Goal: Information Seeking & Learning: Learn about a topic

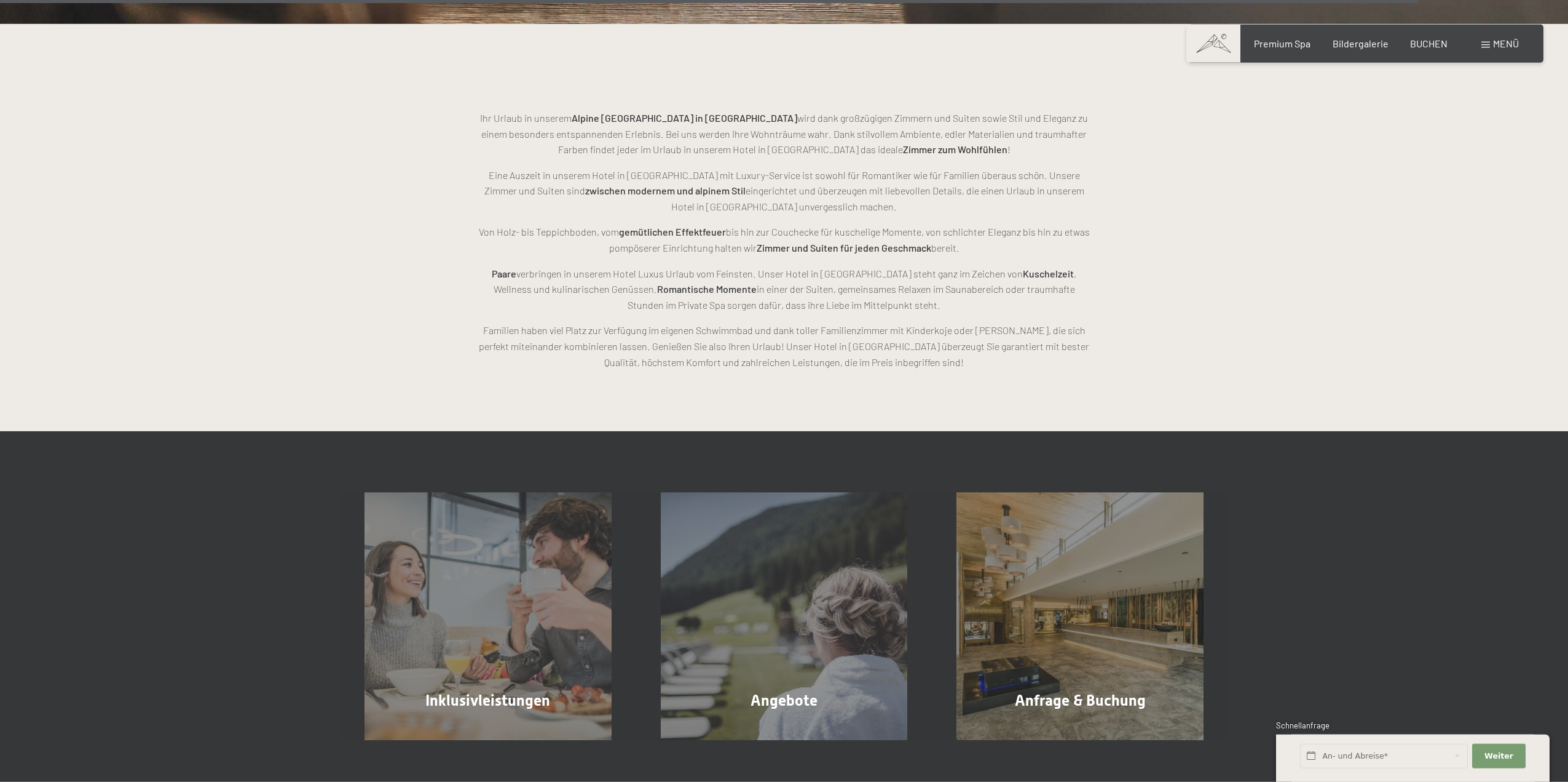
scroll to position [3575, 0]
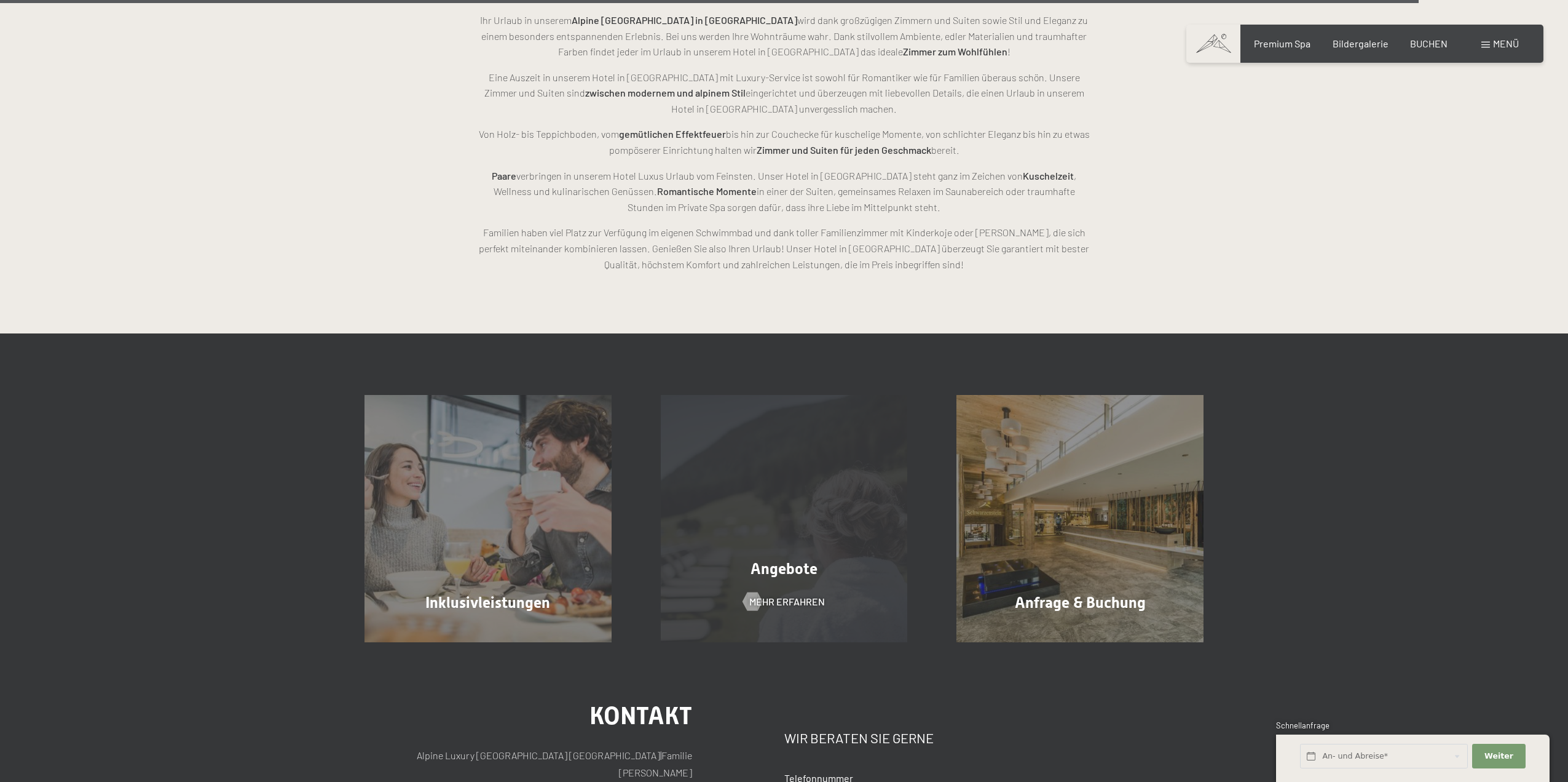
click at [771, 534] on div "Angebote Mehr erfahren" at bounding box center [784, 519] width 296 height 247
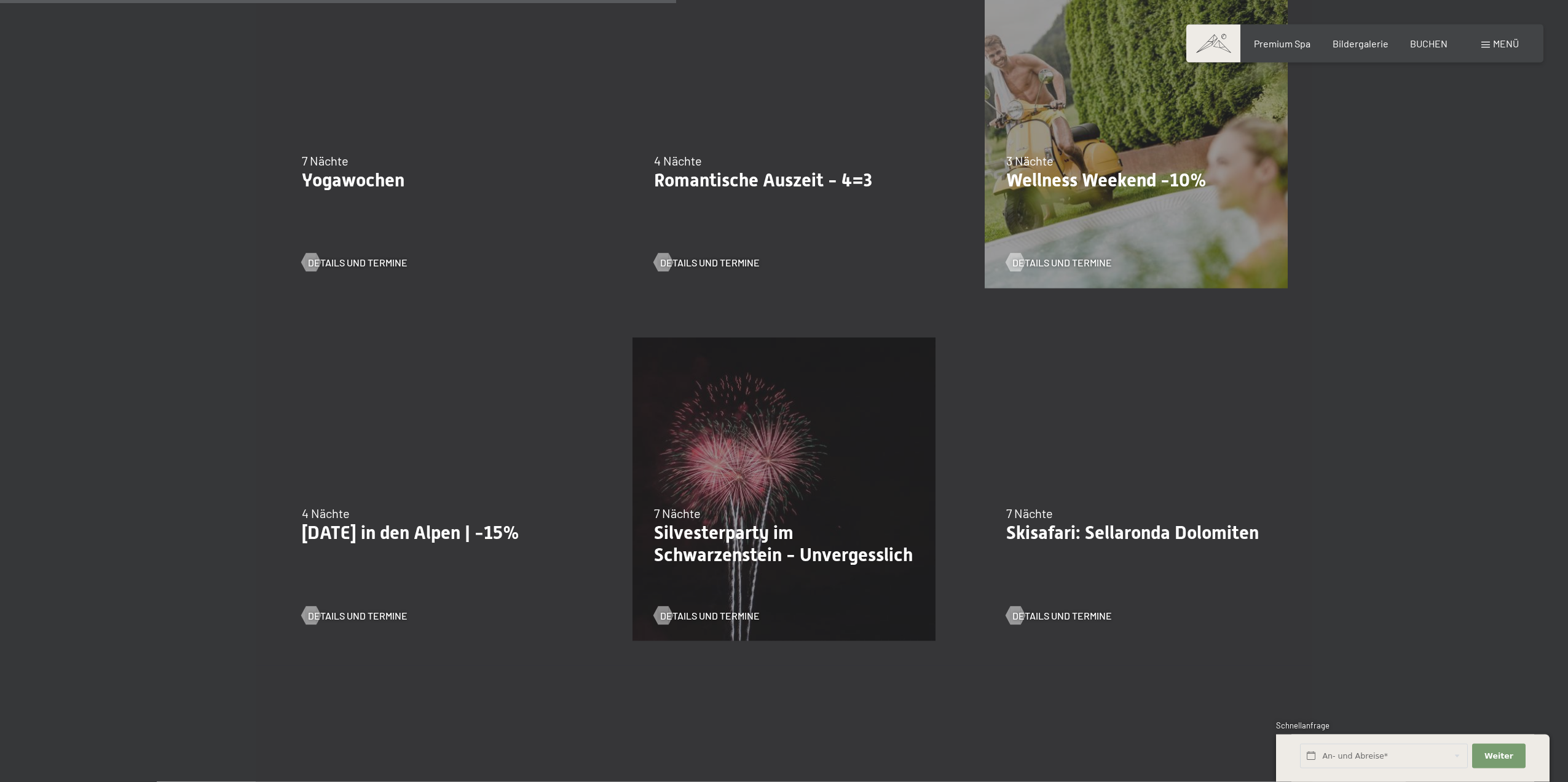
scroll to position [1004, 0]
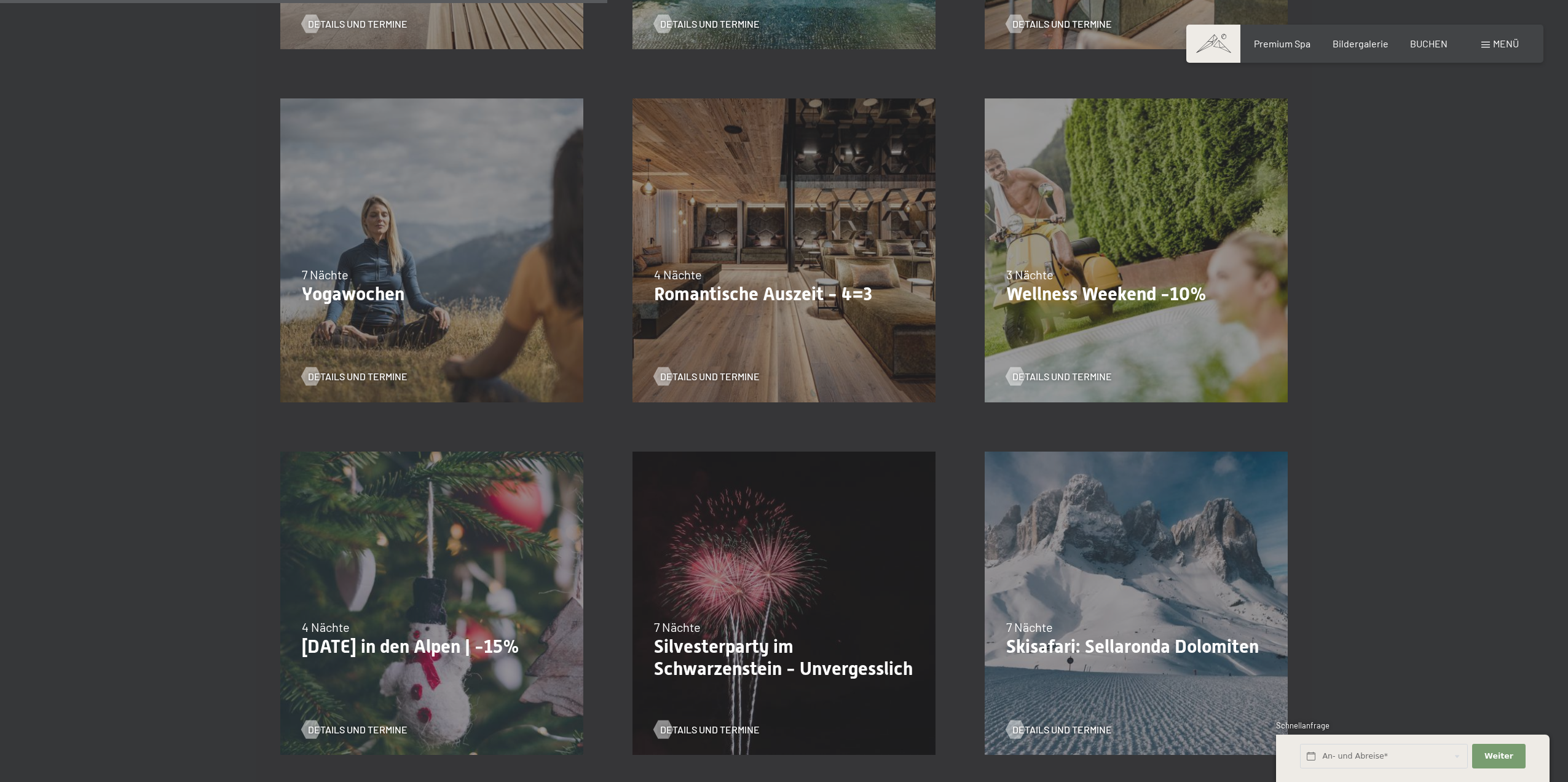
click at [418, 340] on div "02.11.–21.12.2025 01.11.–20.12.2026 7 Nächte Yogawochen Details und Termine" at bounding box center [432, 250] width 352 height 352
click at [311, 371] on div at bounding box center [311, 376] width 11 height 18
click at [1013, 371] on div at bounding box center [1016, 376] width 11 height 18
click at [1346, 41] on span "Bildergalerie" at bounding box center [1361, 41] width 56 height 12
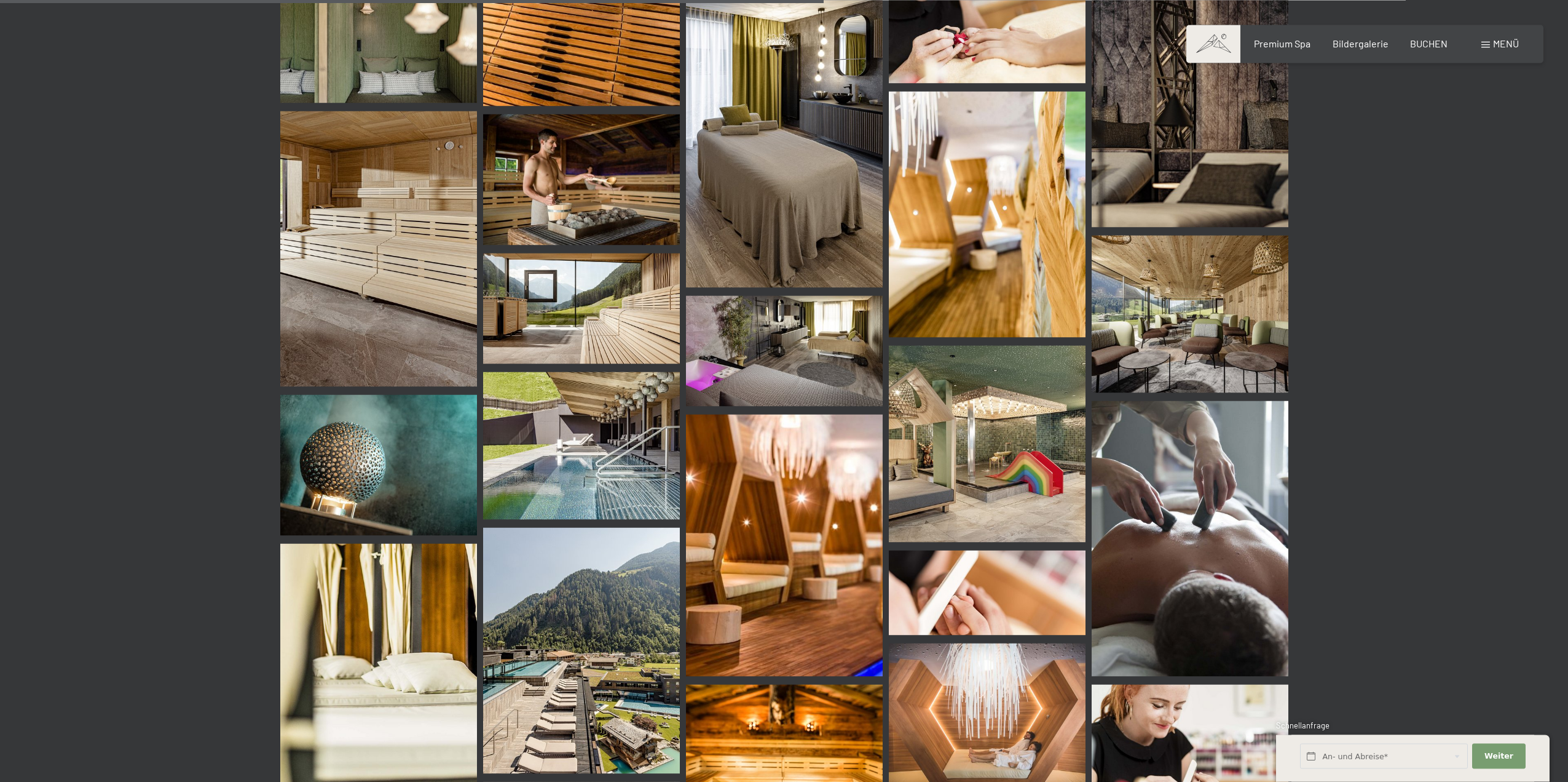
scroll to position [8217, 0]
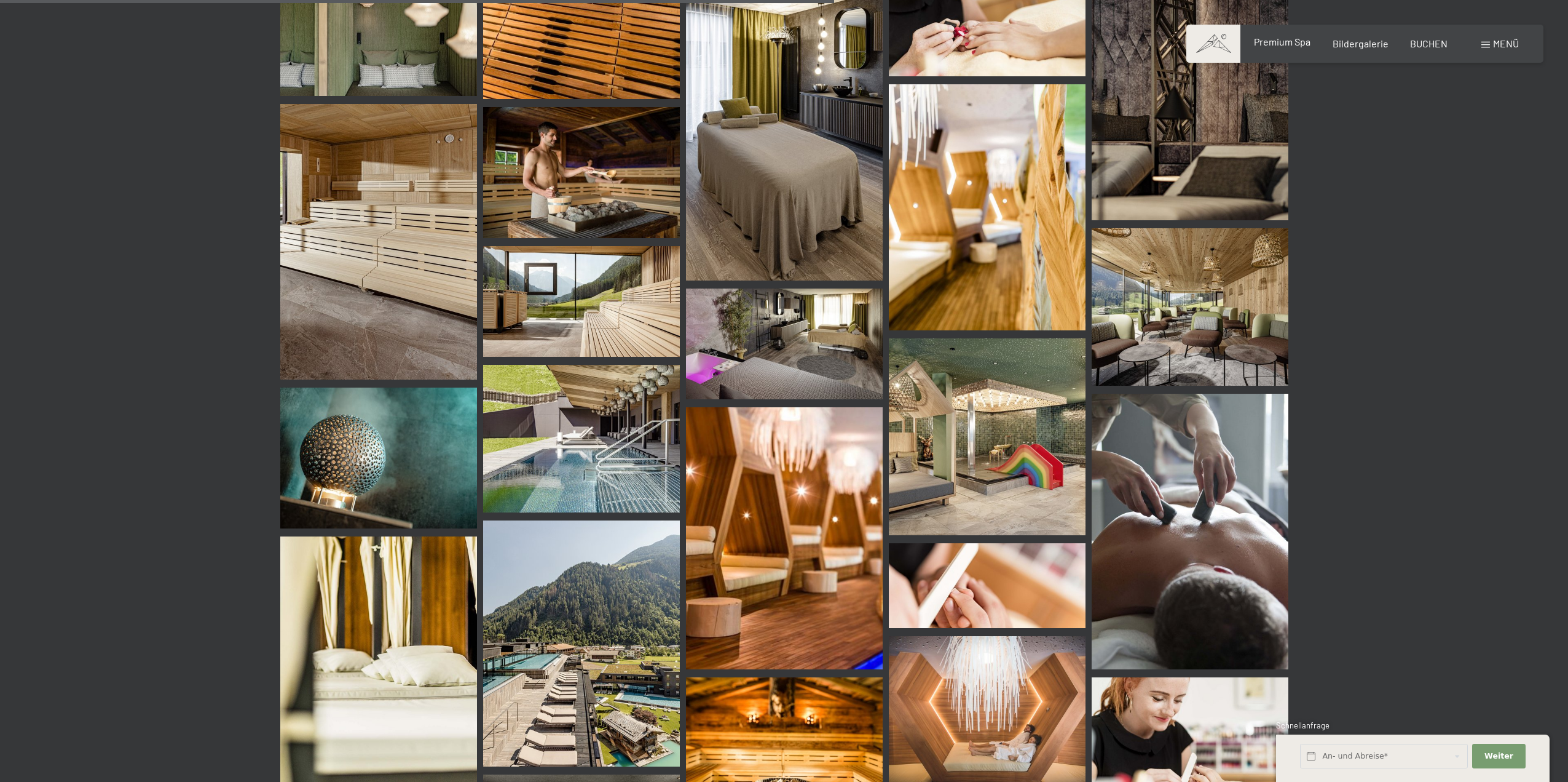
click at [1263, 40] on span "Premium Spa" at bounding box center [1282, 41] width 56 height 12
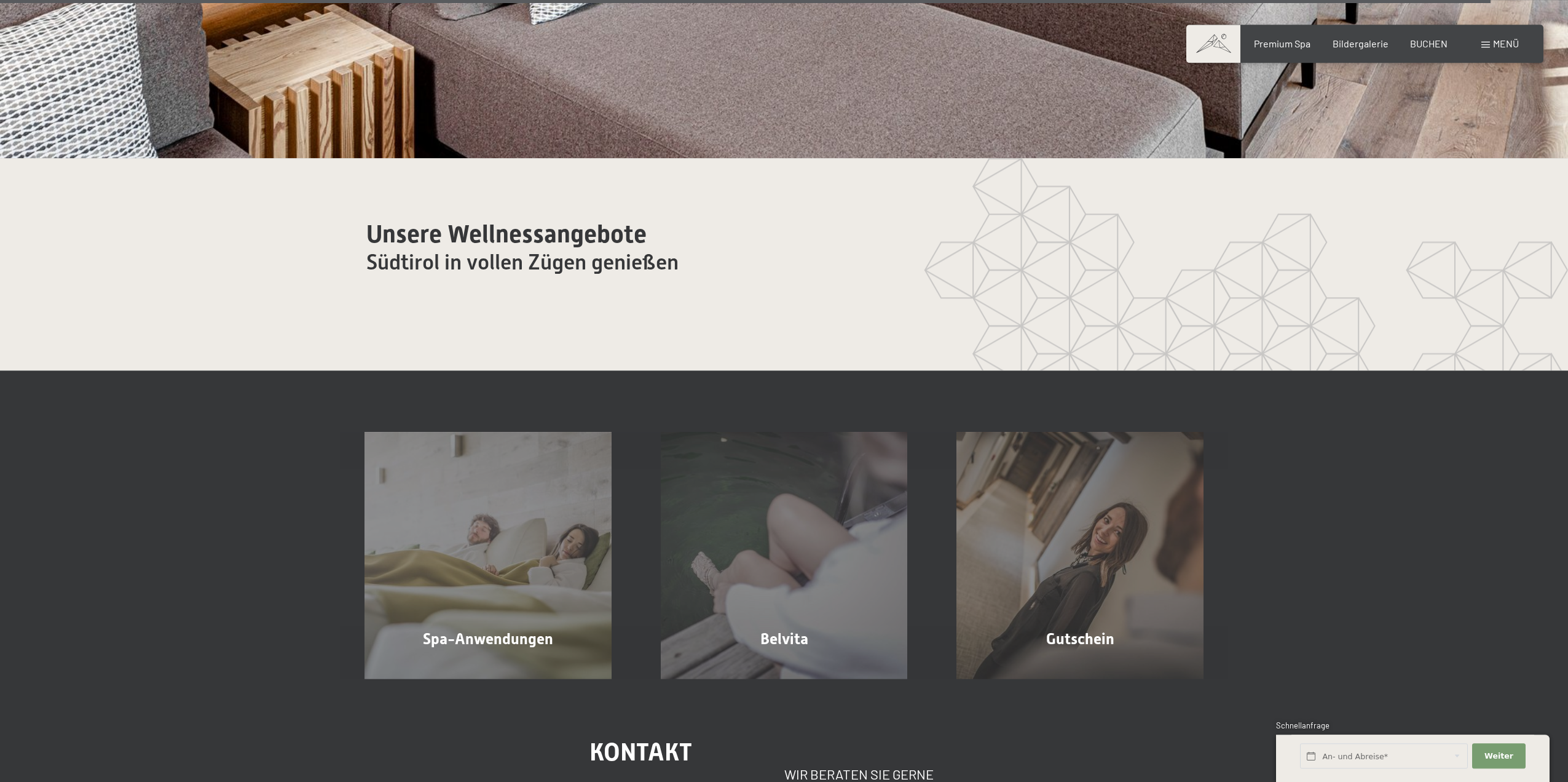
scroll to position [8530, 0]
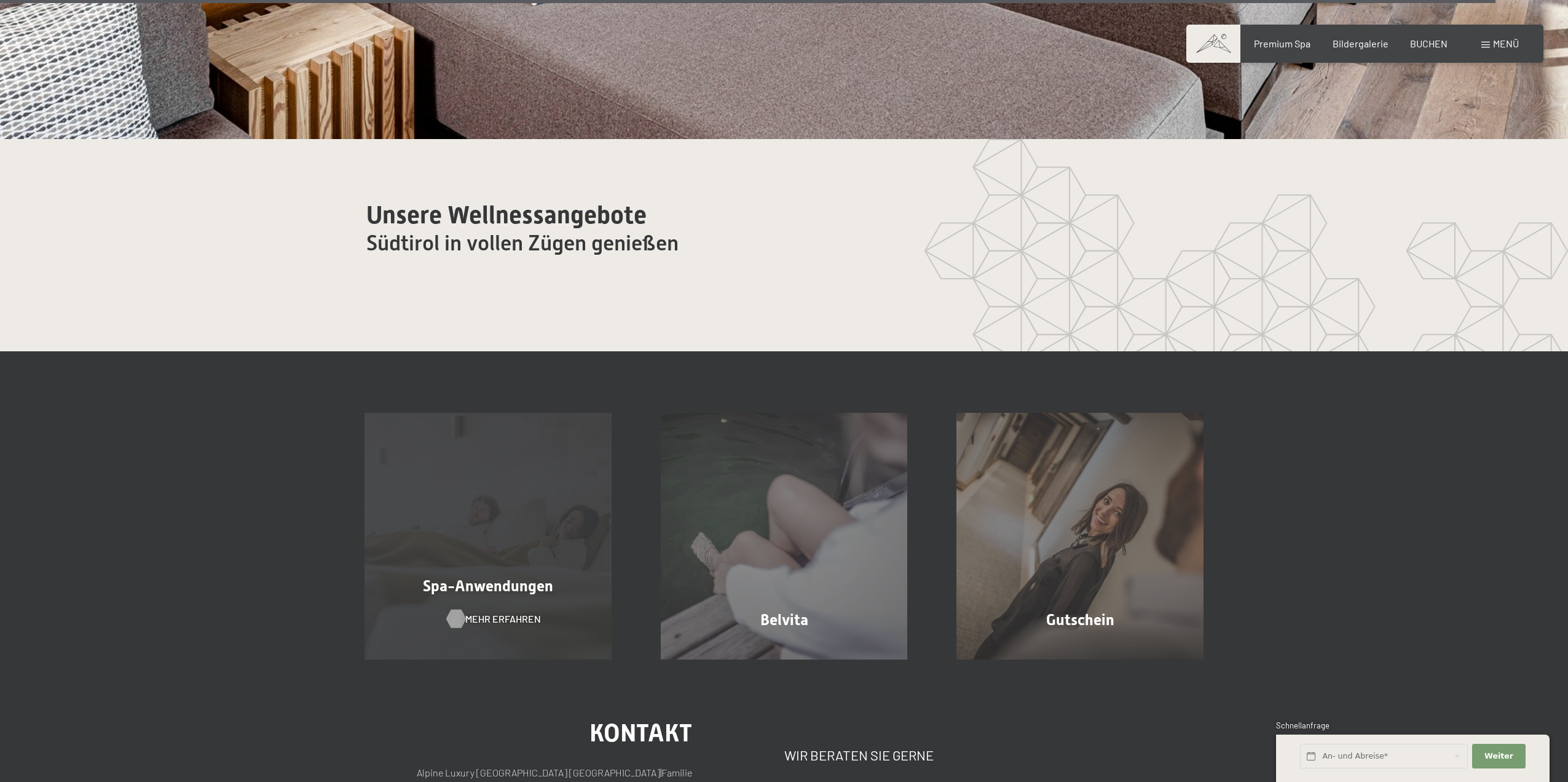
click at [457, 609] on div at bounding box center [457, 618] width 11 height 18
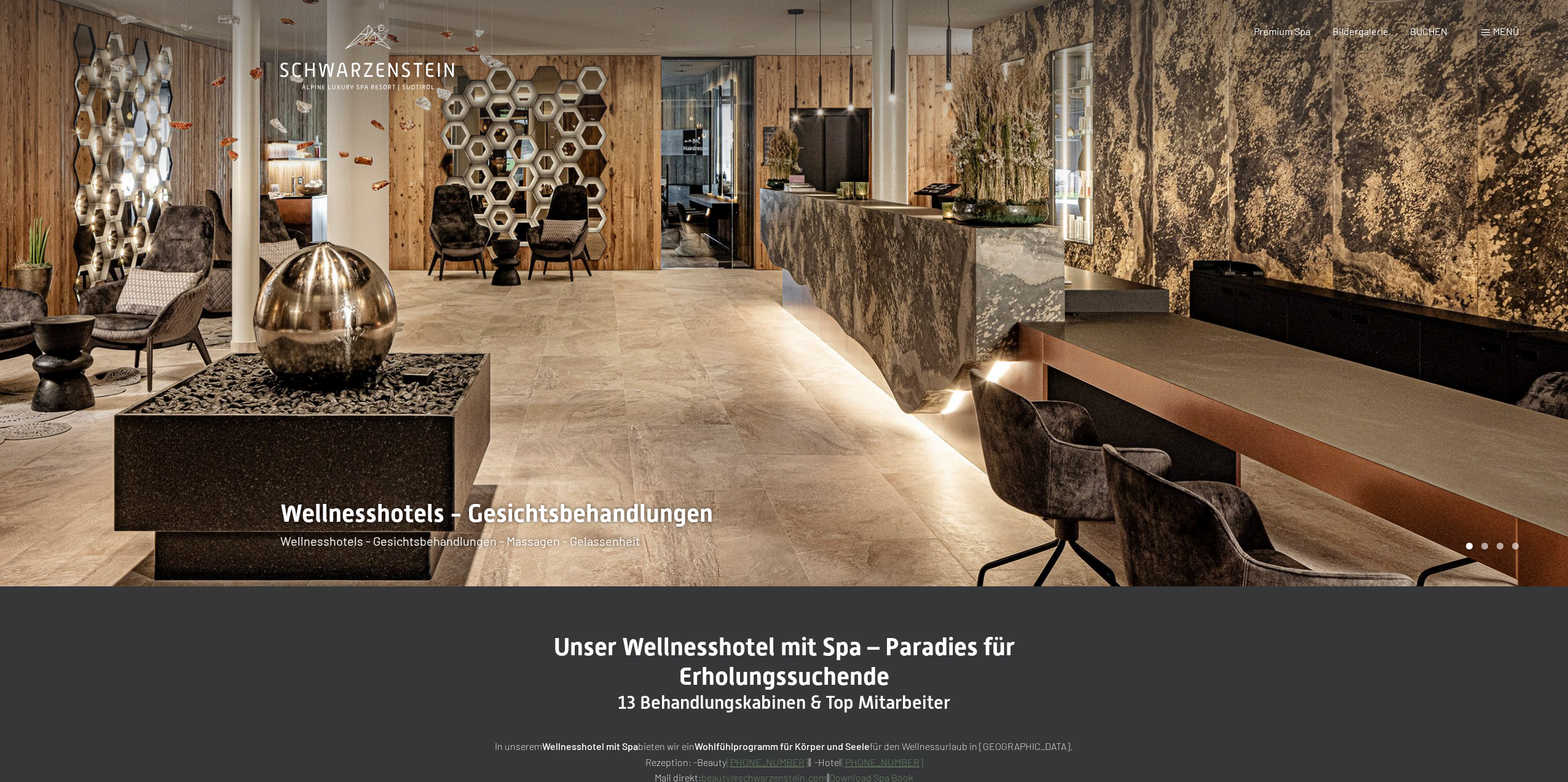
click at [1517, 348] on div at bounding box center [1177, 292] width 784 height 586
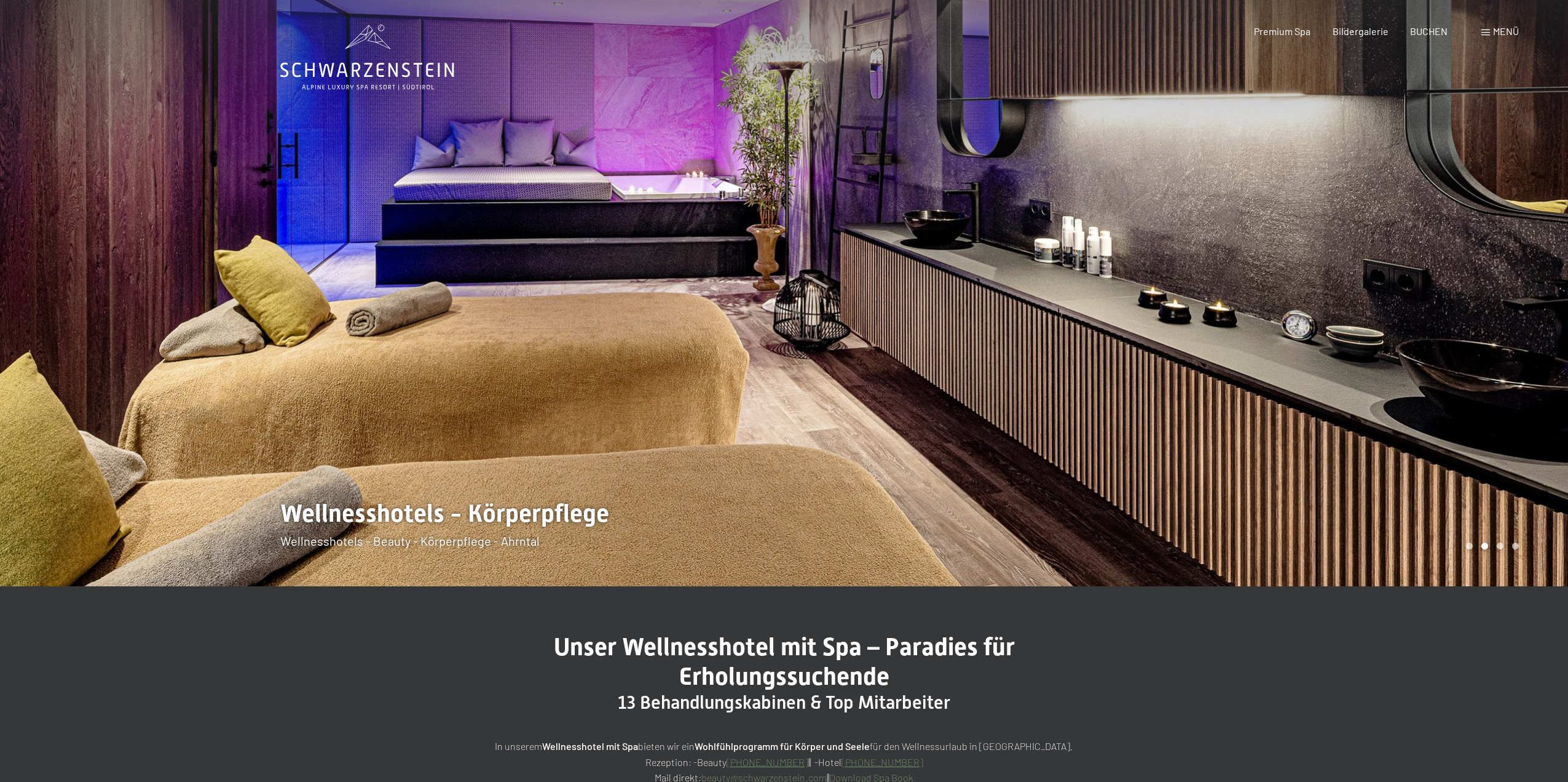
click at [1516, 348] on div at bounding box center [1177, 292] width 784 height 586
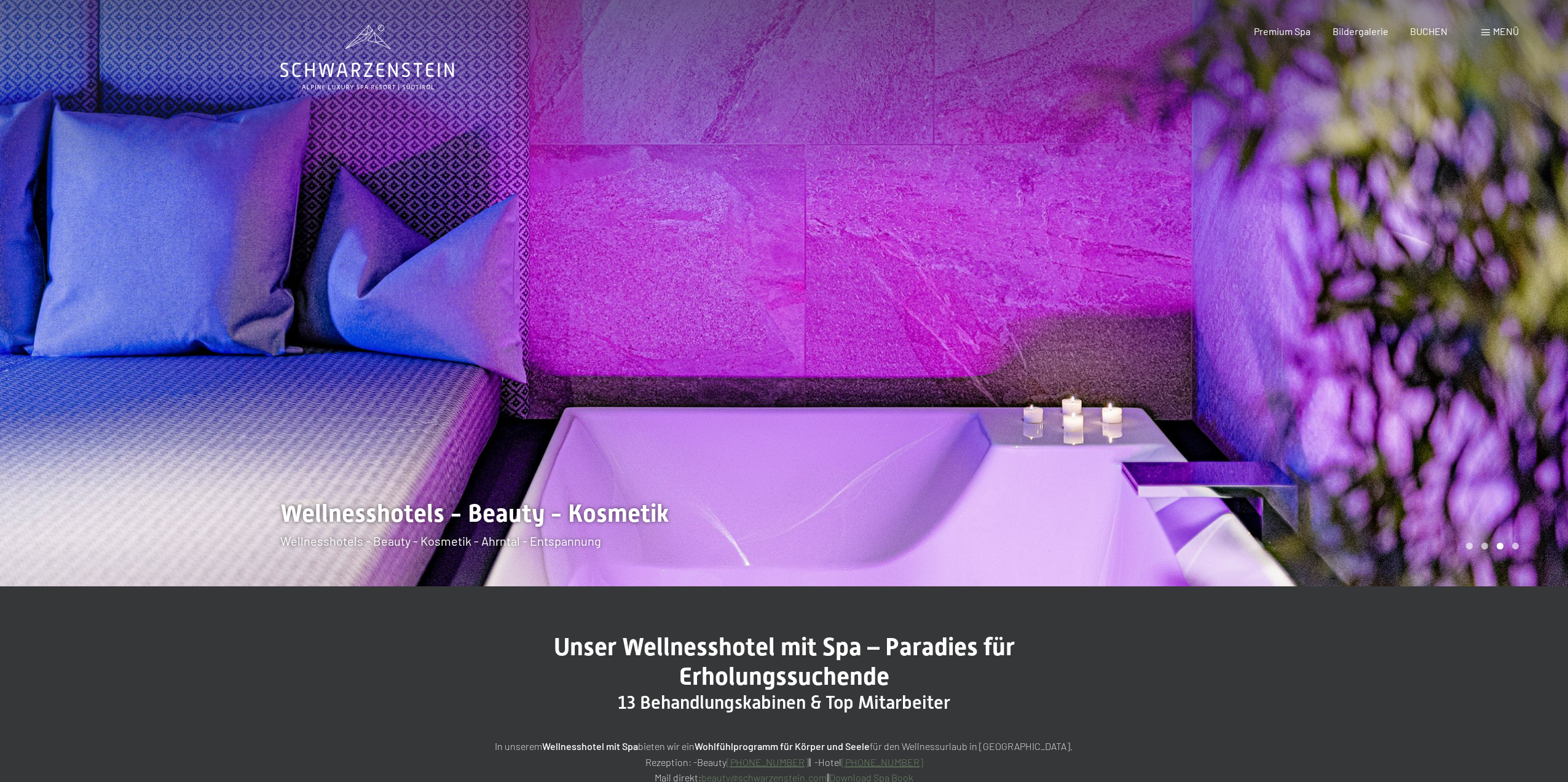
click at [1516, 348] on div at bounding box center [1177, 292] width 784 height 586
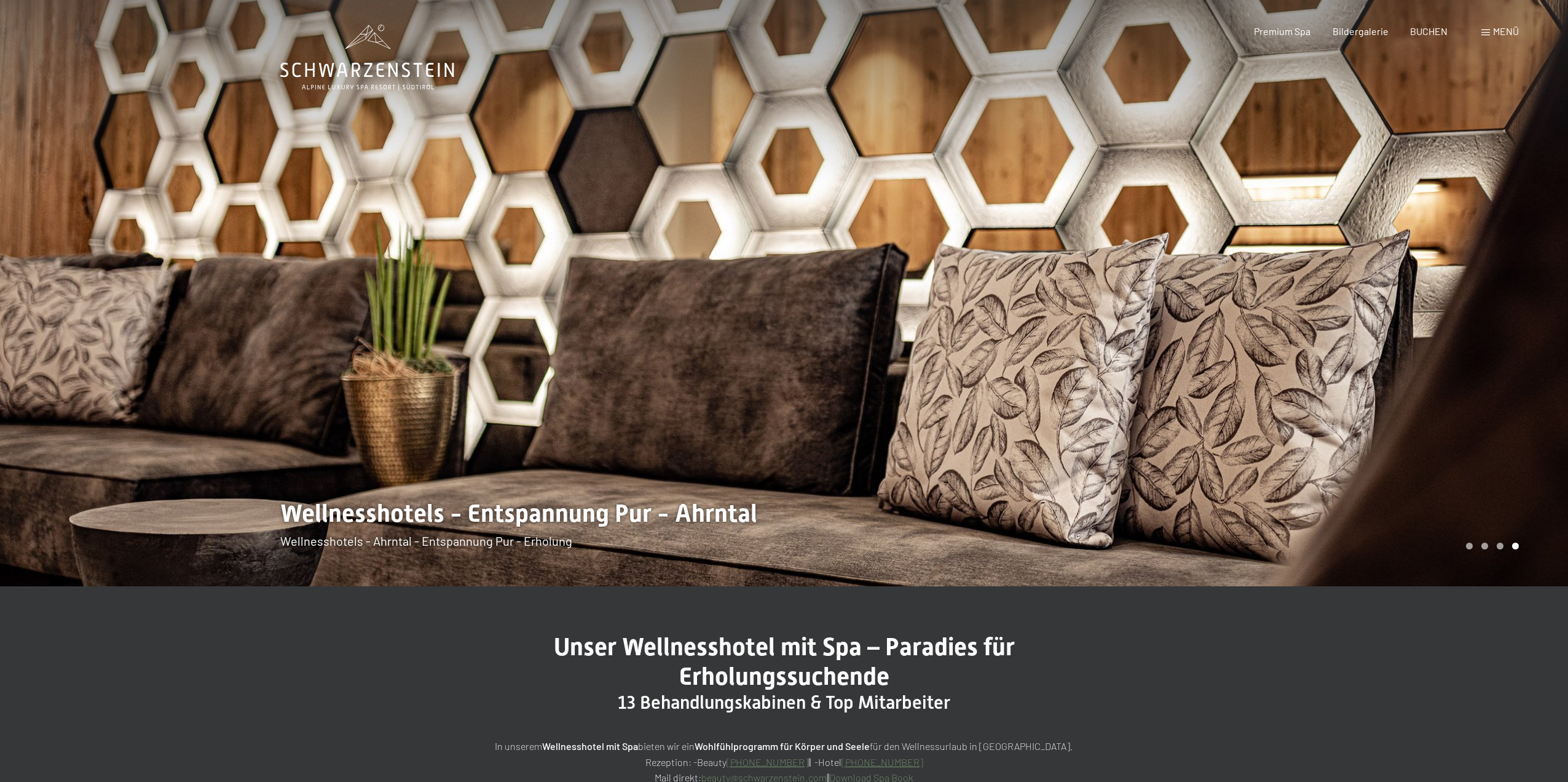
click at [1516, 348] on div at bounding box center [1177, 292] width 784 height 586
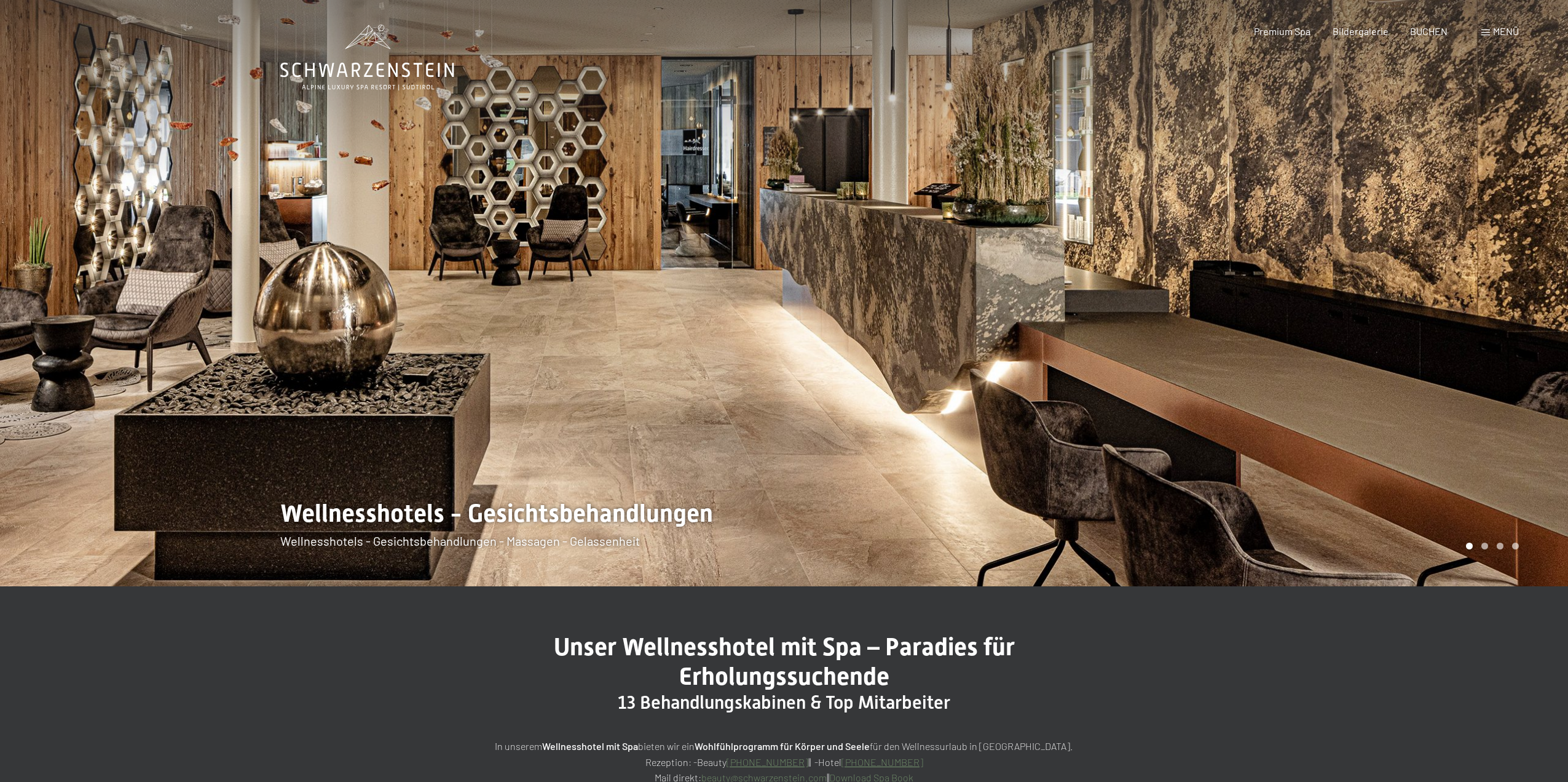
click at [1516, 348] on div at bounding box center [1177, 292] width 784 height 586
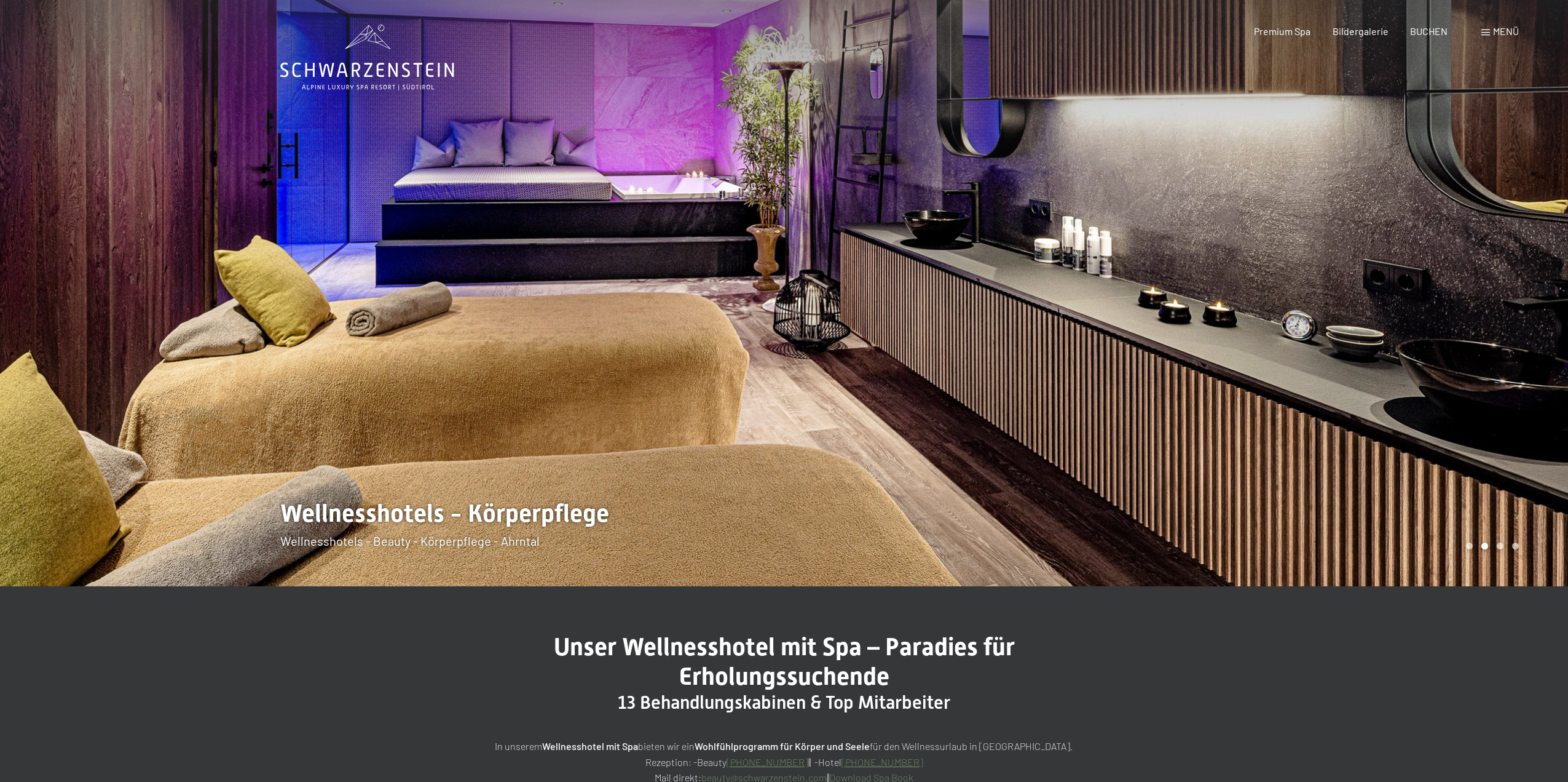
click at [588, 302] on div at bounding box center [392, 292] width 784 height 586
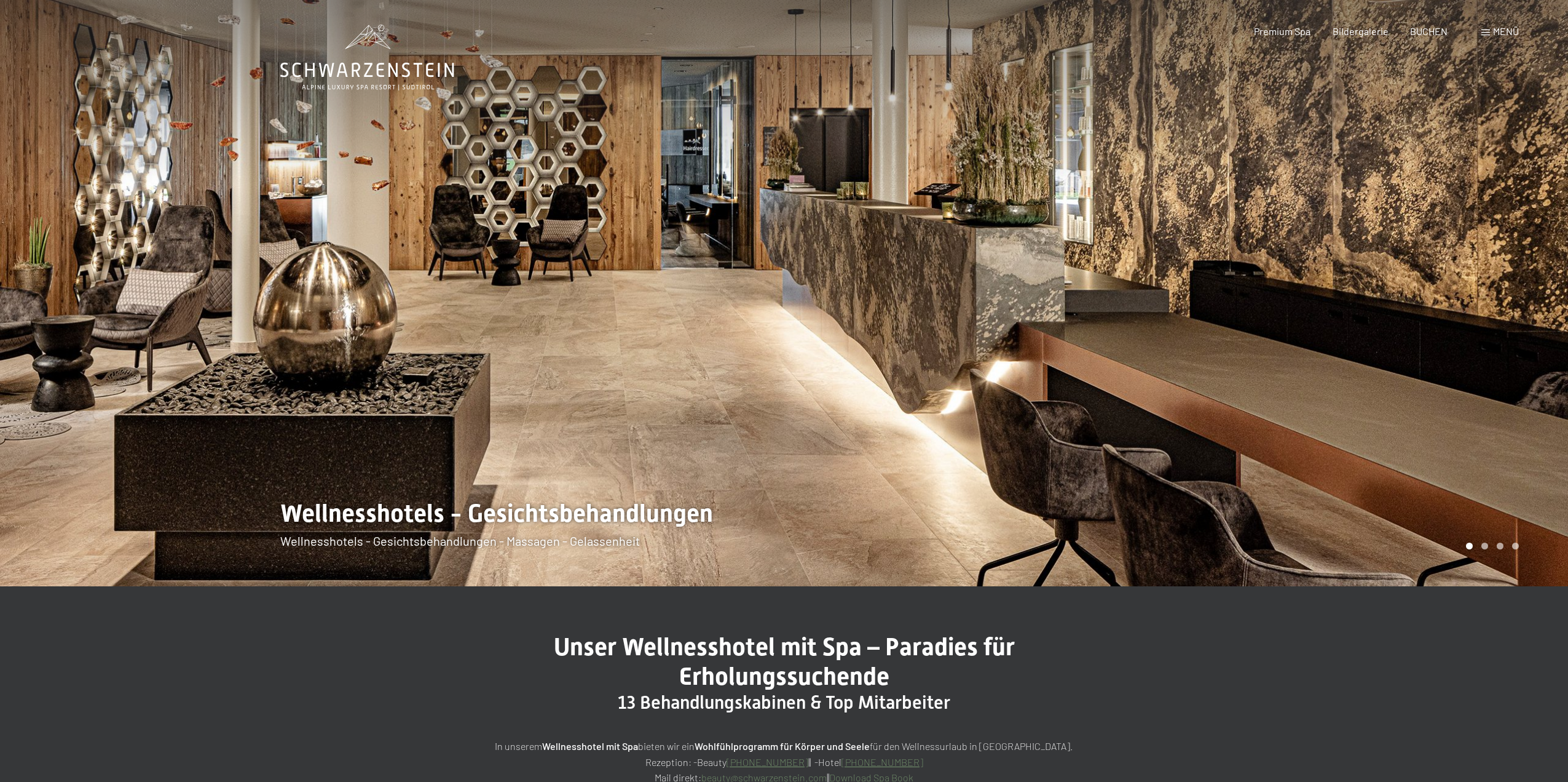
click at [391, 519] on div at bounding box center [392, 292] width 784 height 586
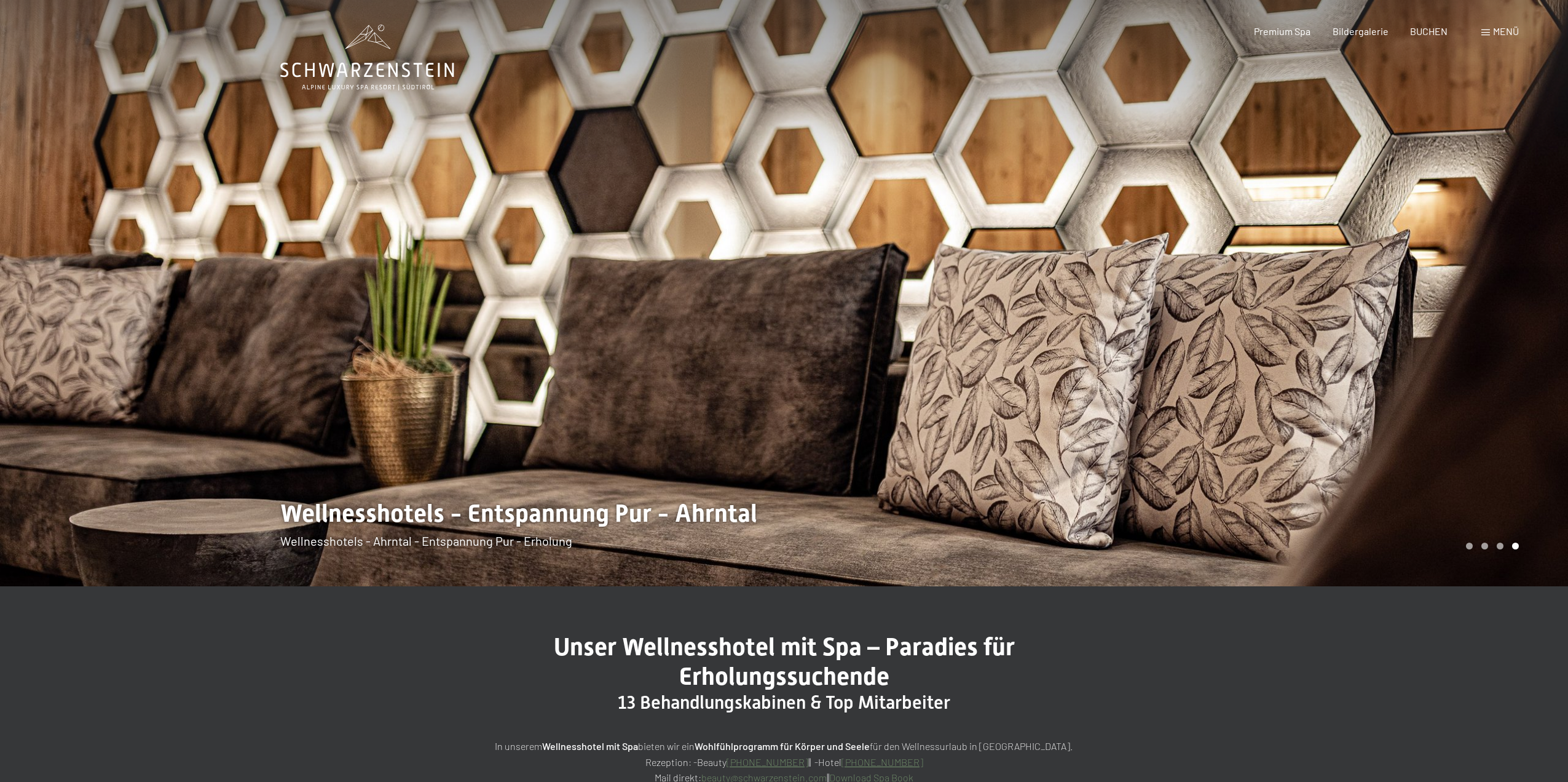
click at [391, 519] on div at bounding box center [392, 292] width 784 height 586
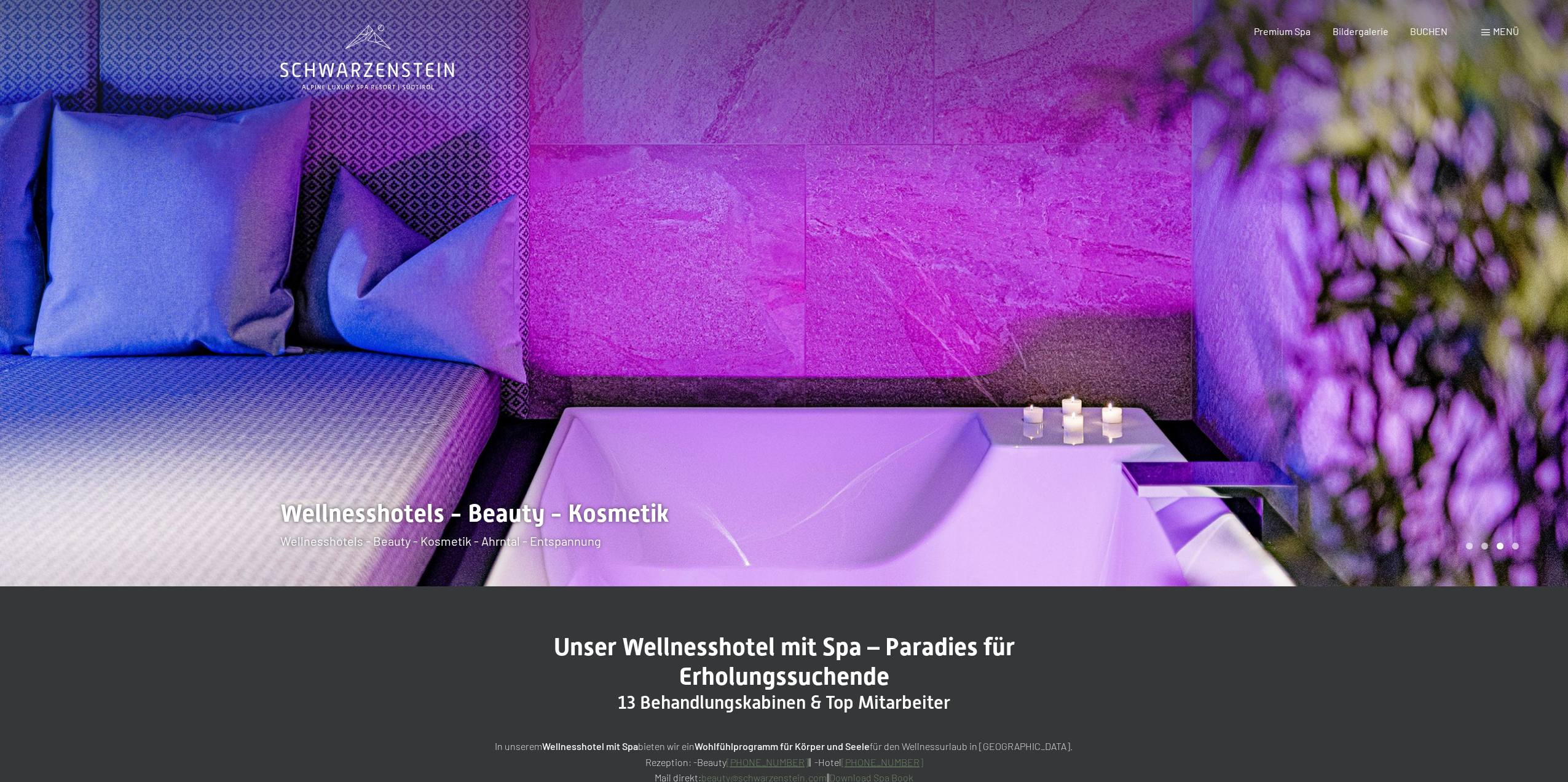
click at [391, 519] on div at bounding box center [392, 292] width 784 height 586
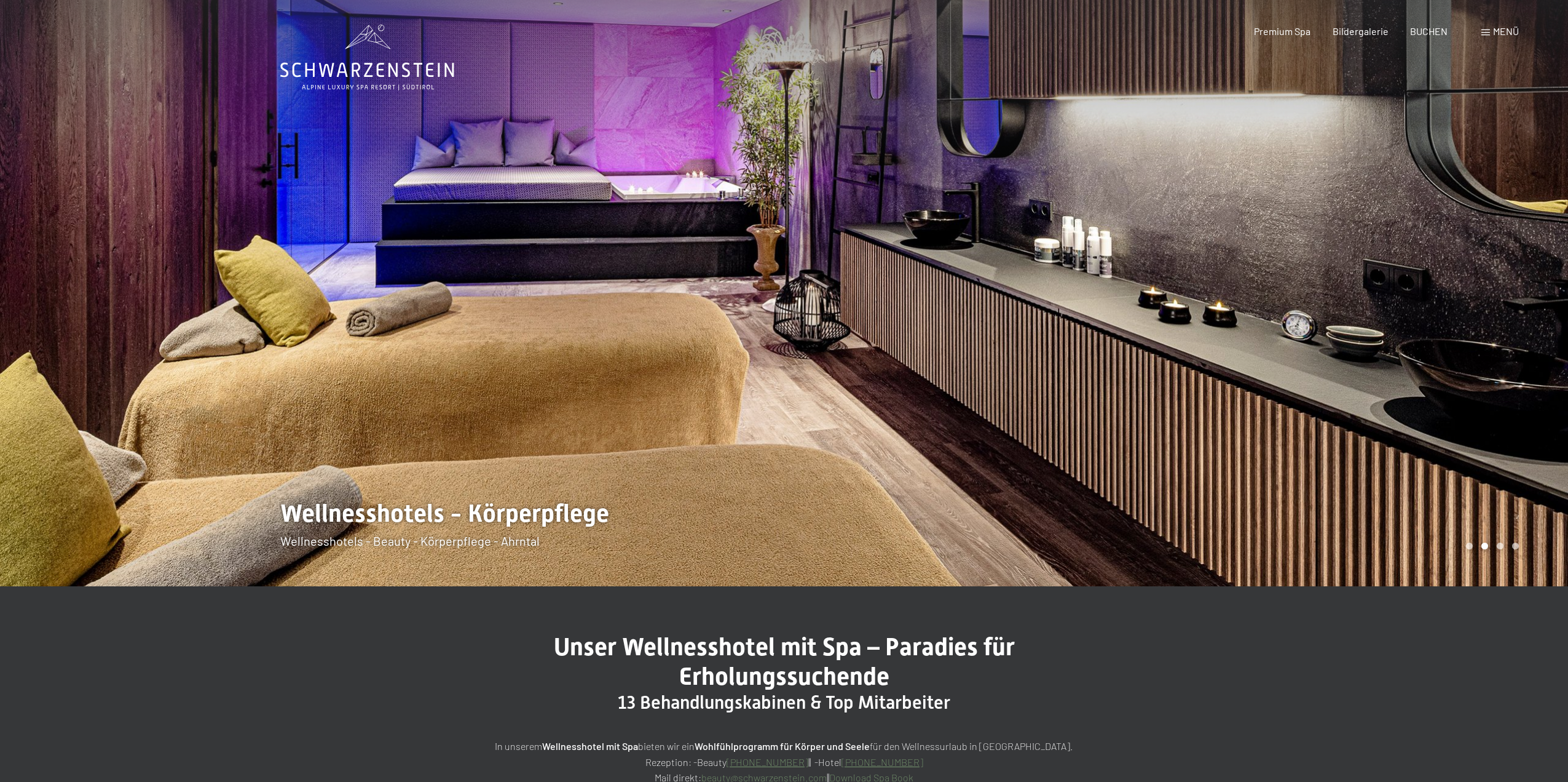
click at [391, 519] on div at bounding box center [392, 292] width 784 height 586
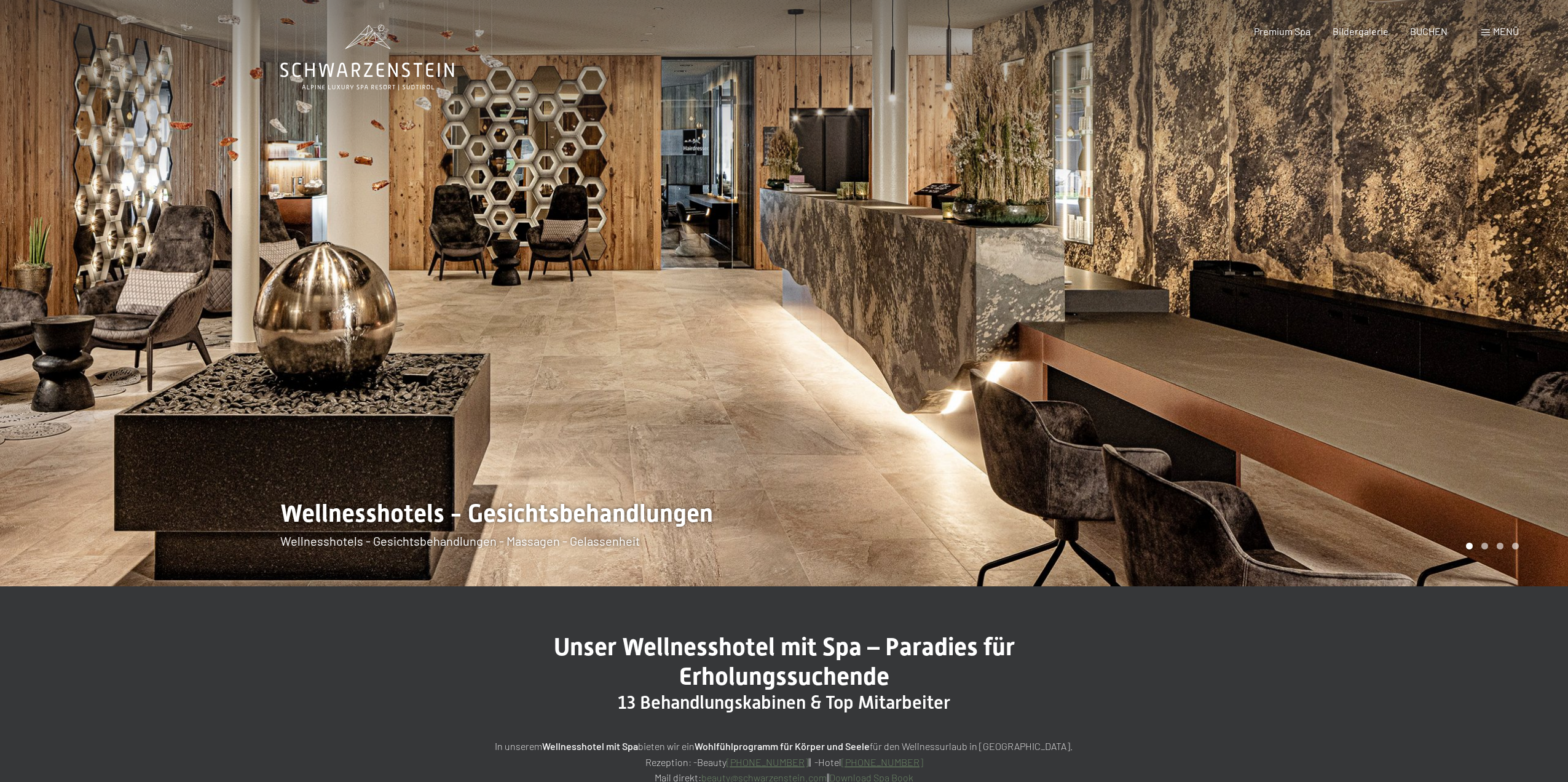
click at [391, 519] on div at bounding box center [392, 292] width 784 height 586
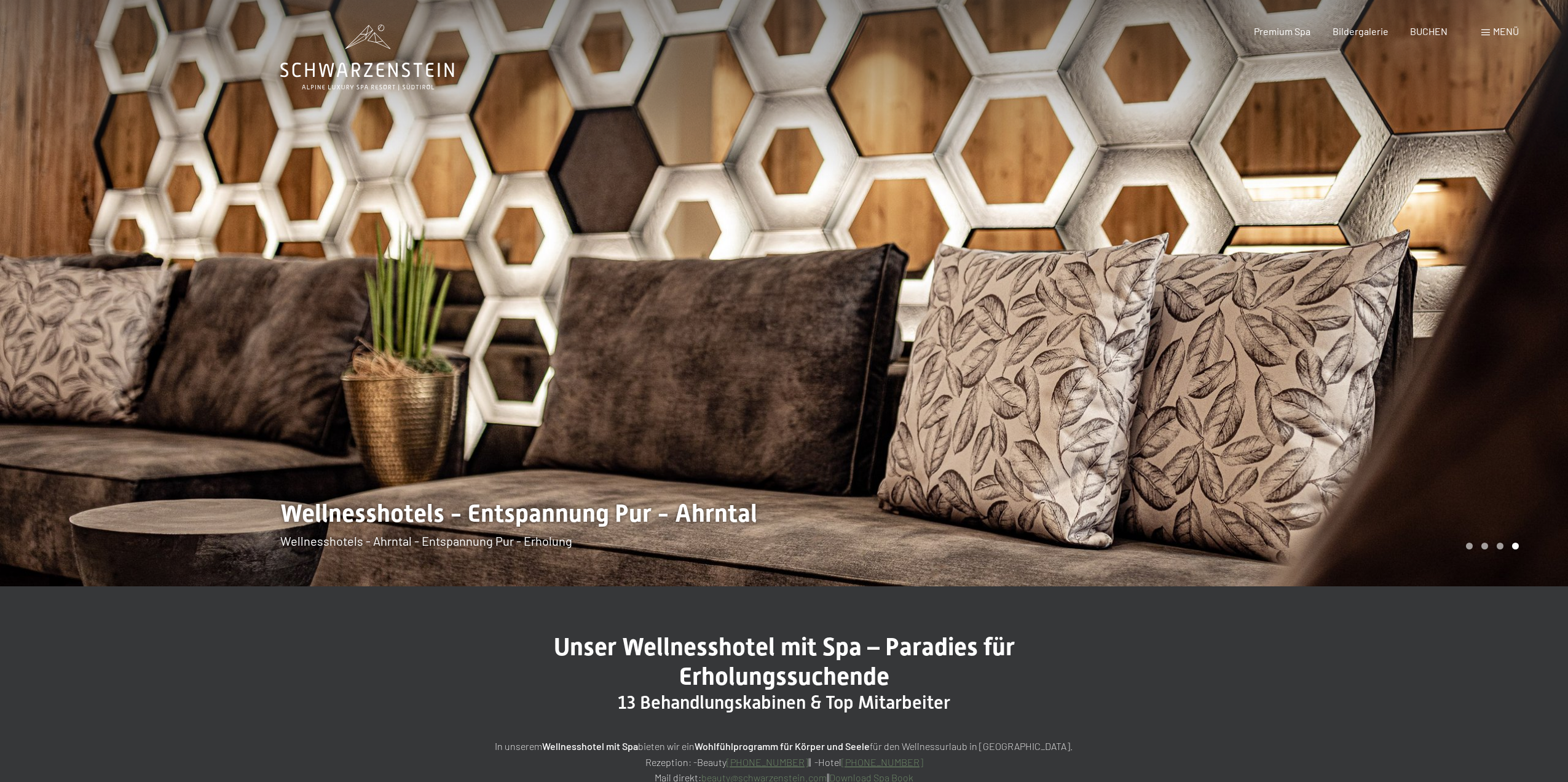
click at [391, 519] on div at bounding box center [392, 292] width 784 height 586
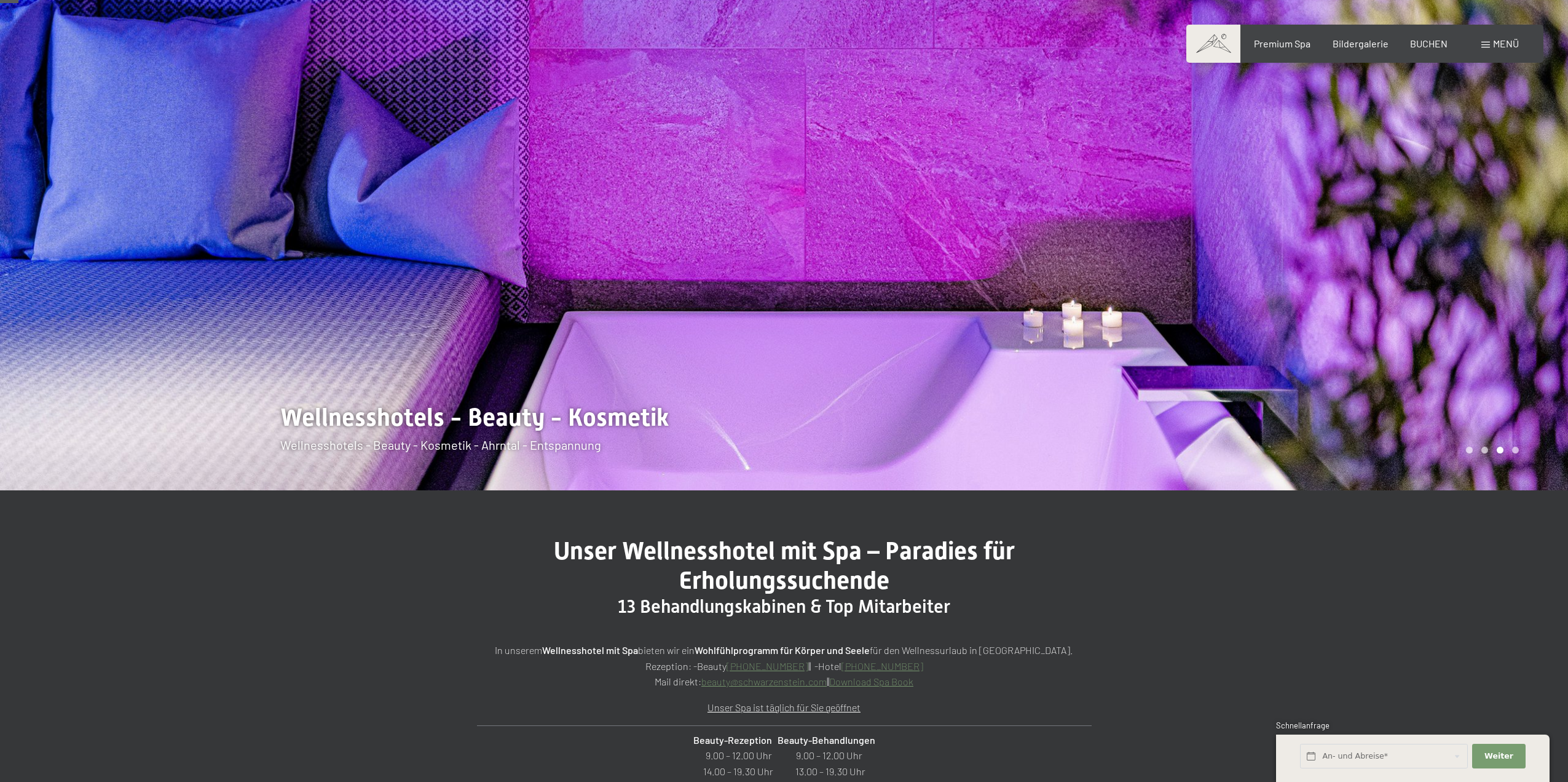
scroll to position [125, 0]
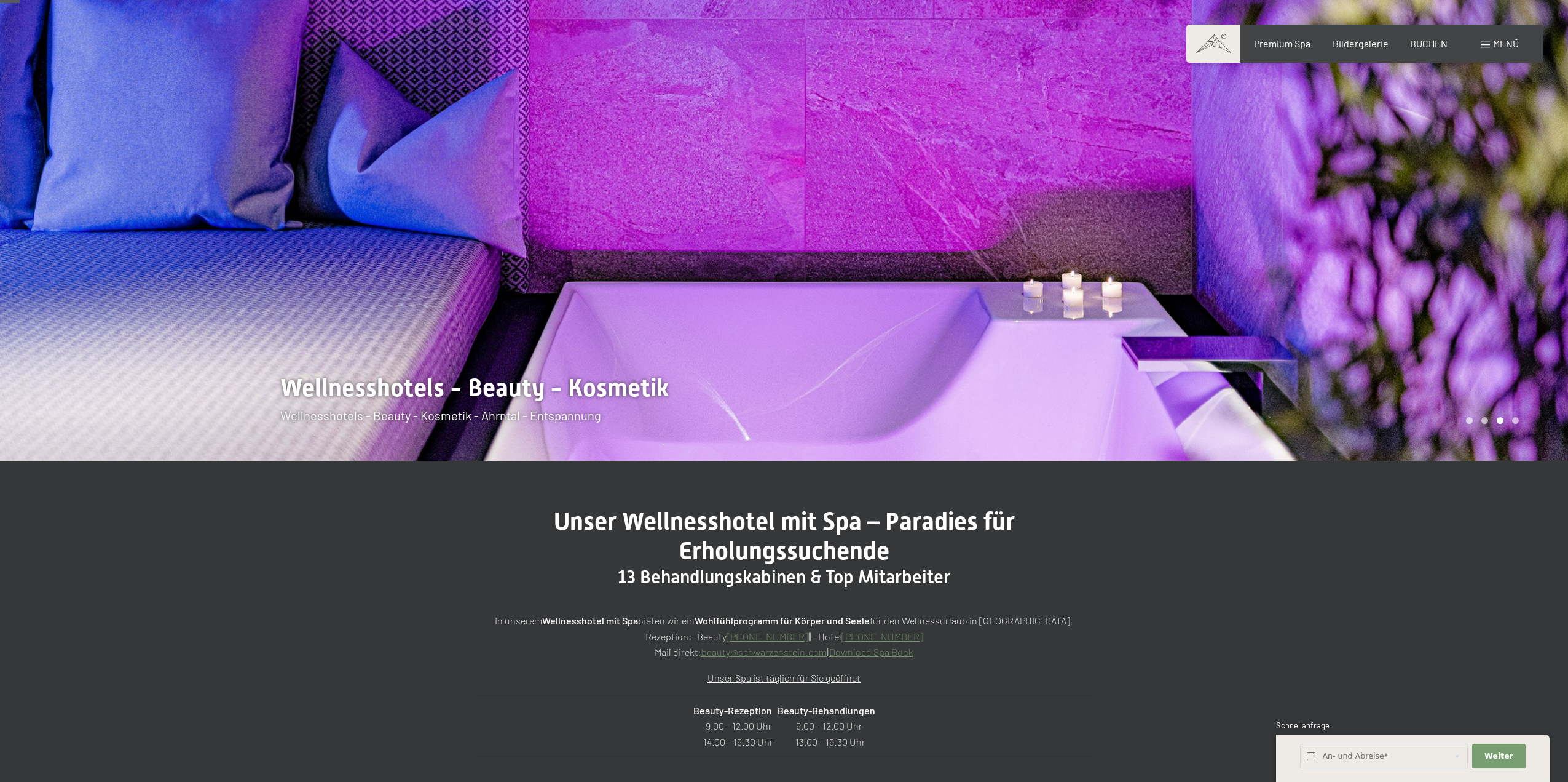
click at [722, 241] on div at bounding box center [392, 167] width 784 height 586
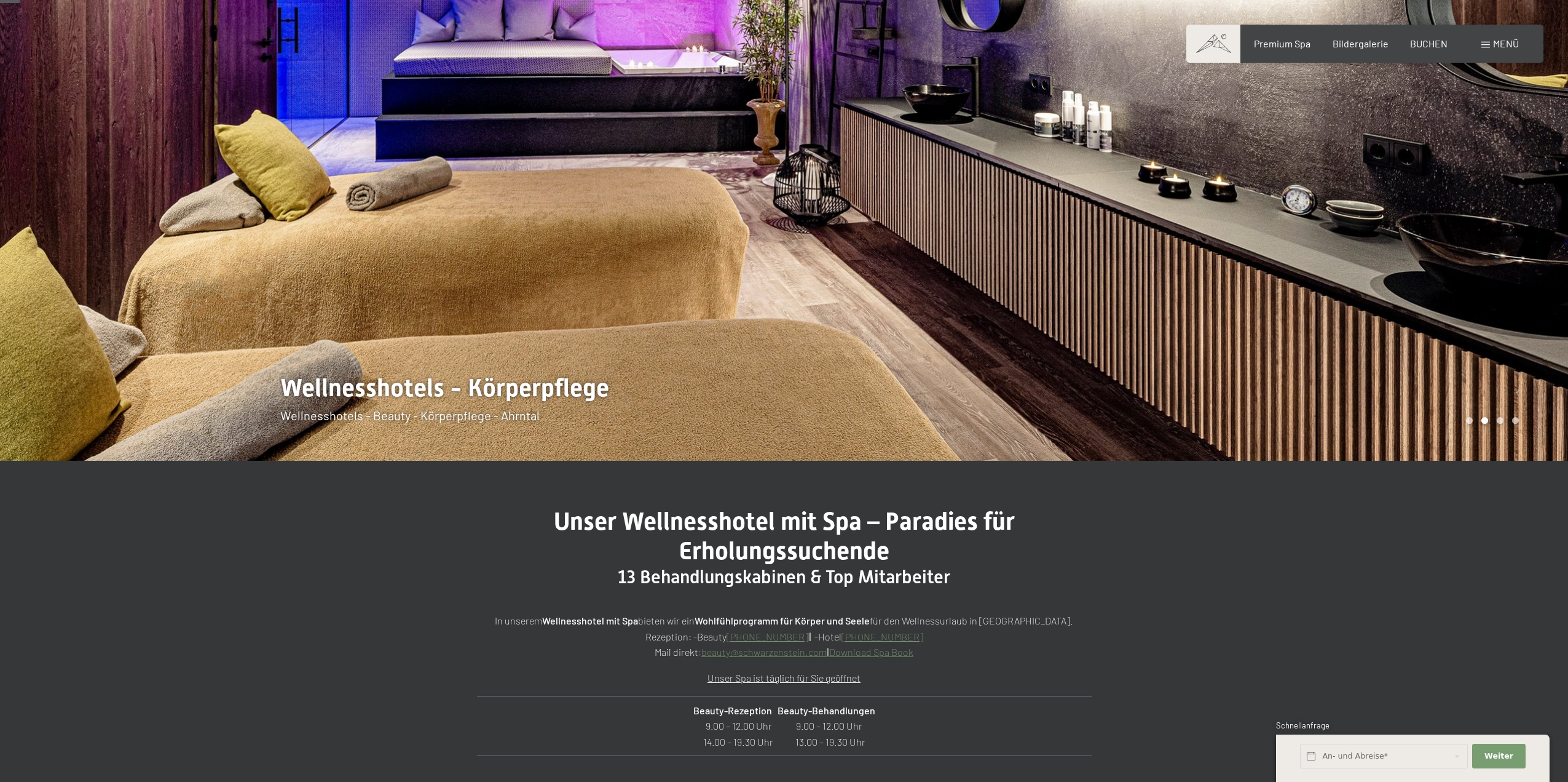
click at [722, 241] on div at bounding box center [392, 167] width 784 height 586
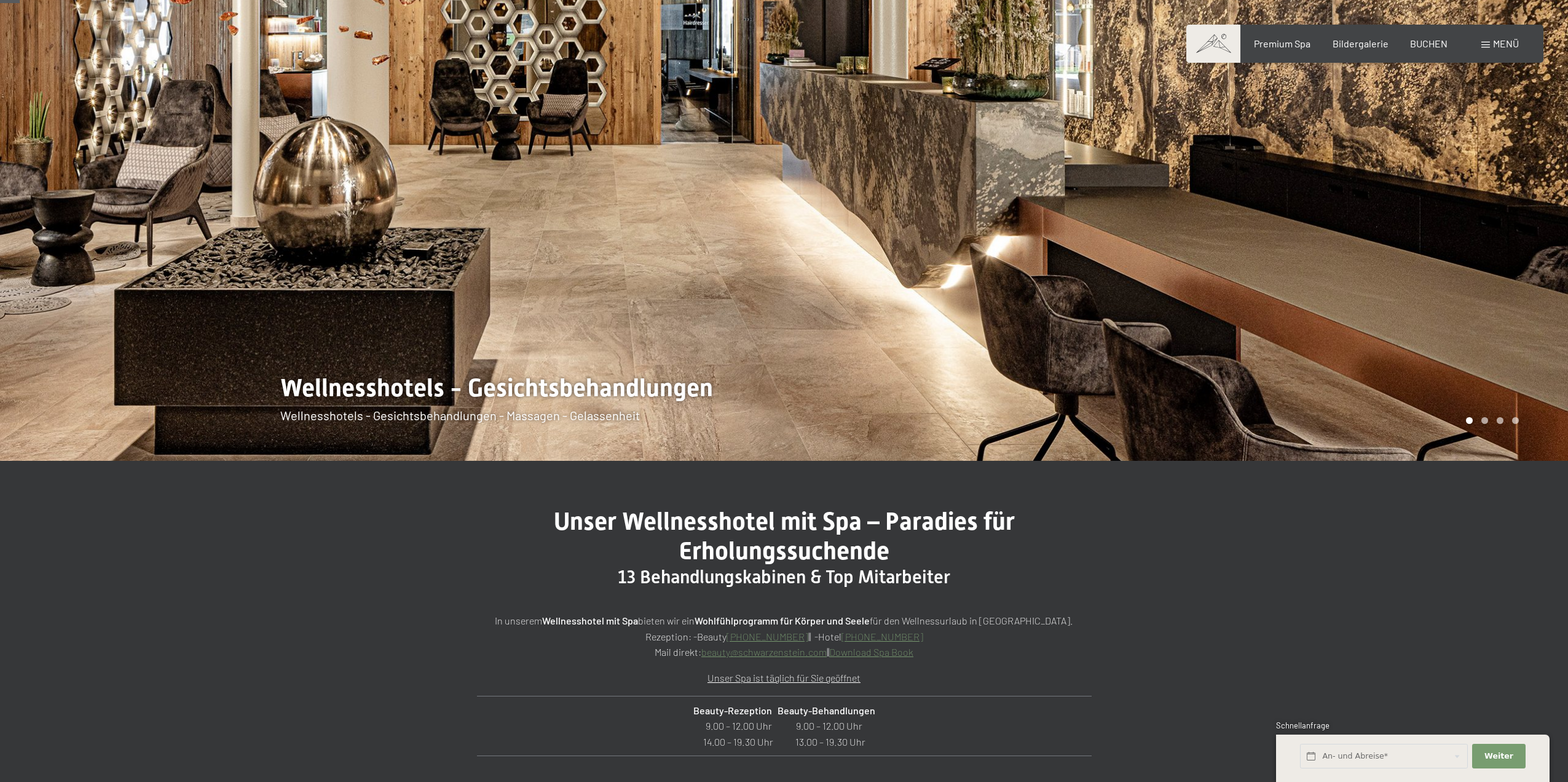
click at [715, 249] on div at bounding box center [392, 167] width 784 height 586
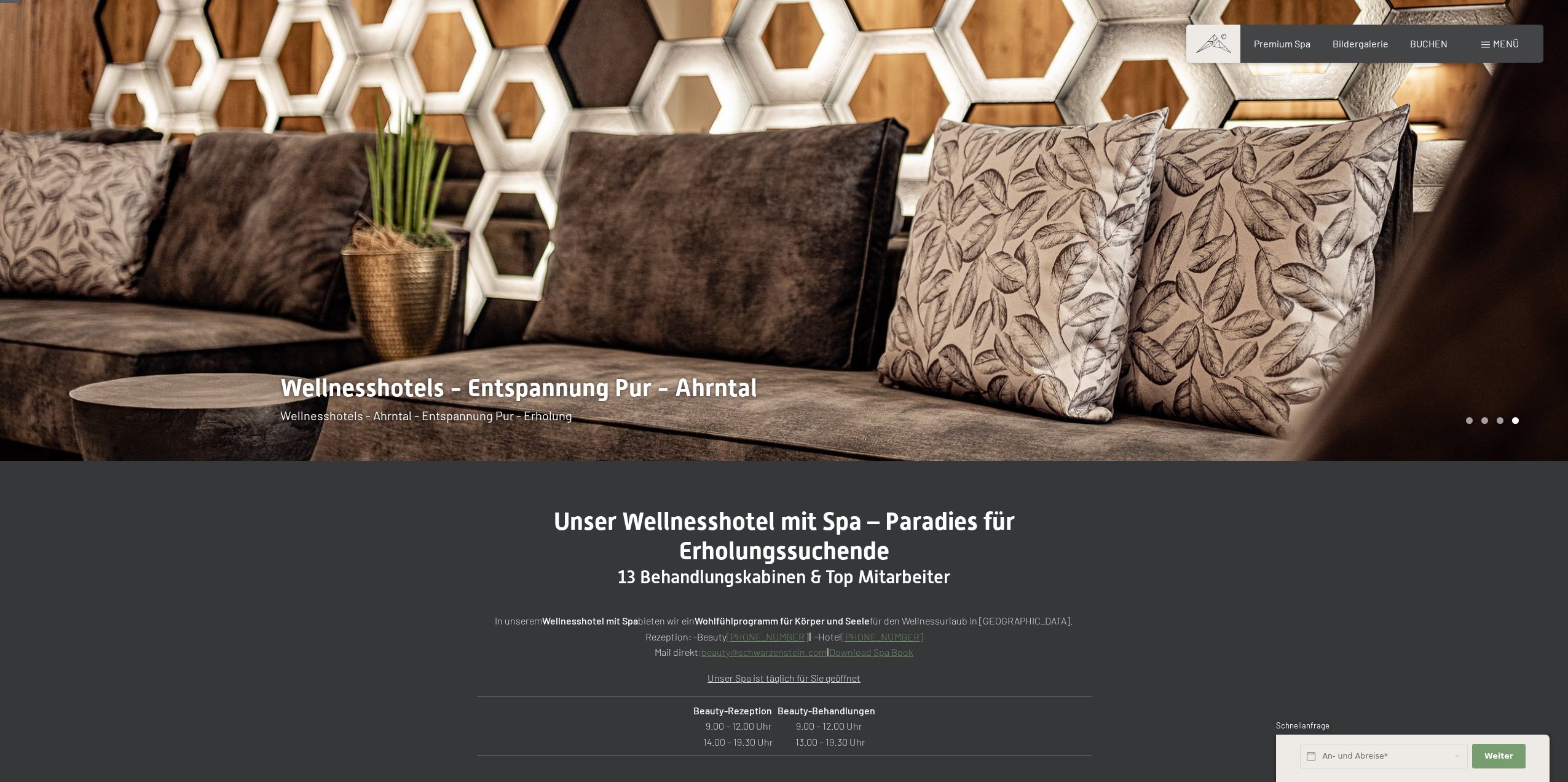
click at [614, 249] on div at bounding box center [392, 167] width 784 height 586
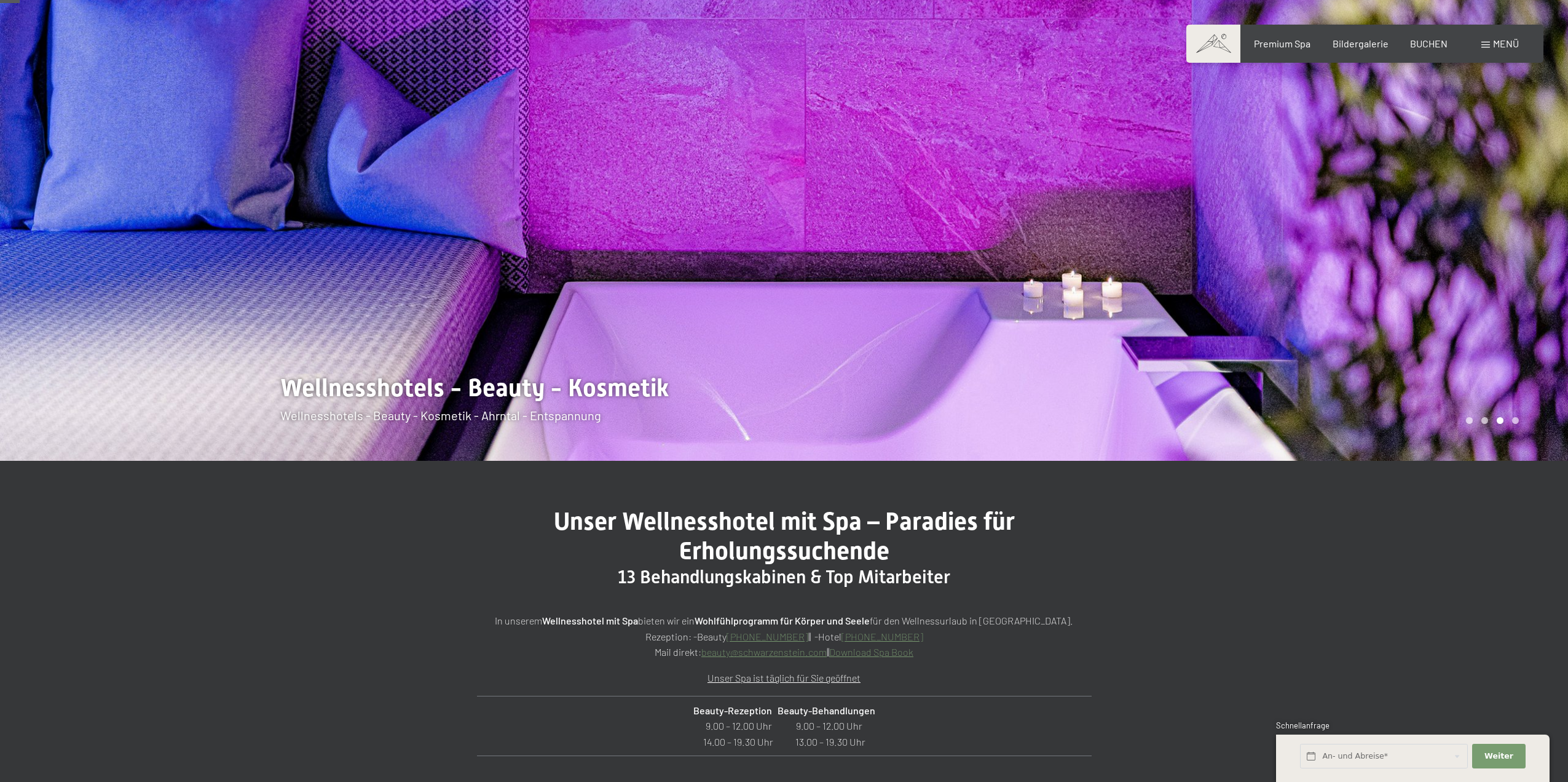
click at [426, 391] on div at bounding box center [392, 167] width 784 height 586
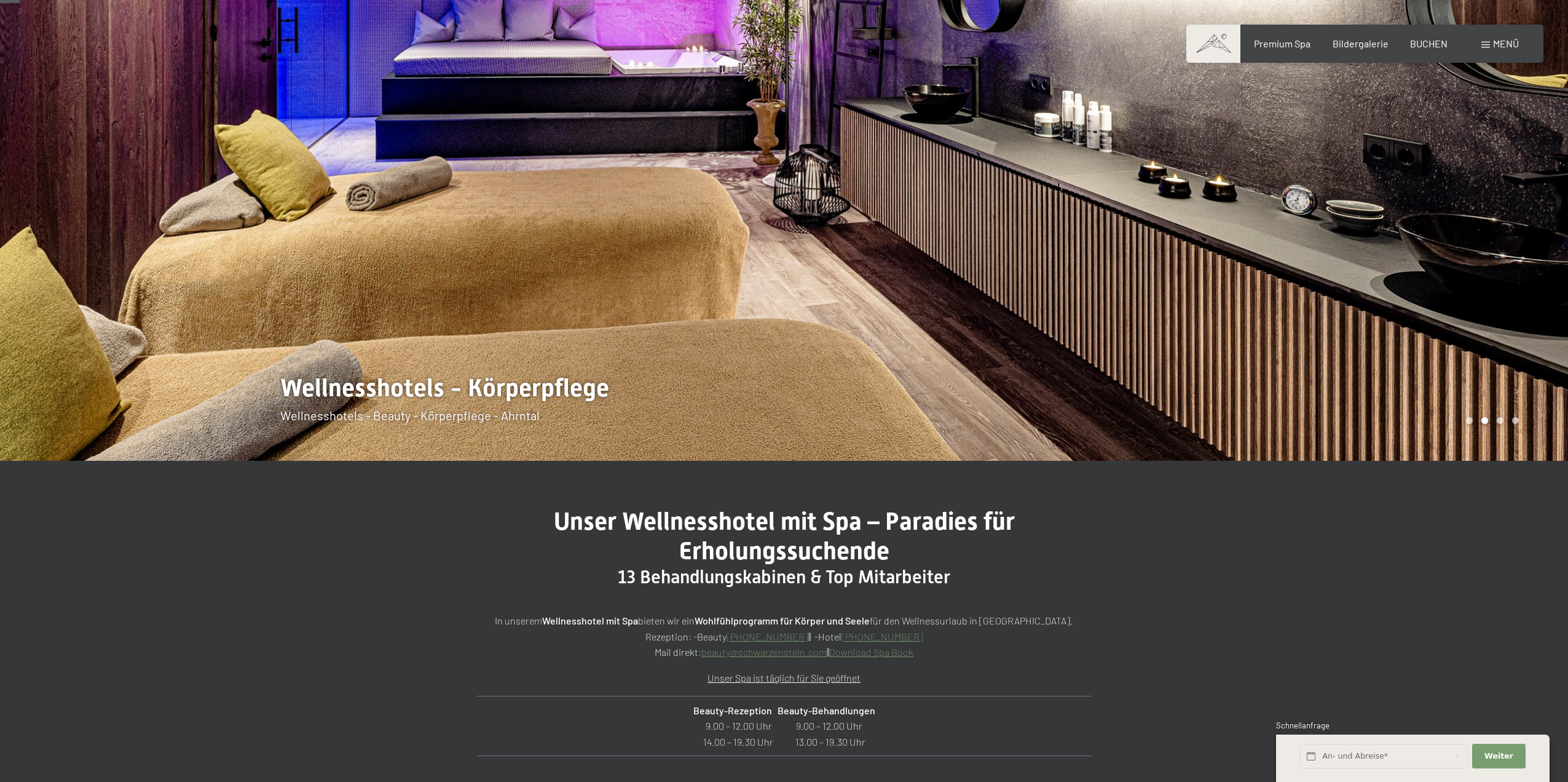
click at [426, 391] on div at bounding box center [392, 167] width 784 height 586
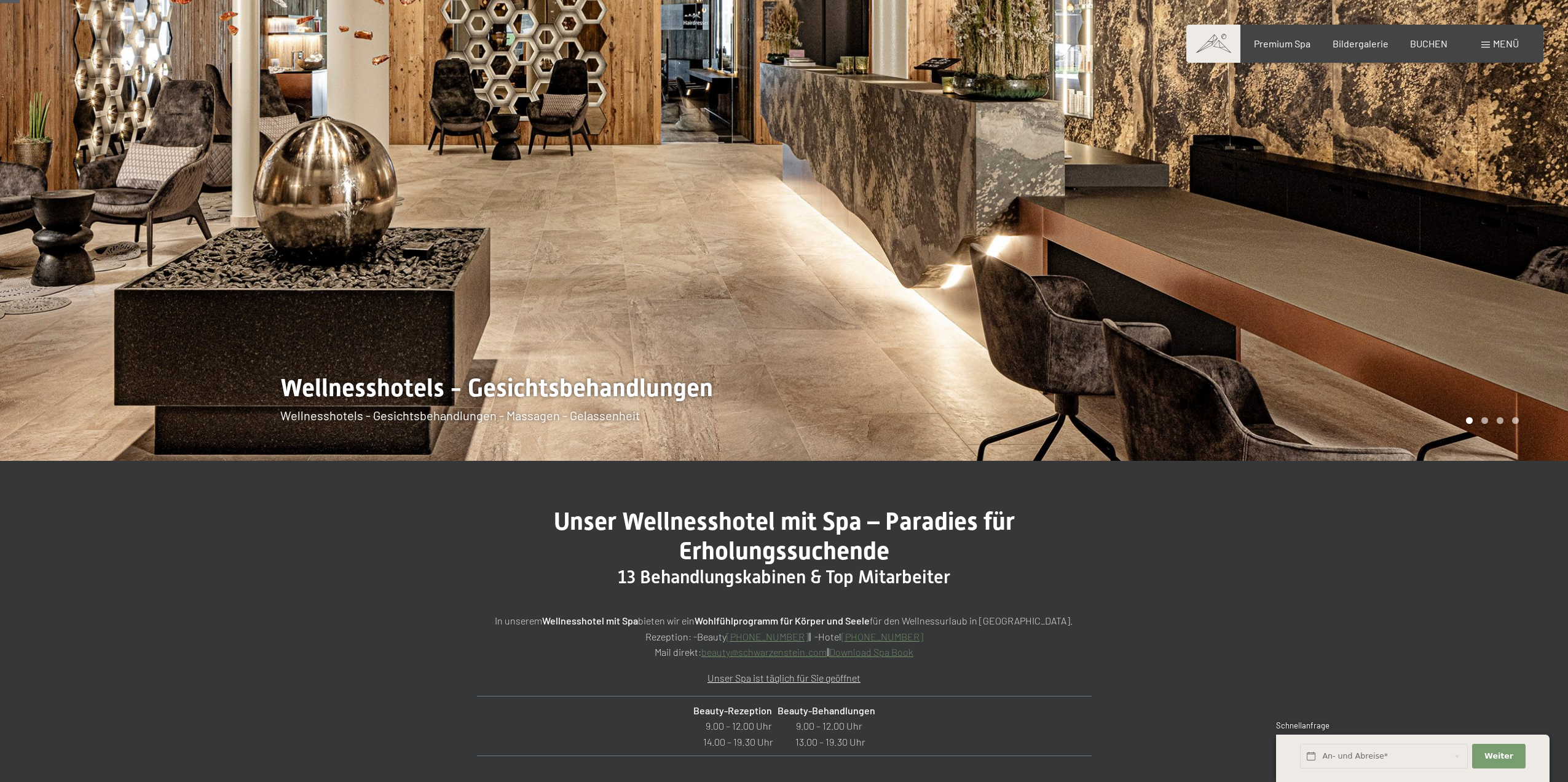
click at [426, 391] on div at bounding box center [392, 167] width 784 height 586
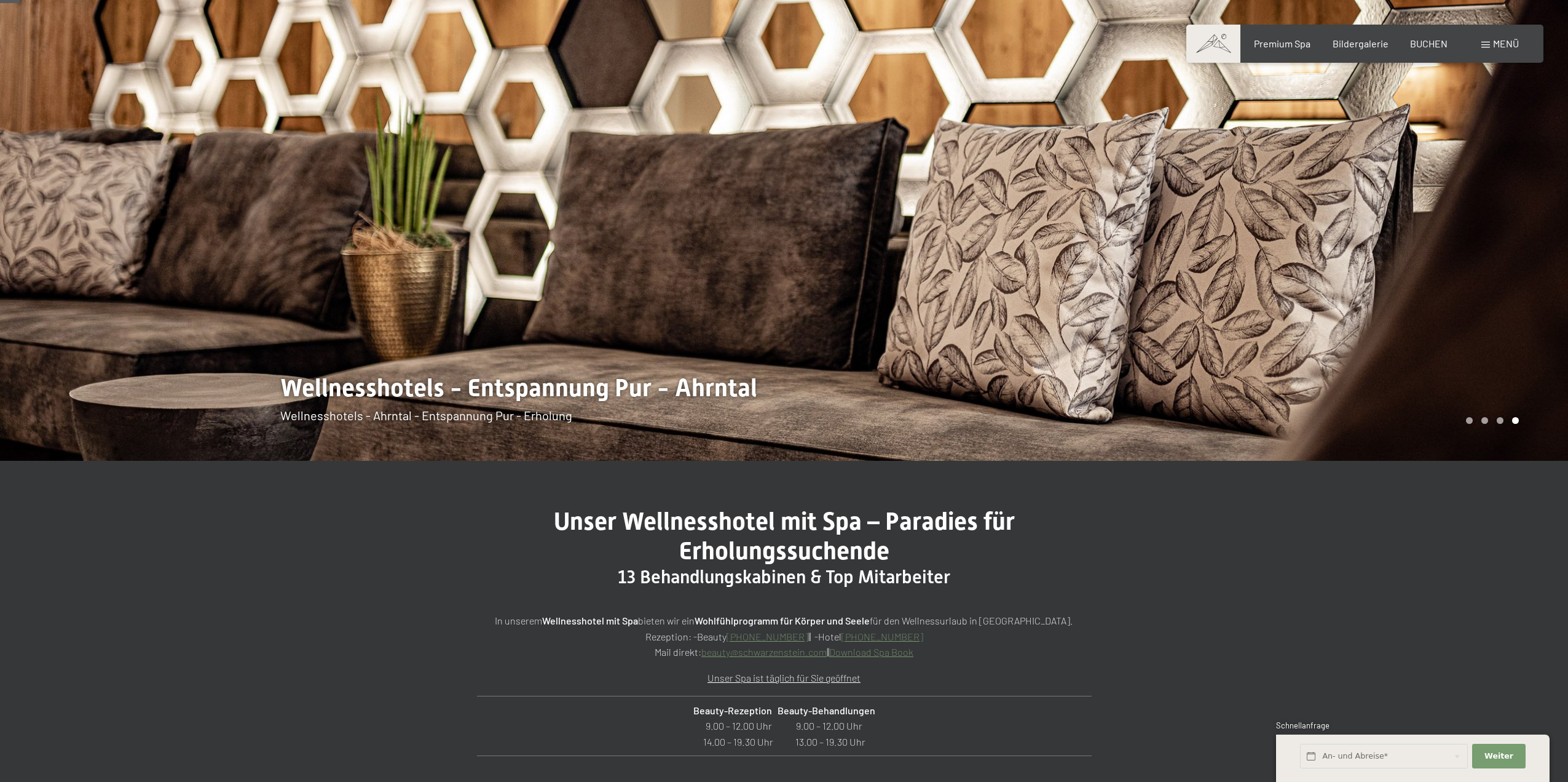
click at [426, 391] on div at bounding box center [392, 167] width 784 height 586
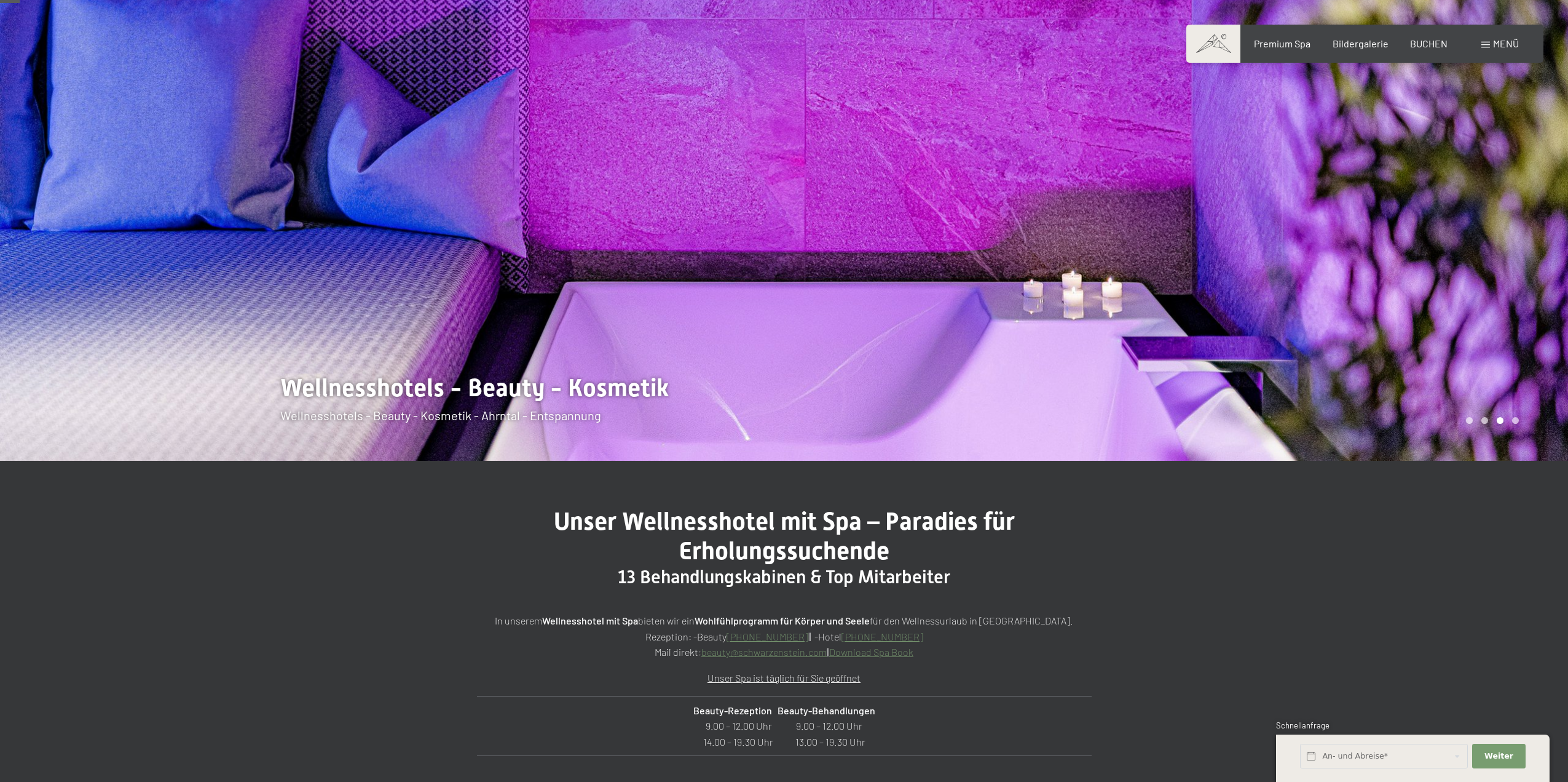
click at [426, 391] on div at bounding box center [392, 167] width 784 height 586
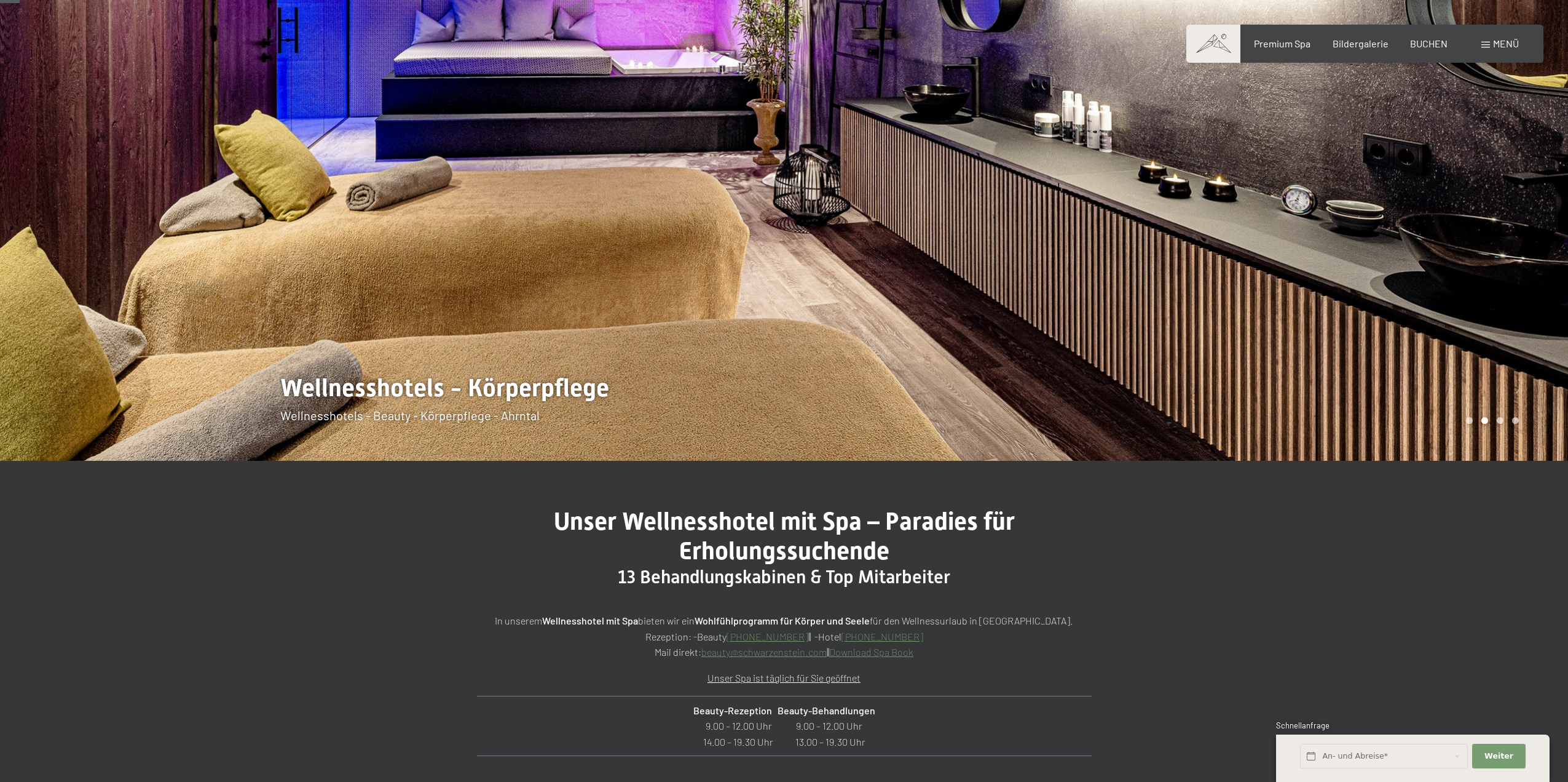
click at [426, 391] on div at bounding box center [392, 167] width 784 height 586
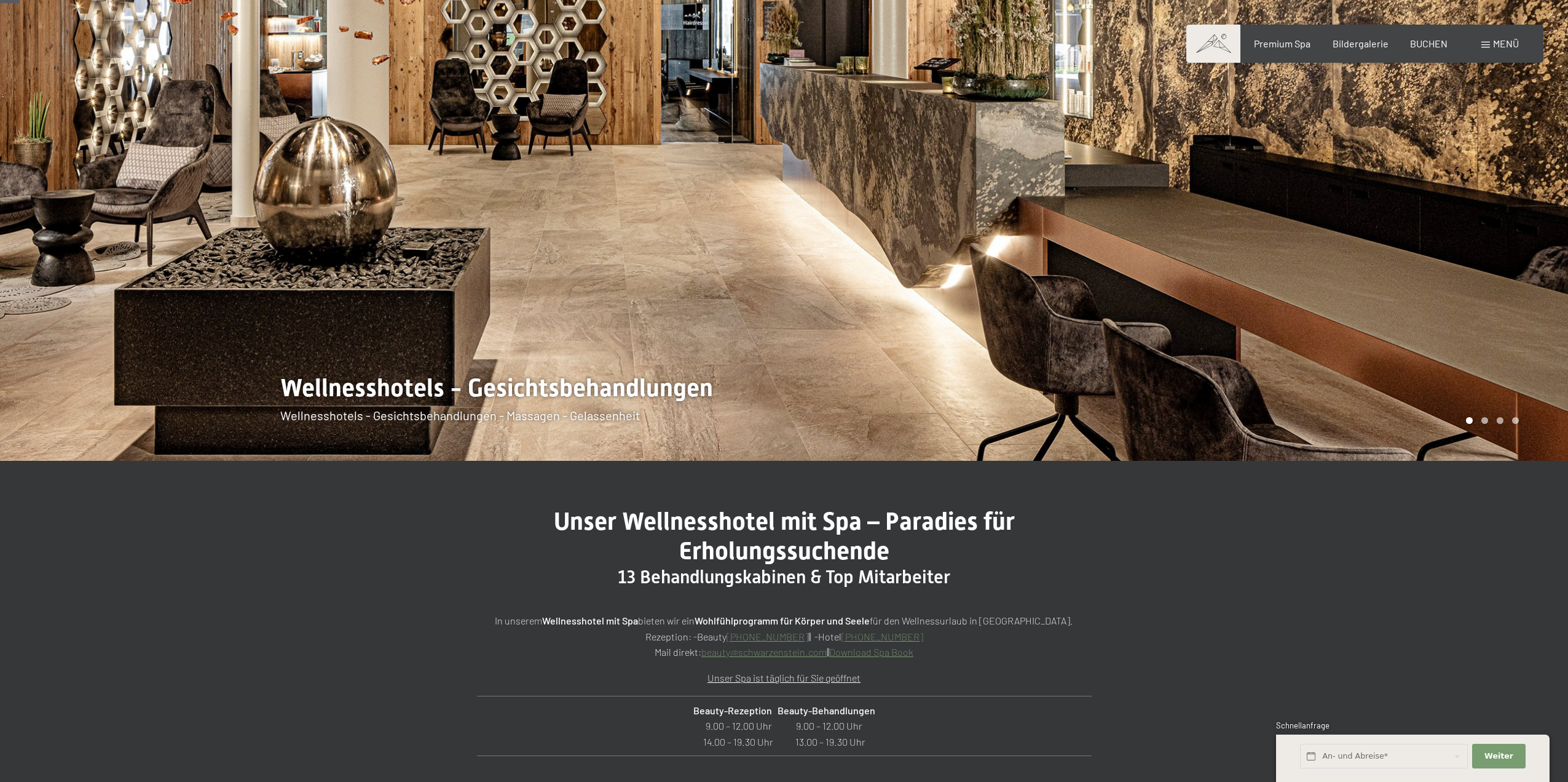
click at [426, 391] on div at bounding box center [392, 167] width 784 height 586
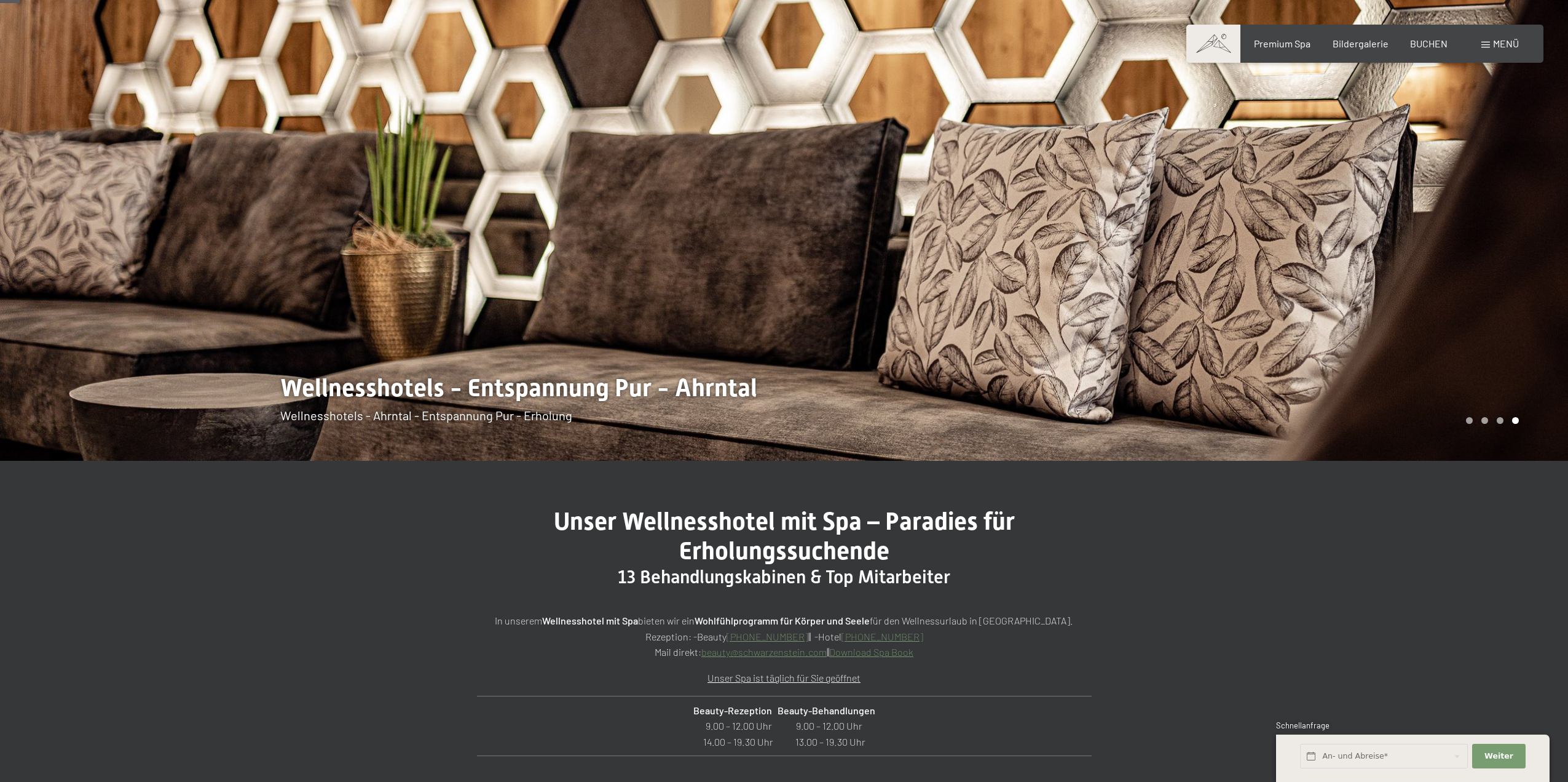
click at [426, 391] on div at bounding box center [392, 167] width 784 height 586
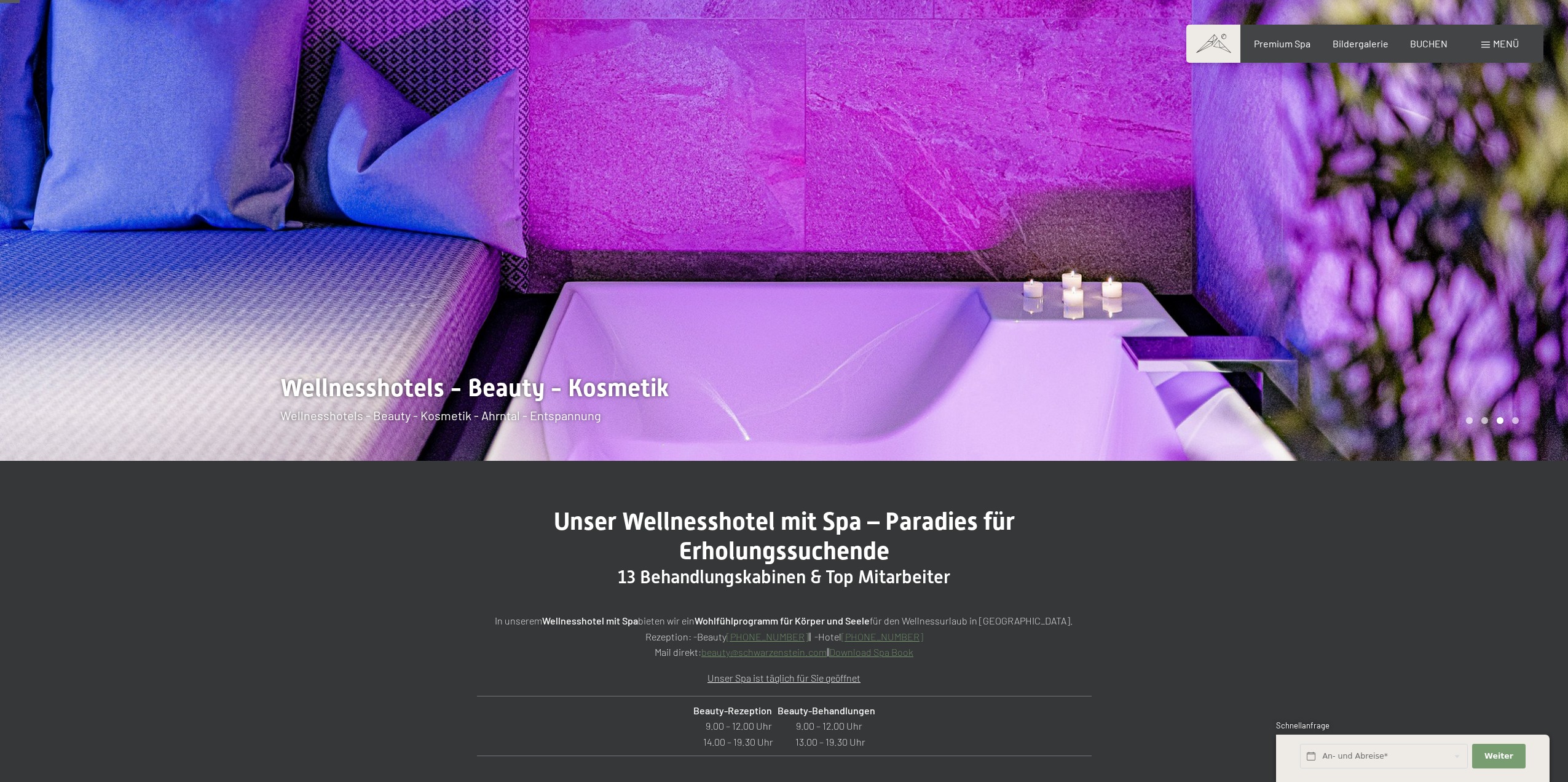
click at [426, 391] on div at bounding box center [392, 167] width 784 height 586
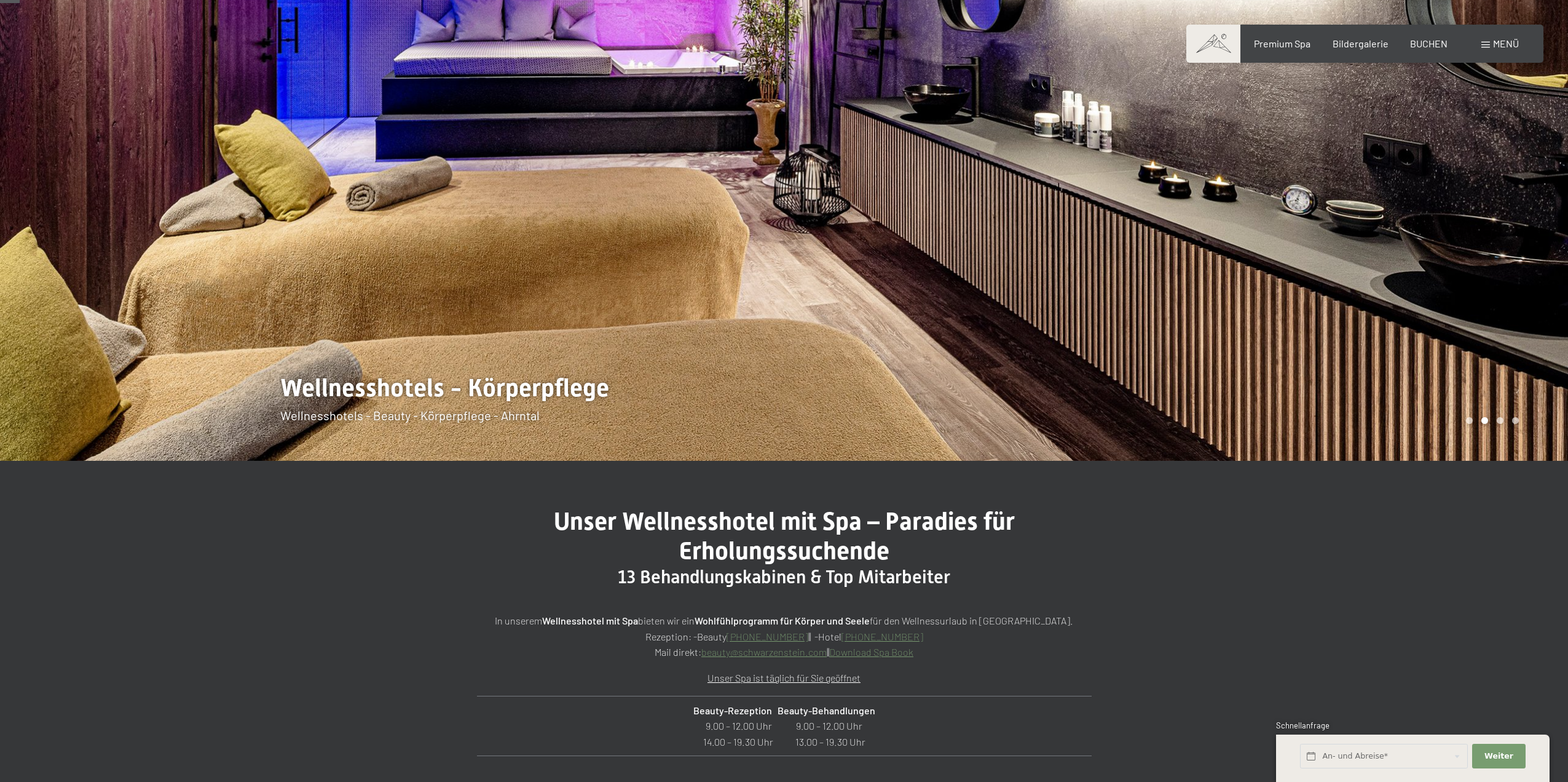
click at [426, 391] on div at bounding box center [392, 167] width 784 height 586
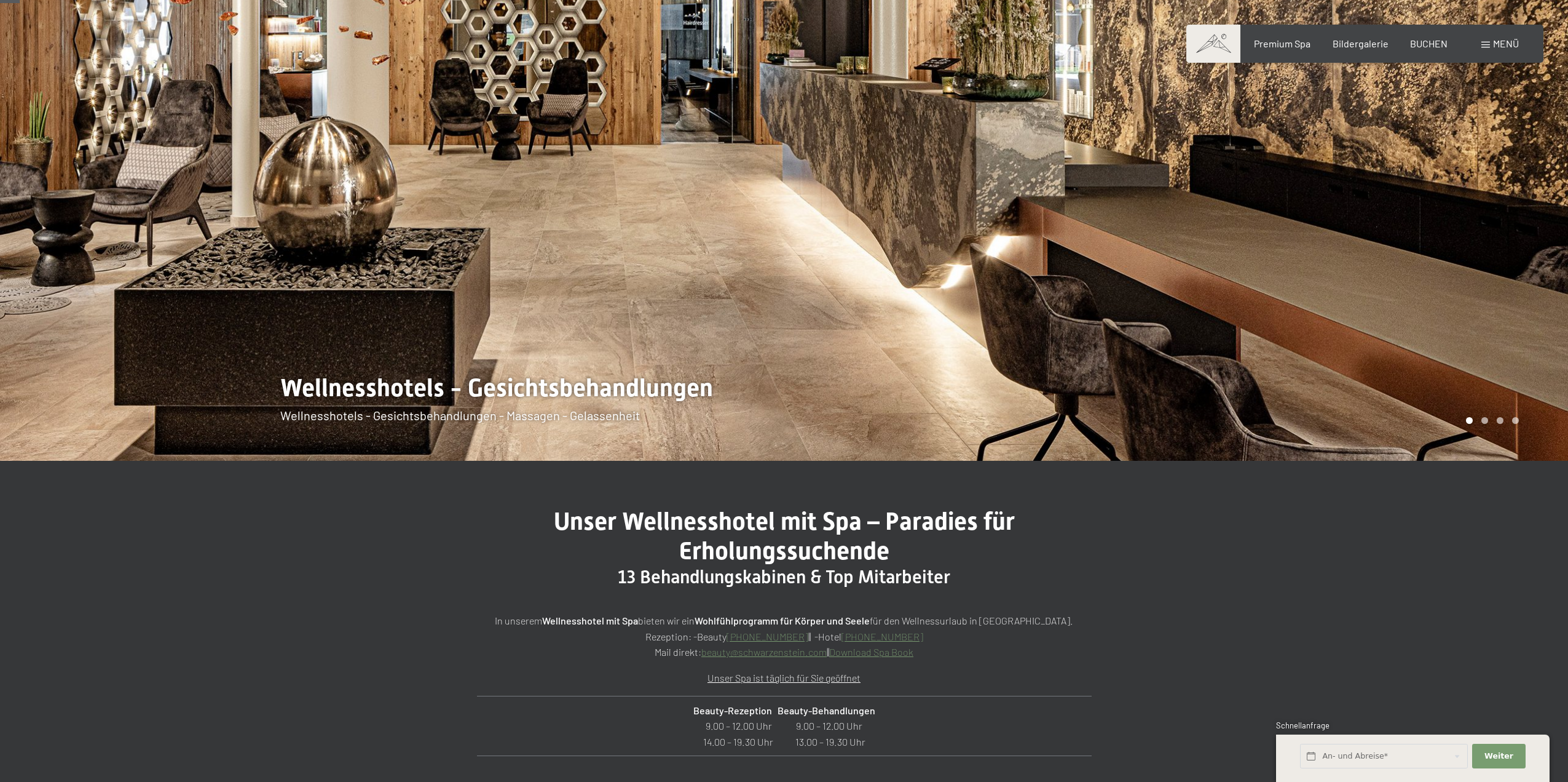
click at [426, 391] on div at bounding box center [392, 167] width 784 height 586
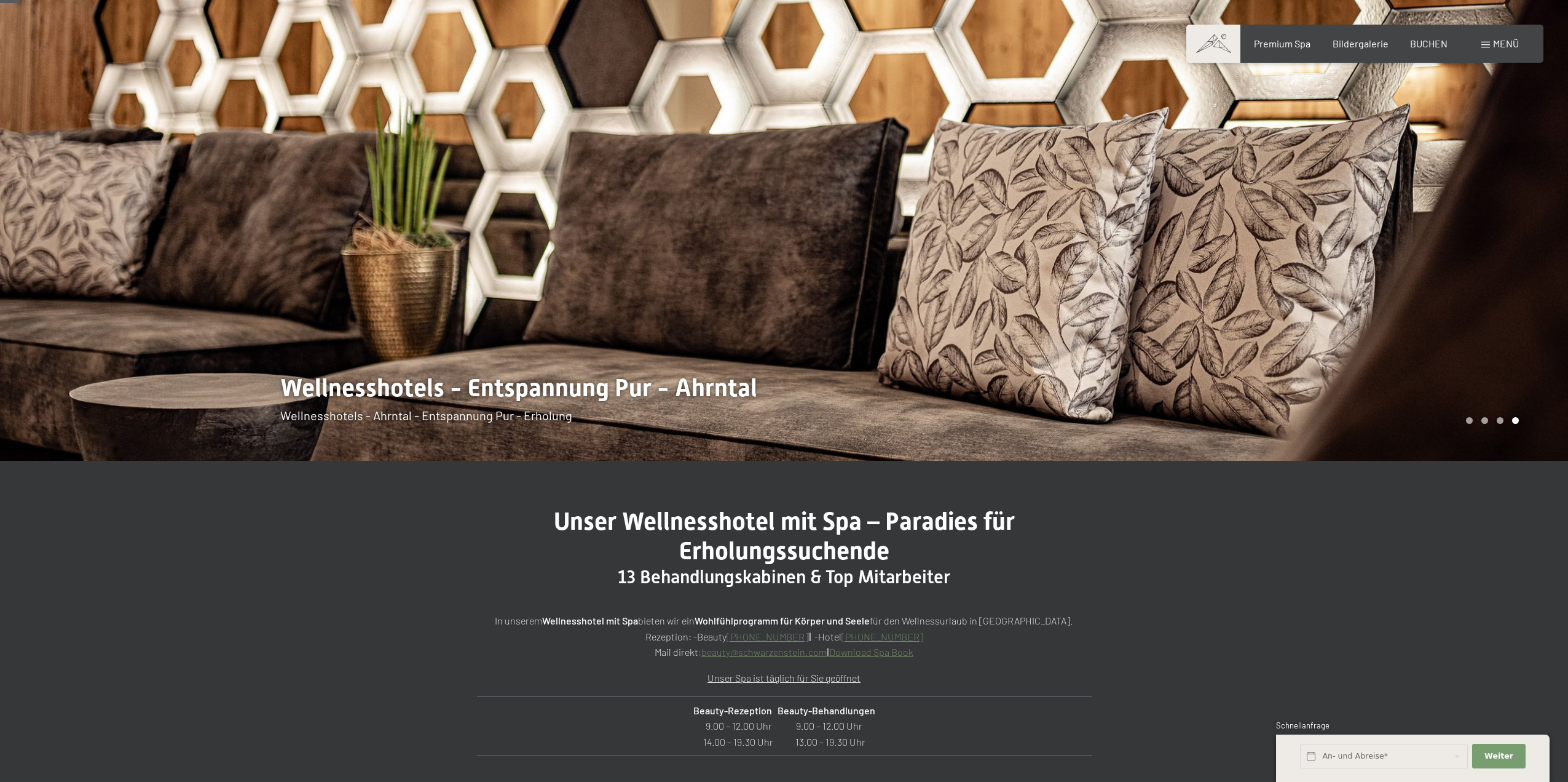
click at [564, 199] on div at bounding box center [392, 167] width 784 height 586
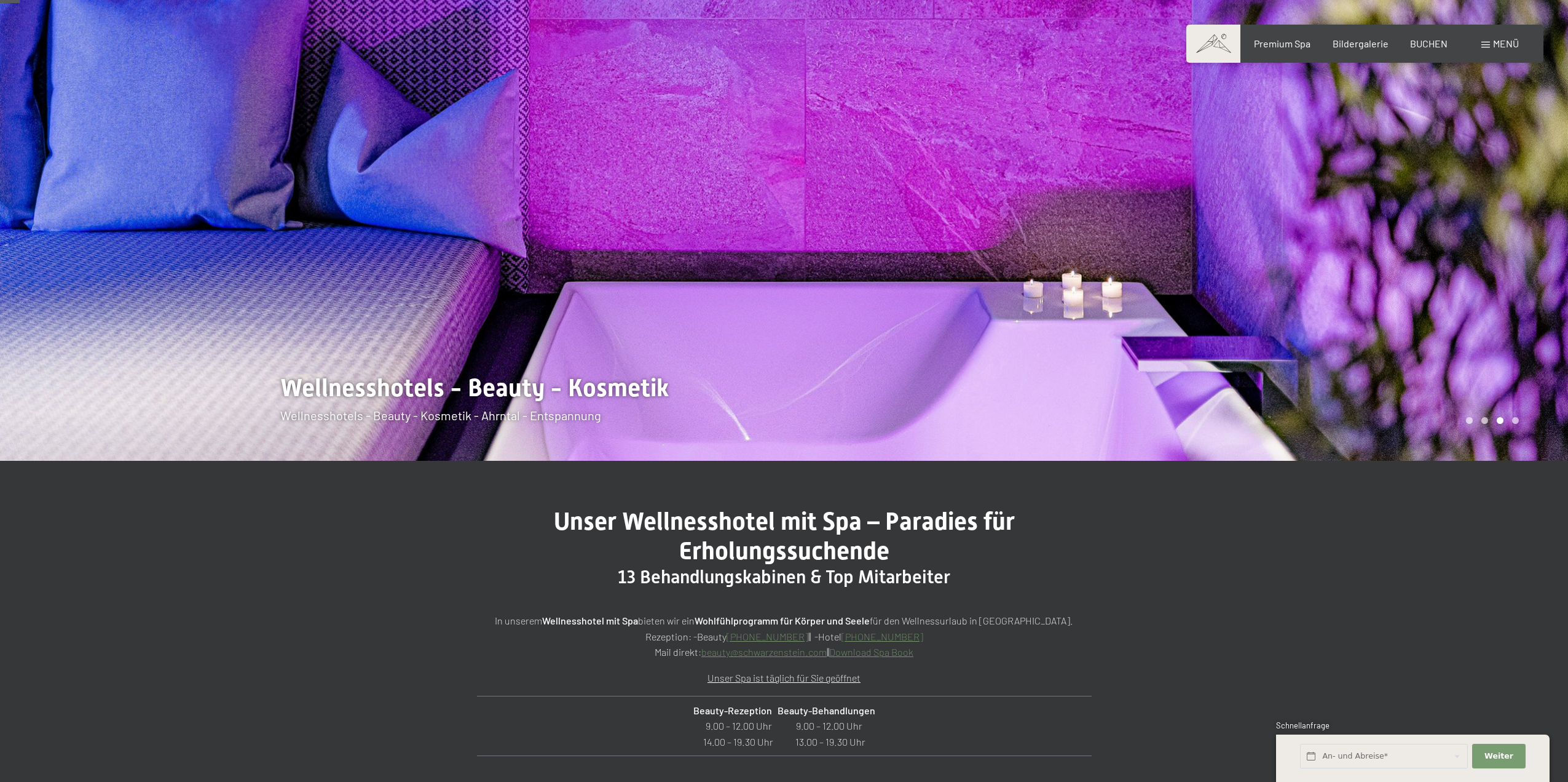
click at [560, 204] on div at bounding box center [392, 167] width 784 height 586
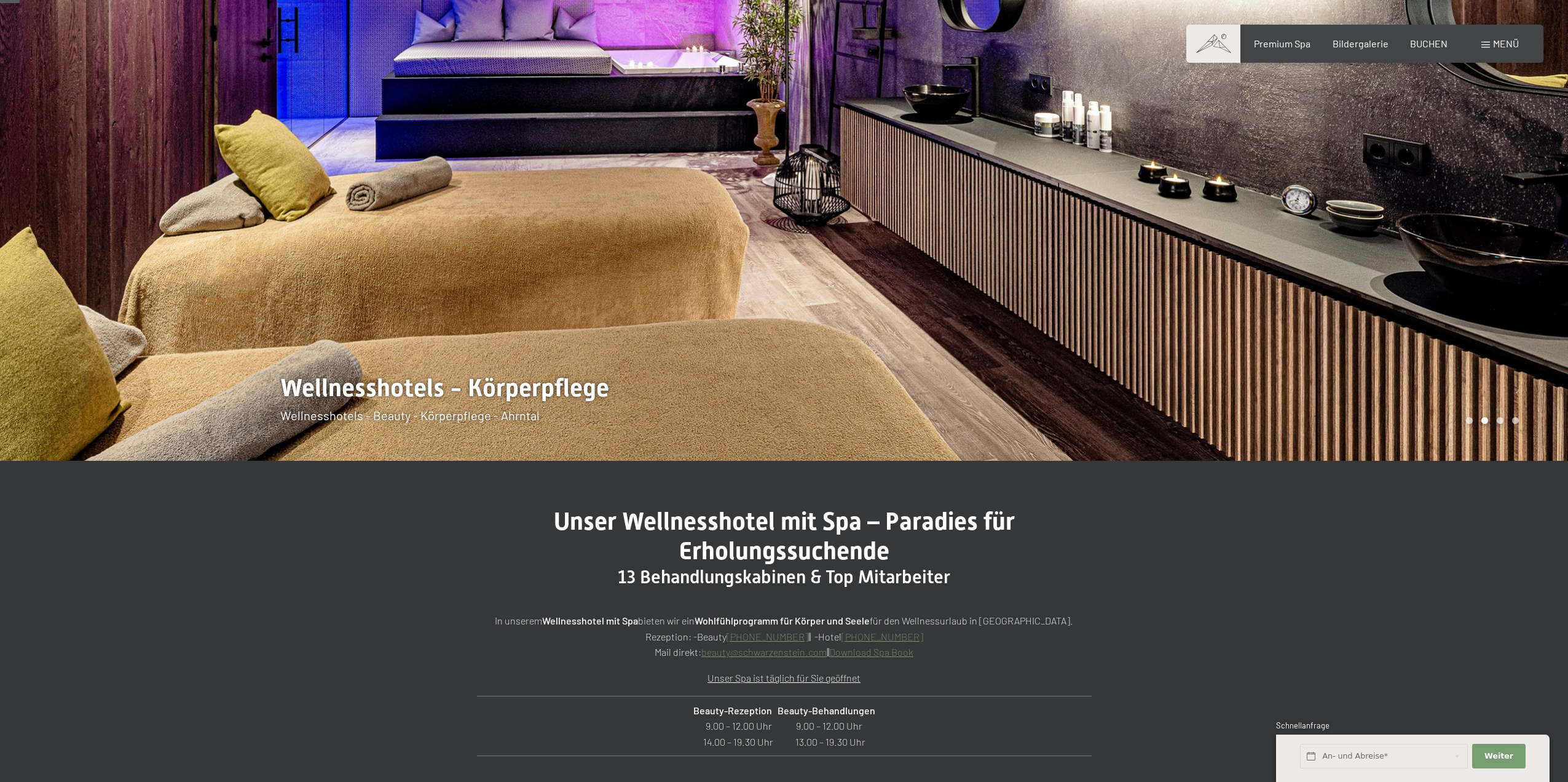
click at [560, 205] on div at bounding box center [392, 167] width 784 height 586
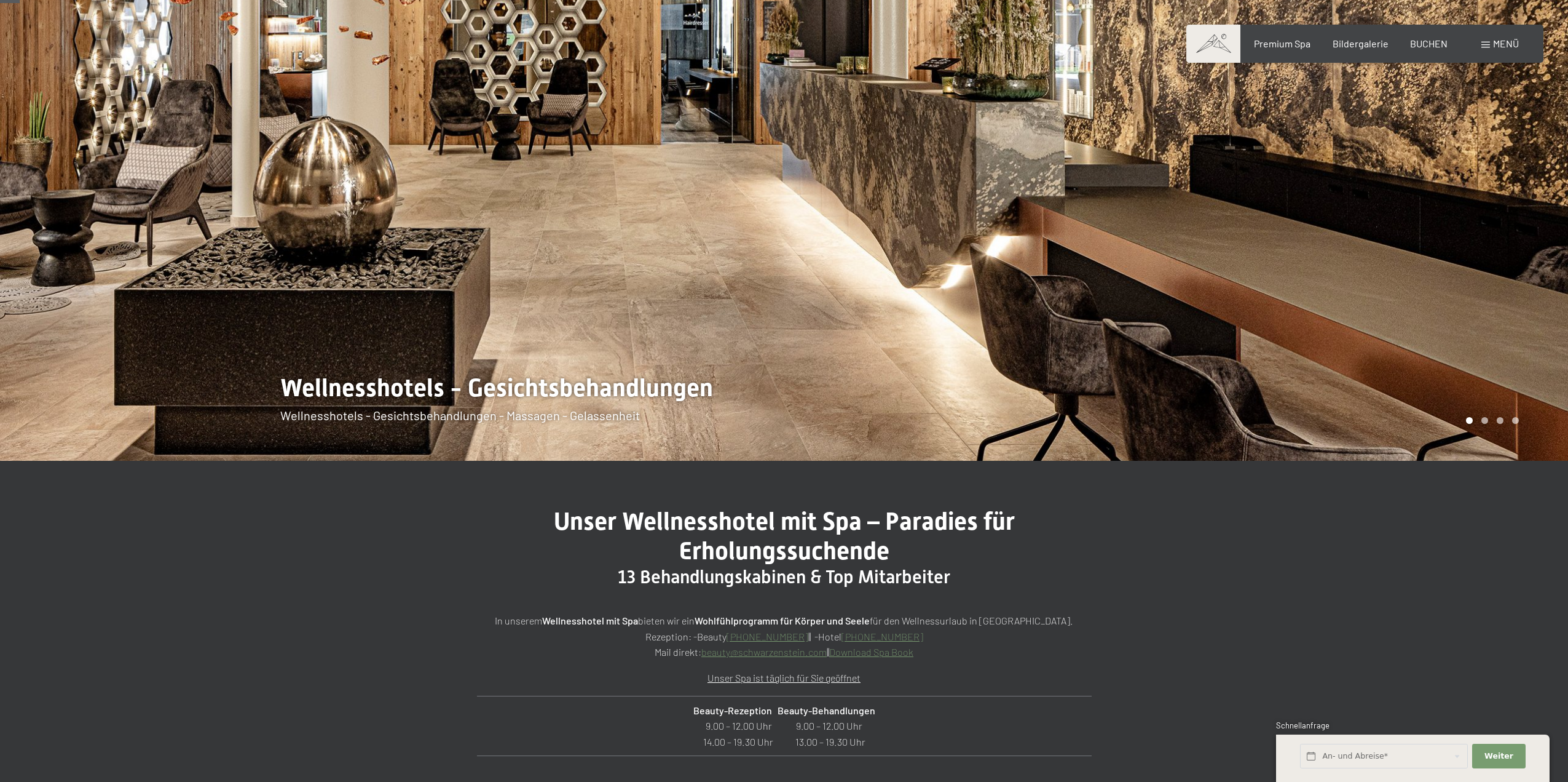
click at [559, 206] on div at bounding box center [392, 167] width 784 height 586
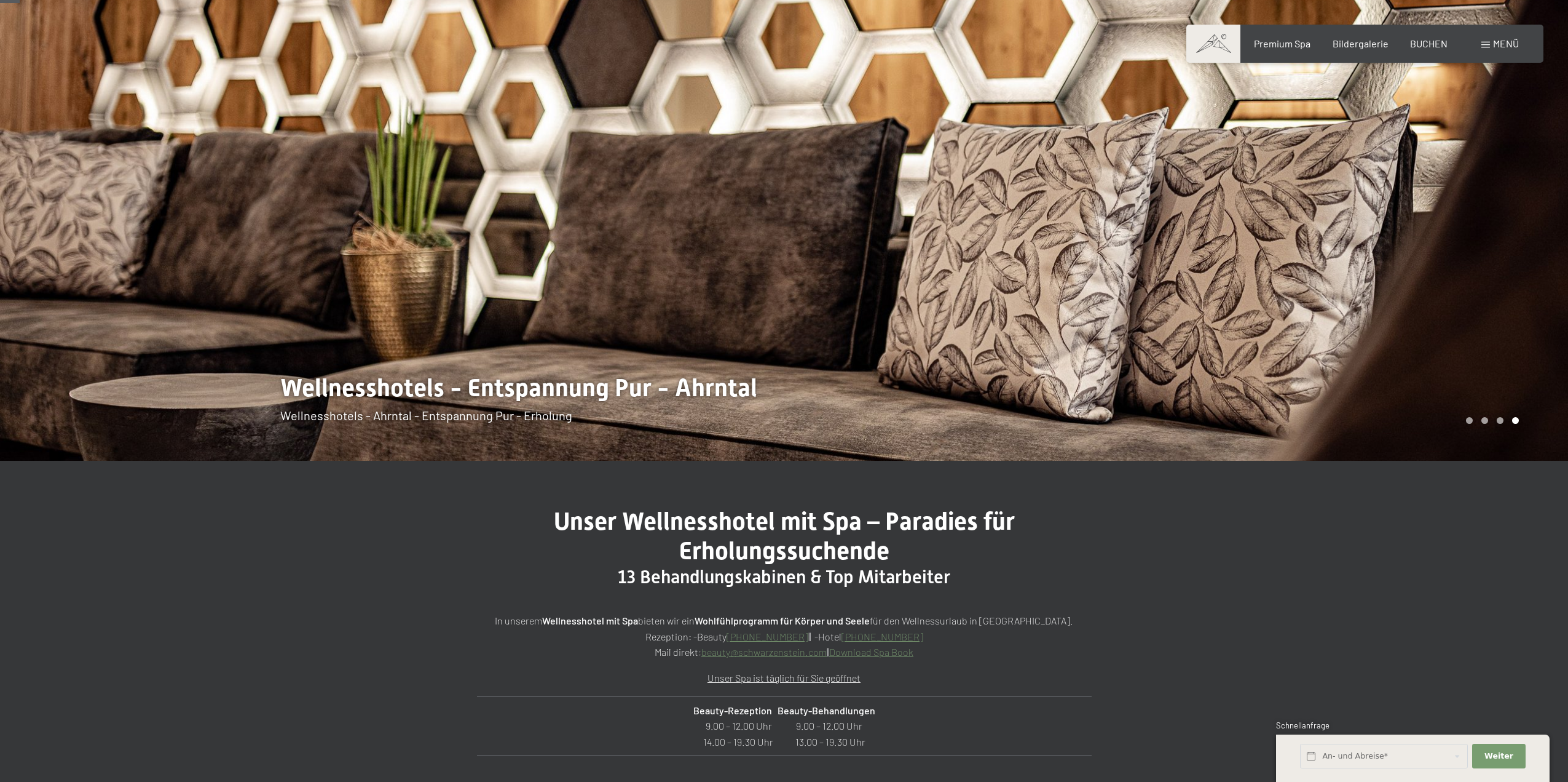
click at [559, 207] on div at bounding box center [392, 167] width 784 height 586
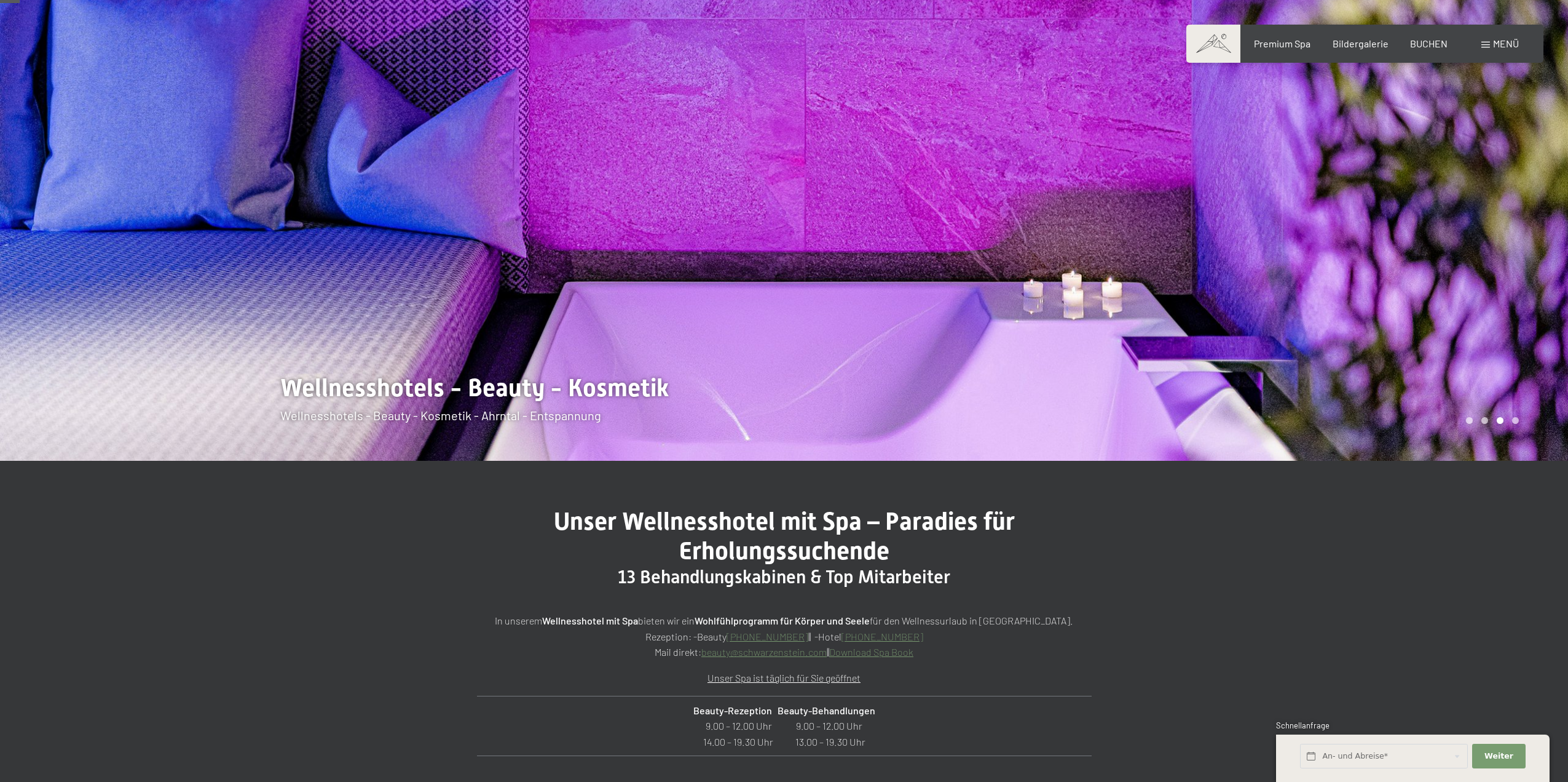
click at [559, 207] on div at bounding box center [392, 167] width 784 height 586
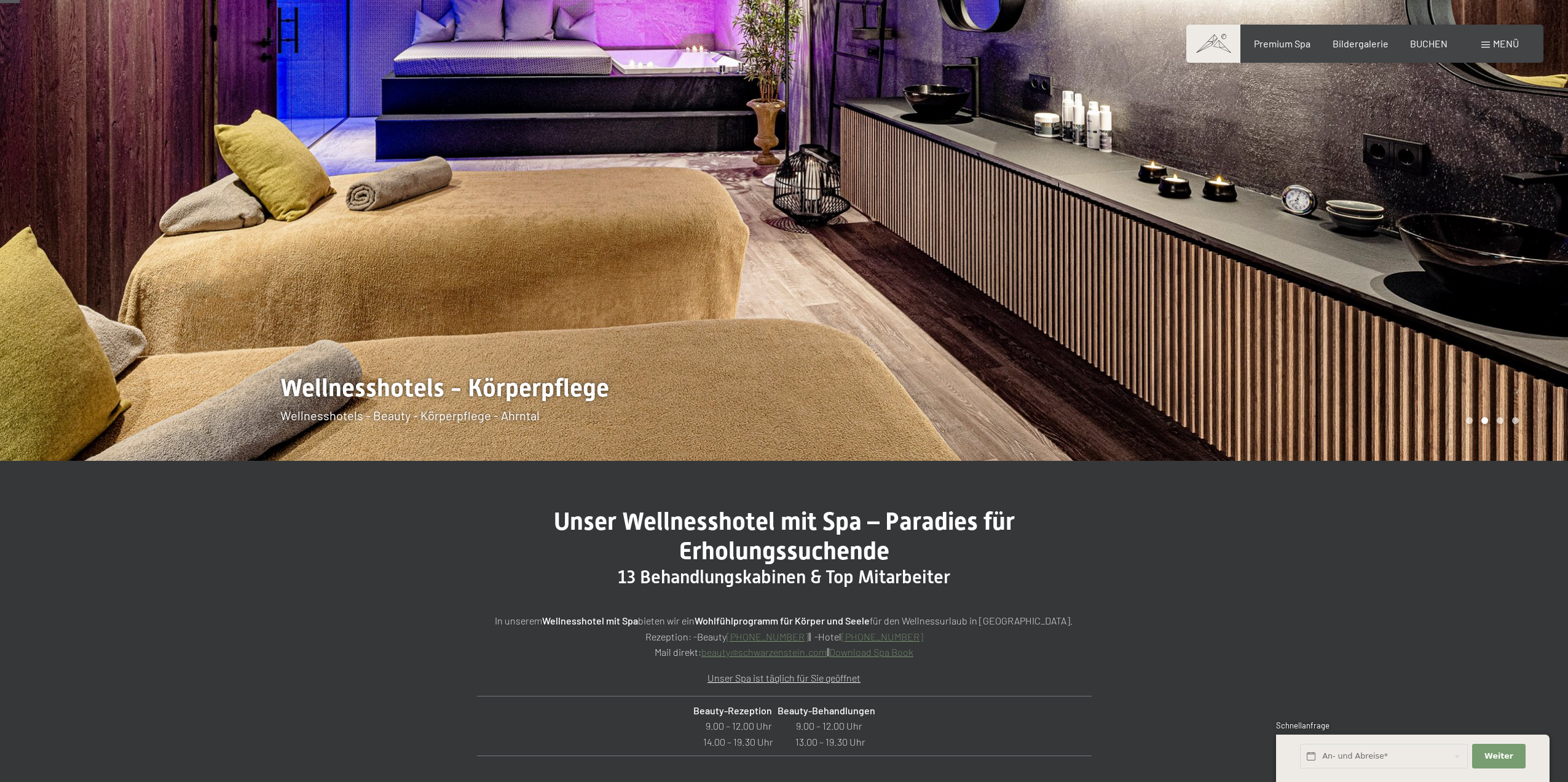
click at [559, 207] on div at bounding box center [392, 167] width 784 height 586
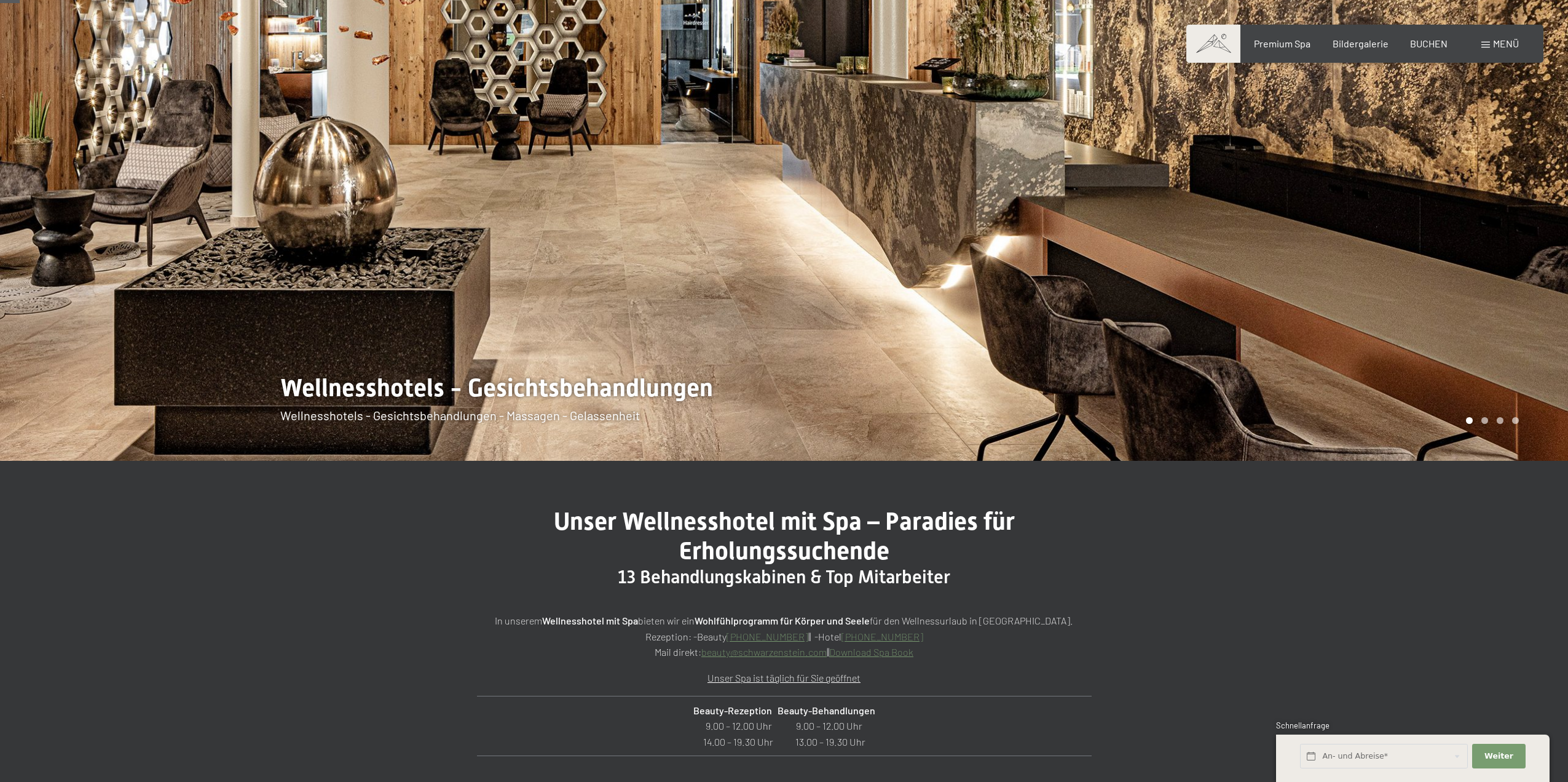
click at [559, 207] on div at bounding box center [392, 167] width 784 height 586
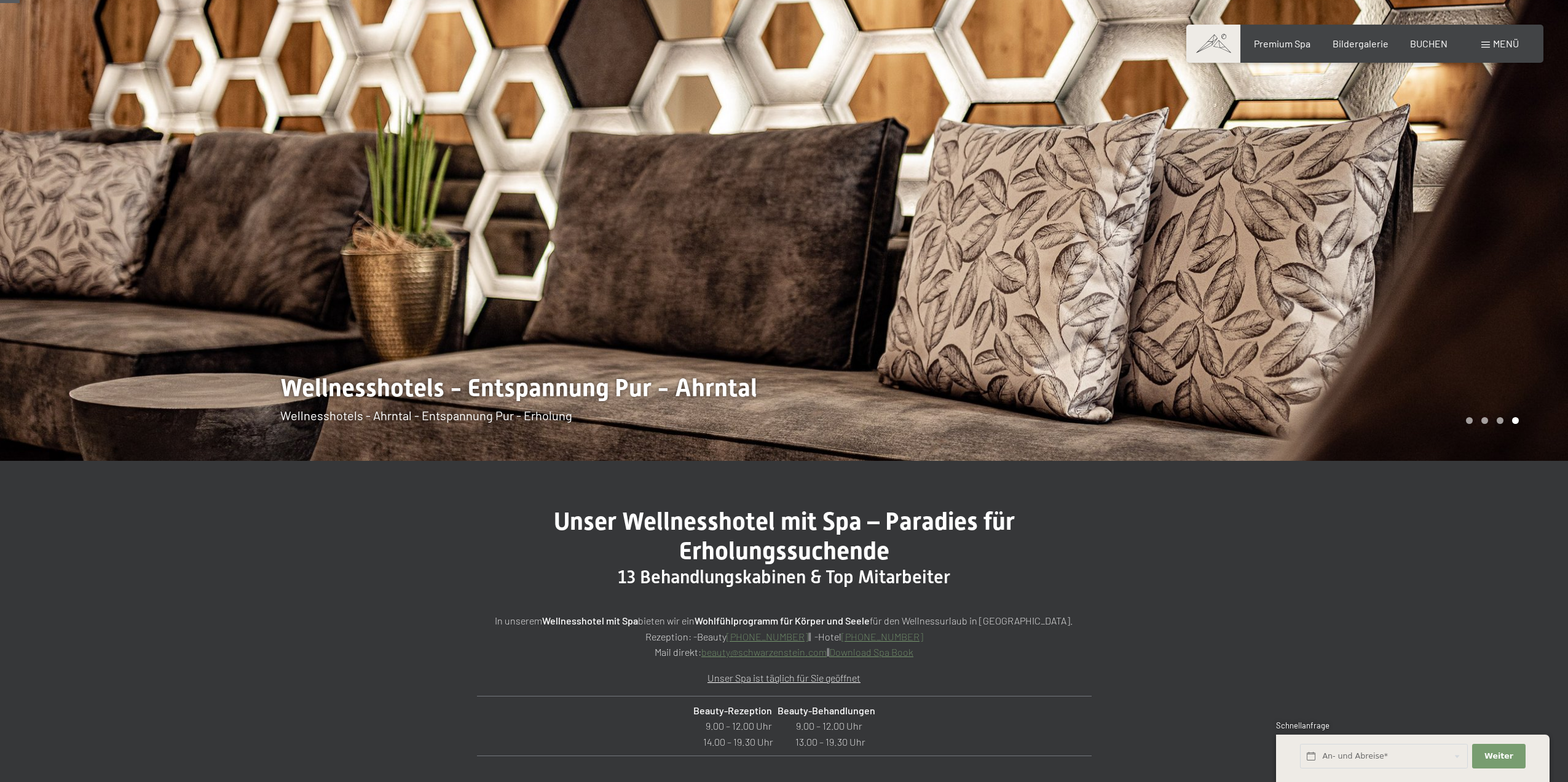
click at [1485, 419] on div "Carousel Page 2" at bounding box center [1484, 420] width 6 height 6
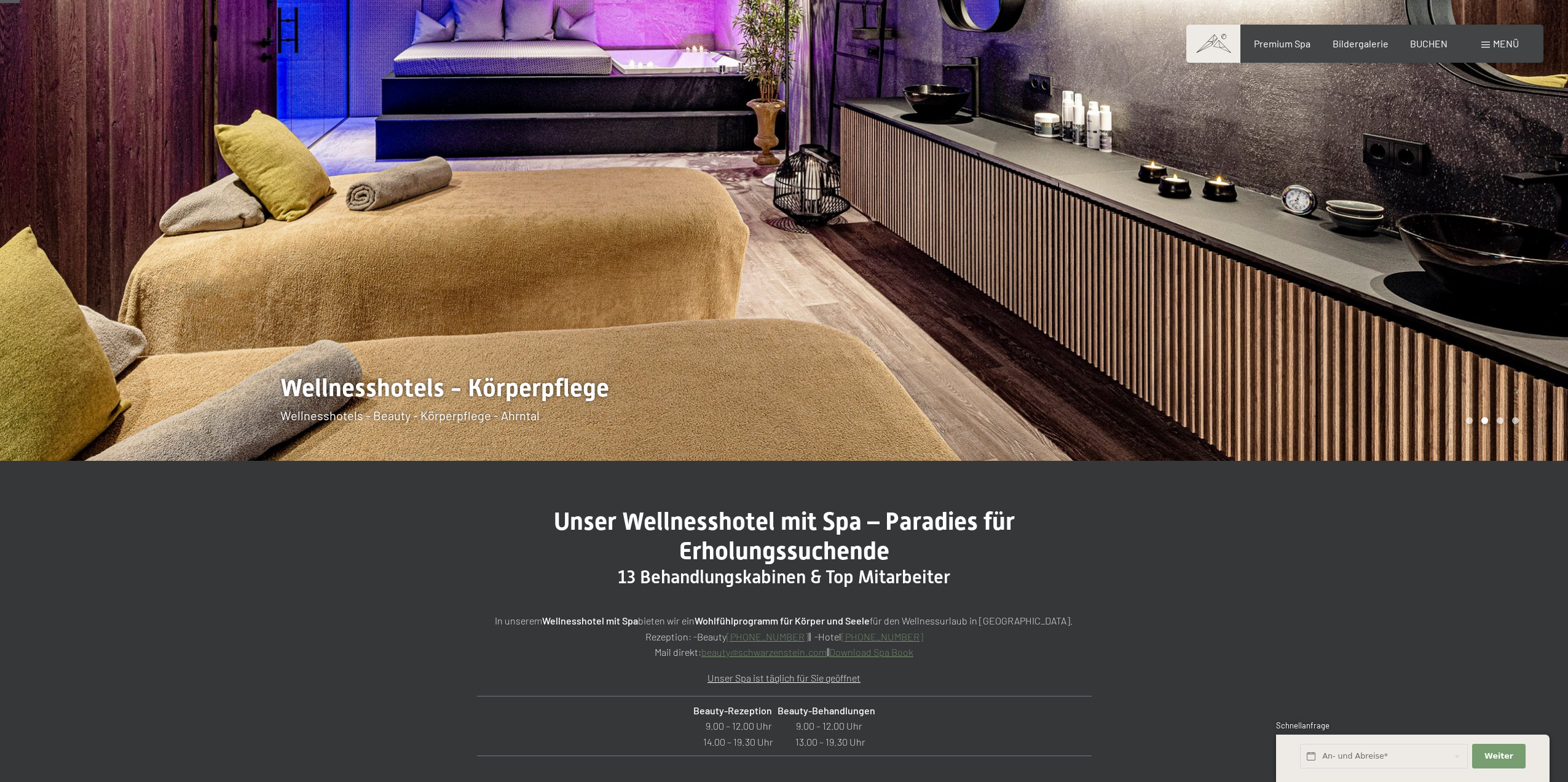
click at [1482, 420] on div "Carousel Page 2 (Current Slide)" at bounding box center [1484, 420] width 6 height 6
click at [1499, 419] on div "Carousel Page 3" at bounding box center [1500, 420] width 6 height 6
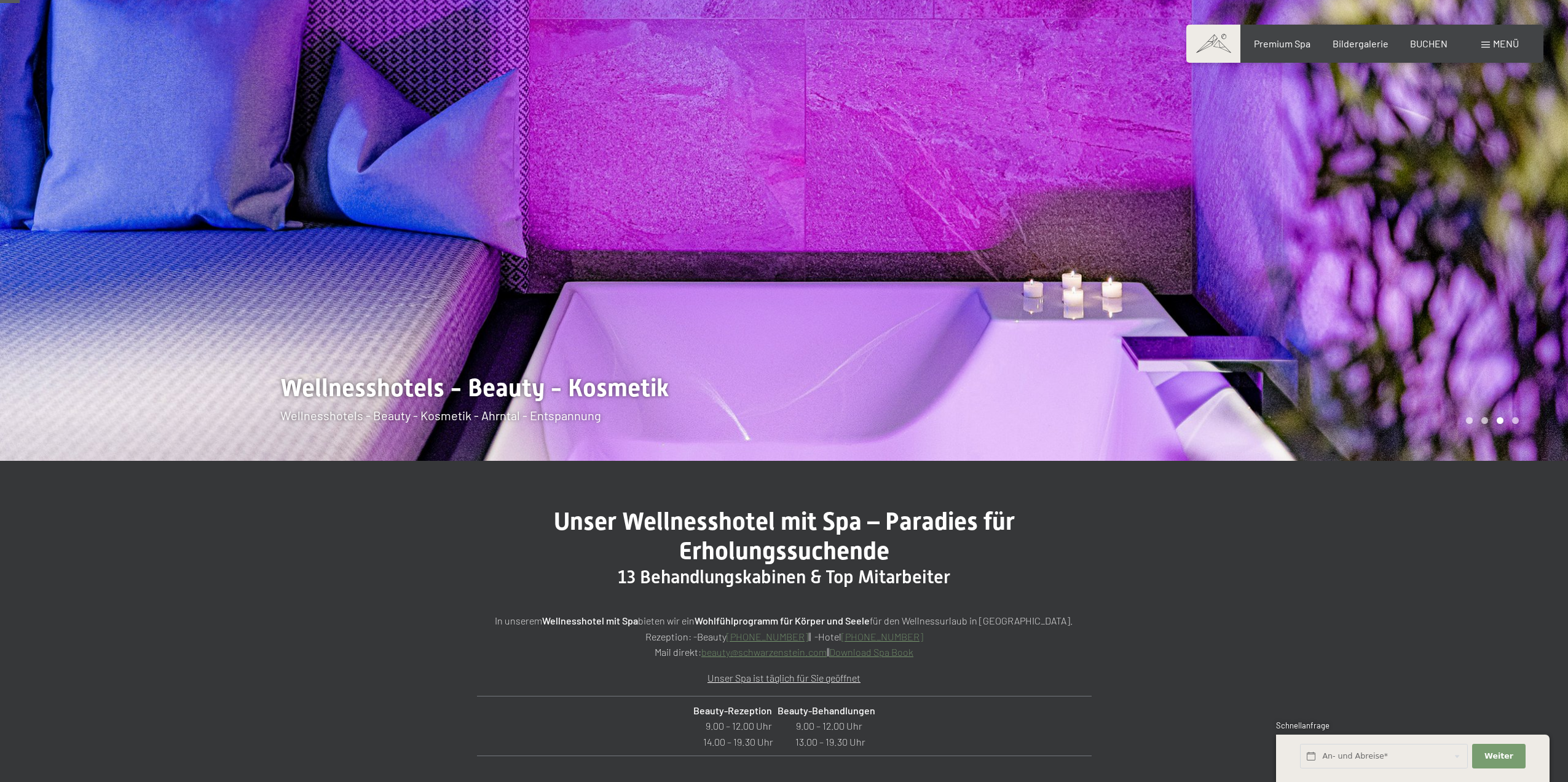
click at [1514, 420] on div "Carousel Page 4" at bounding box center [1515, 420] width 6 height 6
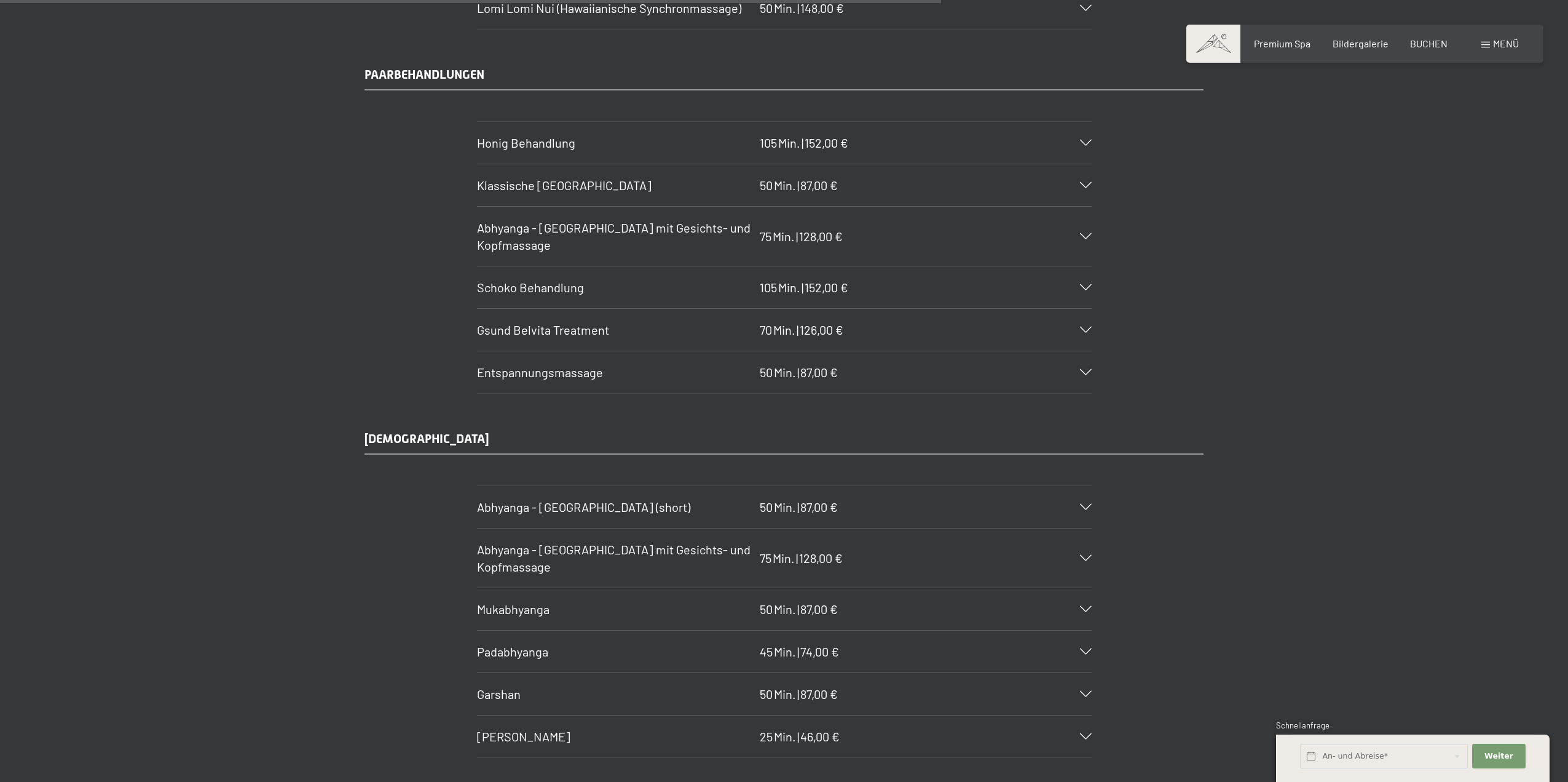
scroll to position [6022, 0]
click at [529, 607] on span "Mukabhyanga" at bounding box center [513, 608] width 73 height 15
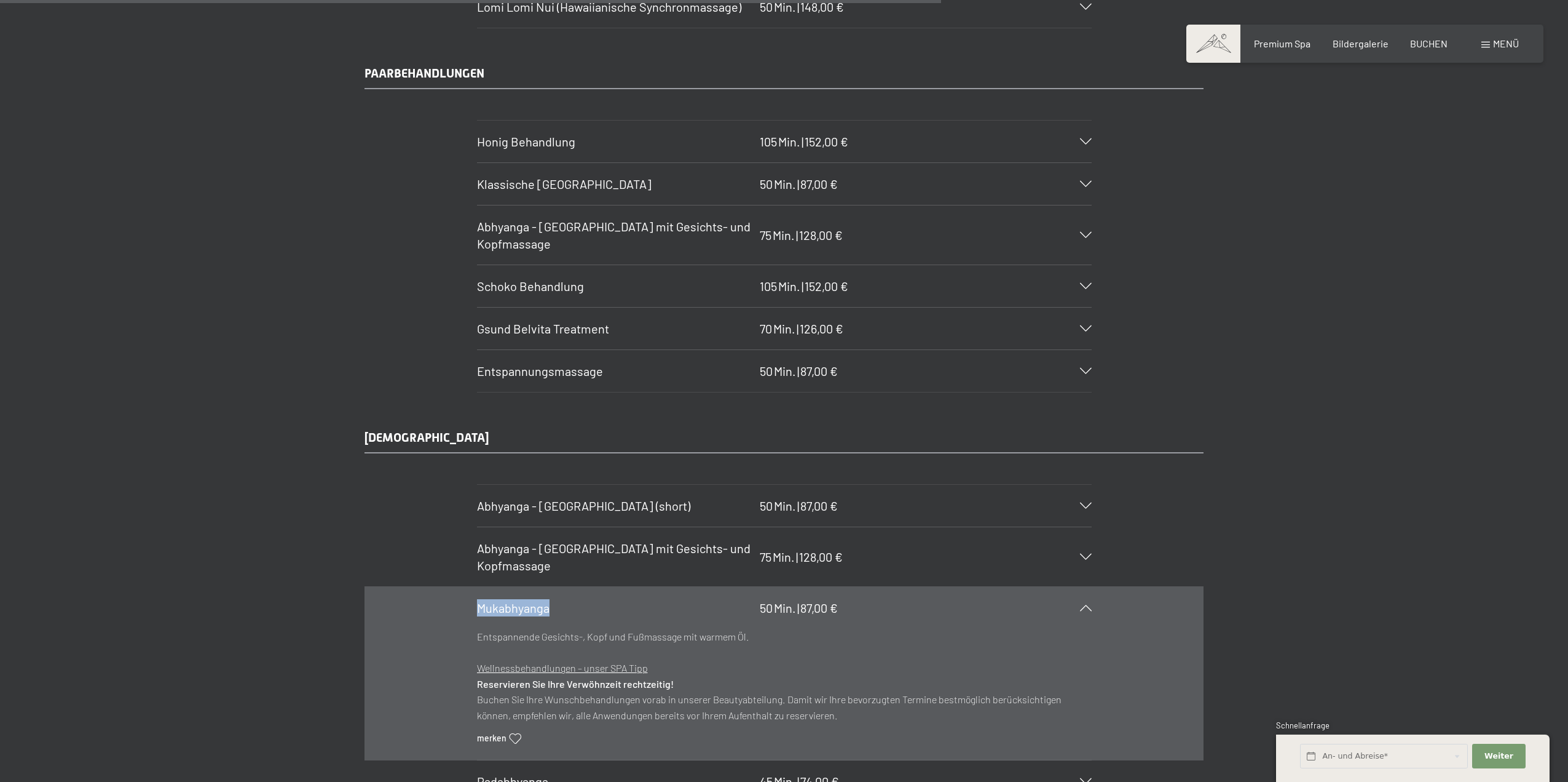
click at [529, 607] on span "Mukabhyanga" at bounding box center [513, 608] width 73 height 15
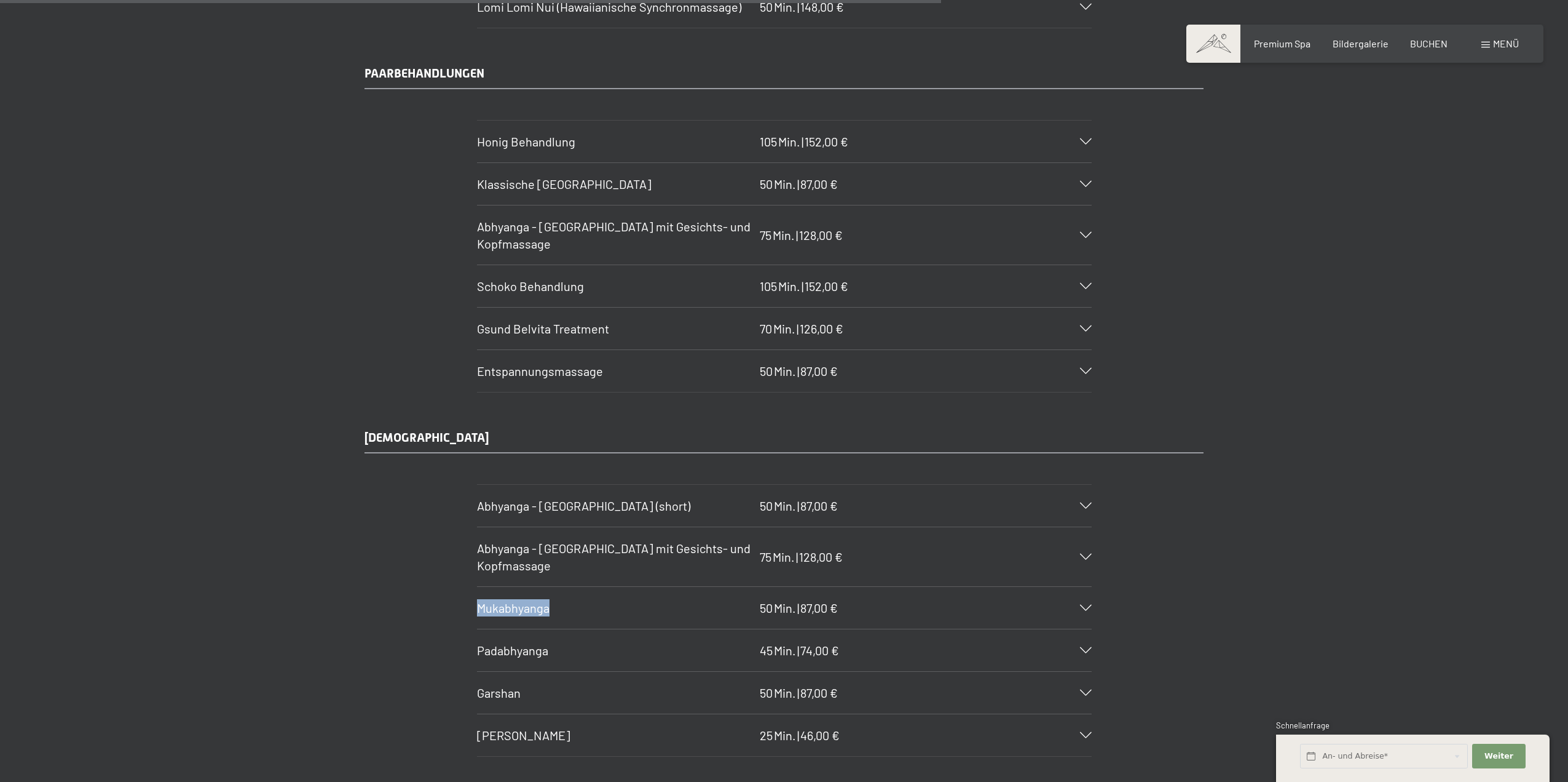
click at [529, 607] on span "Mukabhyanga" at bounding box center [513, 608] width 73 height 15
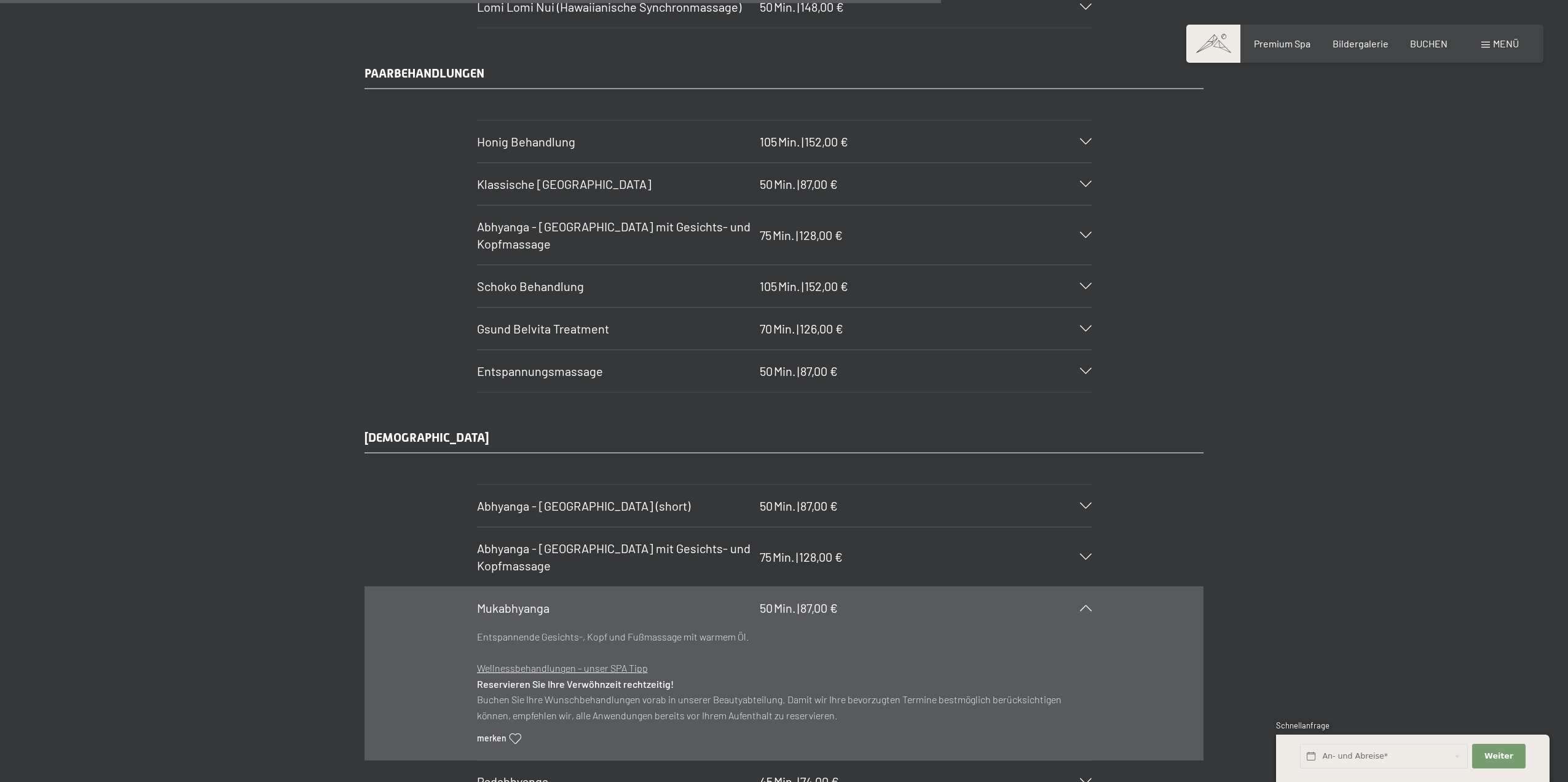
click at [1422, 484] on div "AYURVEDA Abhyanga - [GEOGRAPHIC_DATA] (short) 50 Min. | 87,00 € Die traditionel…" at bounding box center [784, 658] width 1568 height 459
click at [1415, 488] on div "AYURVEDA Abhyanga - [GEOGRAPHIC_DATA] (short) 50 Min. | 87,00 € Die traditionel…" at bounding box center [784, 658] width 1568 height 459
click at [312, 436] on div "AYURVEDA Abhyanga - [GEOGRAPHIC_DATA] (short) 50 Min. | 87,00 € Die traditionel…" at bounding box center [784, 658] width 1568 height 459
click at [308, 437] on div "AYURVEDA Abhyanga - [GEOGRAPHIC_DATA] (short) 50 Min. | 87,00 € Die traditionel…" at bounding box center [784, 658] width 1568 height 459
click at [477, 701] on section "Mukabhyanga 50 Min. | 87,00 € Entspannende Gesichts-, Kopf und Fußmassage mit w…" at bounding box center [784, 673] width 615 height 174
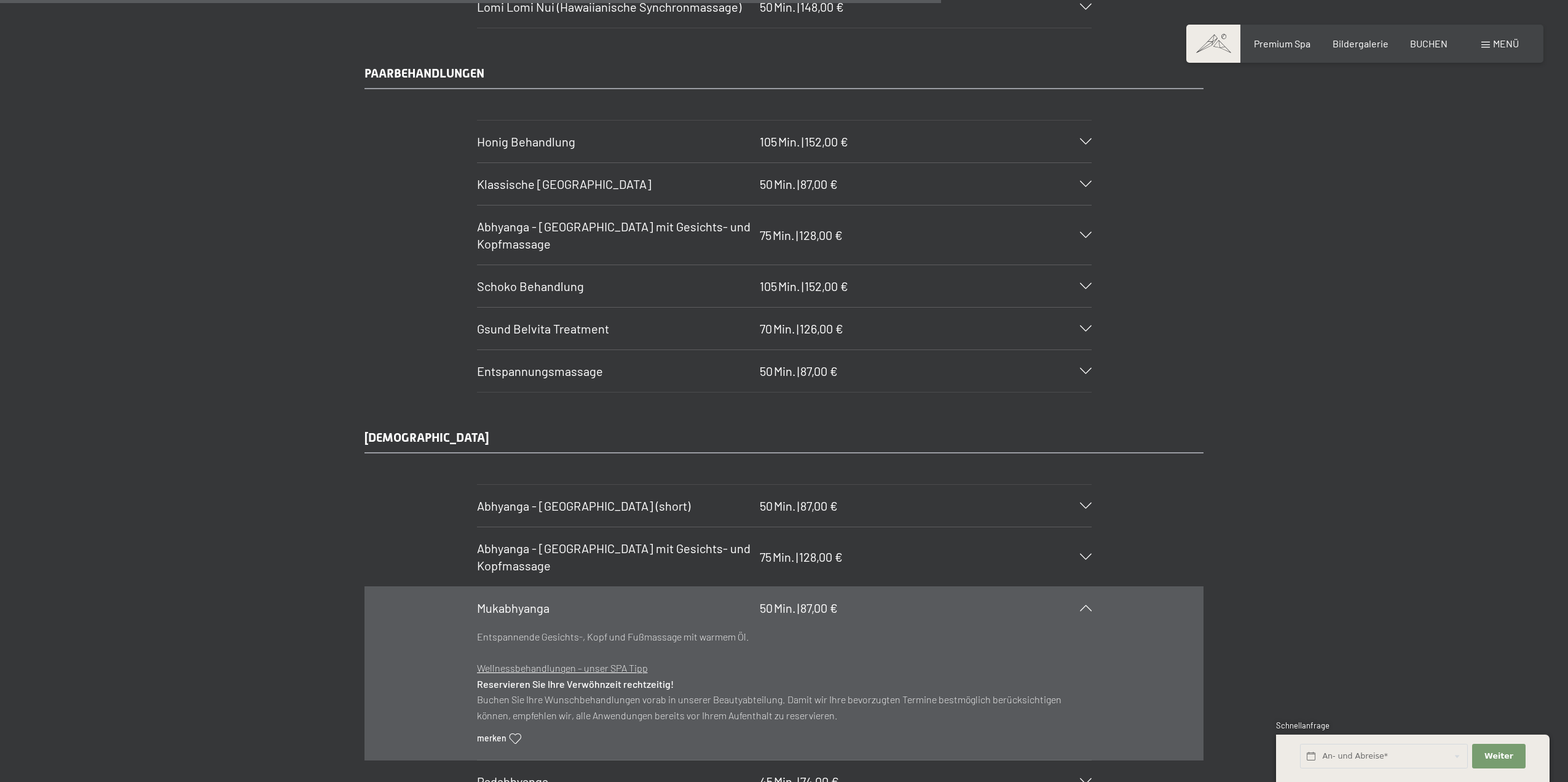
click at [276, 630] on div "AYURVEDA Abhyanga - [GEOGRAPHIC_DATA] (short) 50 Min. | 87,00 € Die traditionel…" at bounding box center [784, 658] width 1568 height 459
click at [951, 635] on p "Entspannende Gesichts-, Kopf und Fußmassage mit warmem Öl." at bounding box center [784, 637] width 615 height 16
click at [1091, 607] on section "Mukabhyanga 50 Min. | 87,00 € Entspannende Gesichts-, Kopf und Fußmassage mit w…" at bounding box center [784, 673] width 615 height 174
click at [1082, 609] on icon at bounding box center [1086, 608] width 12 height 6
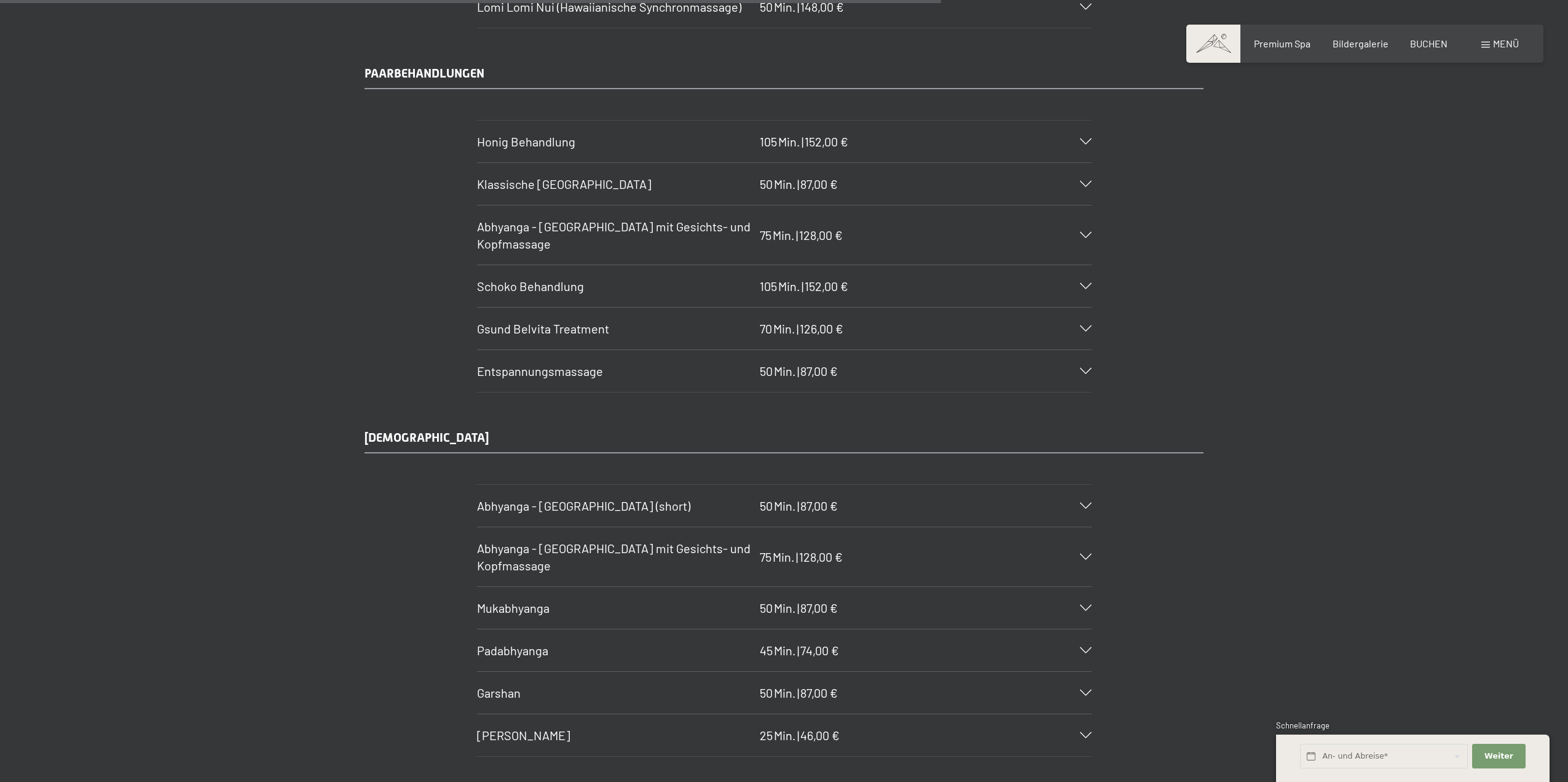
click at [1082, 609] on icon at bounding box center [1086, 608] width 12 height 6
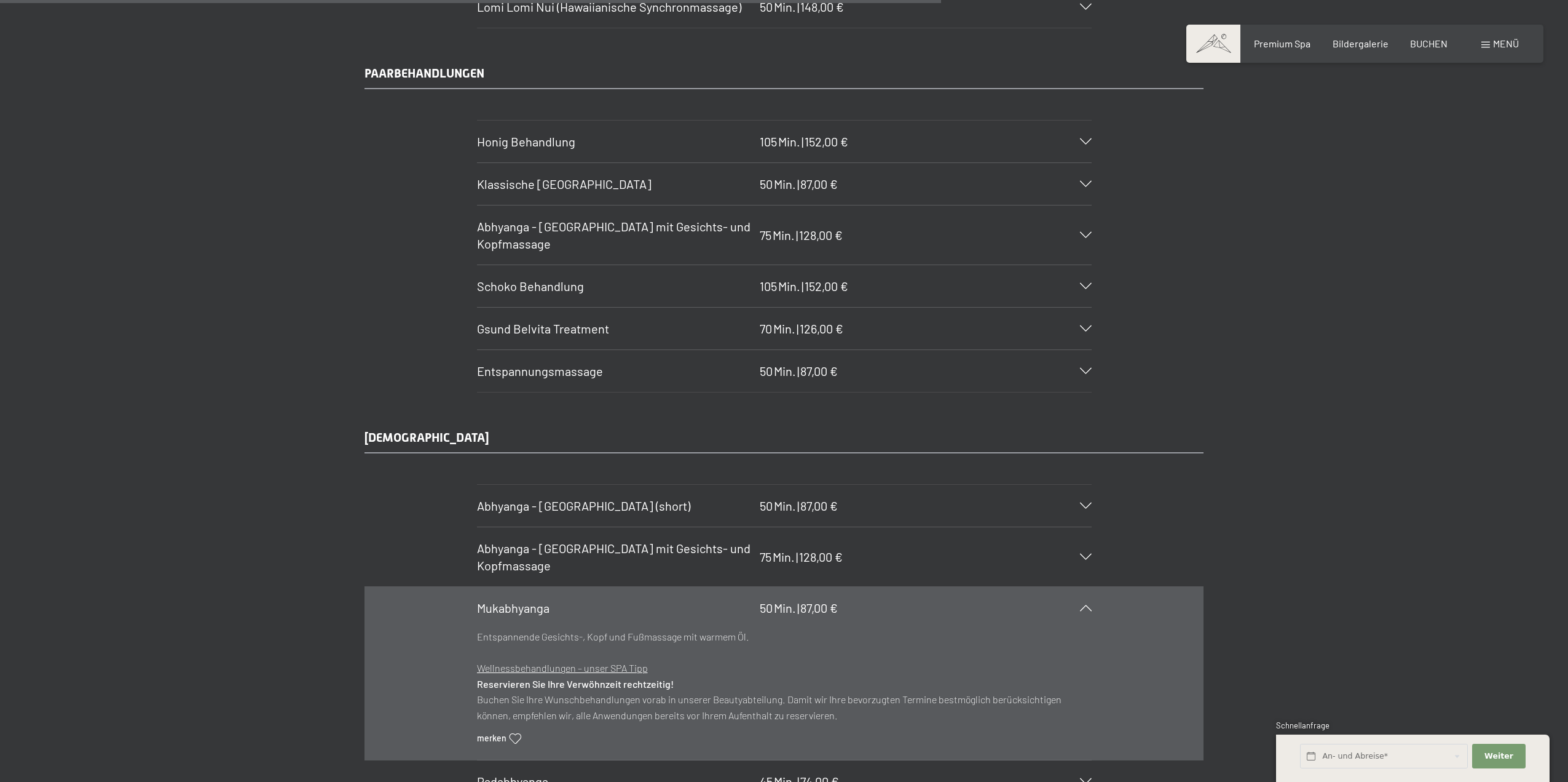
click at [1079, 609] on div at bounding box center [1079, 608] width 27 height 6
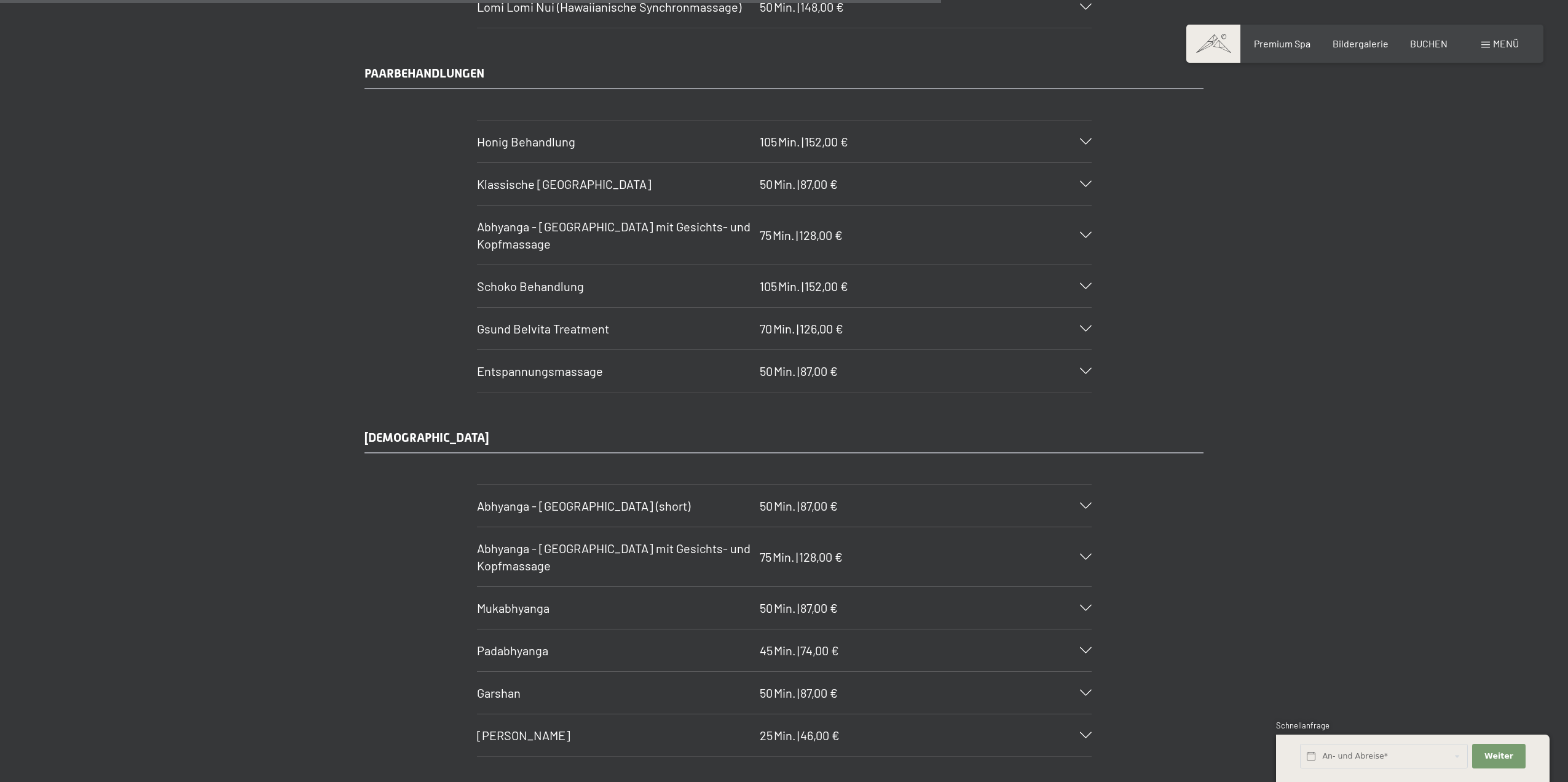
click at [545, 650] on span "Padabhyanga" at bounding box center [512, 650] width 72 height 15
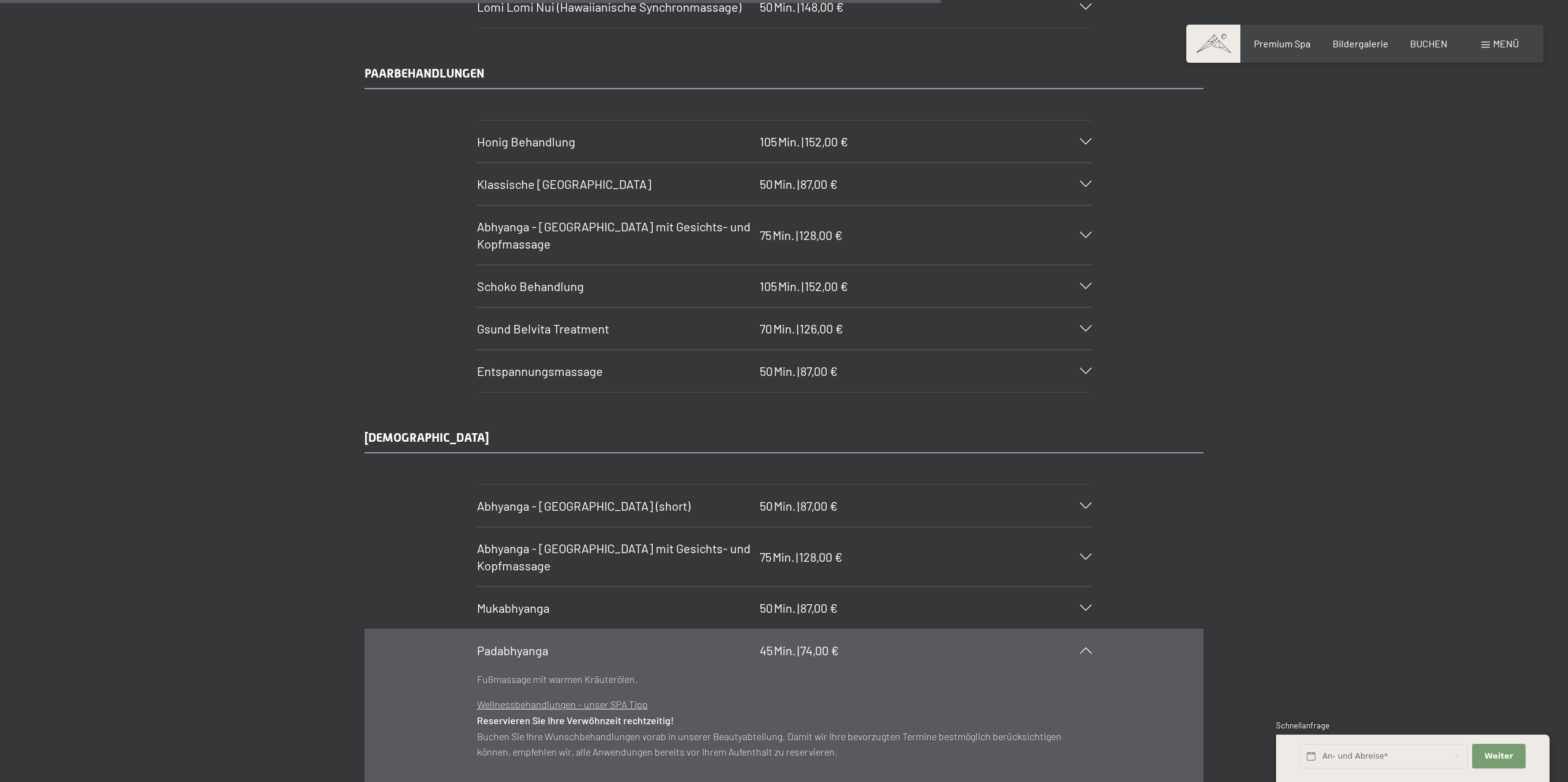
click at [535, 650] on span "Padabhyanga" at bounding box center [512, 650] width 72 height 15
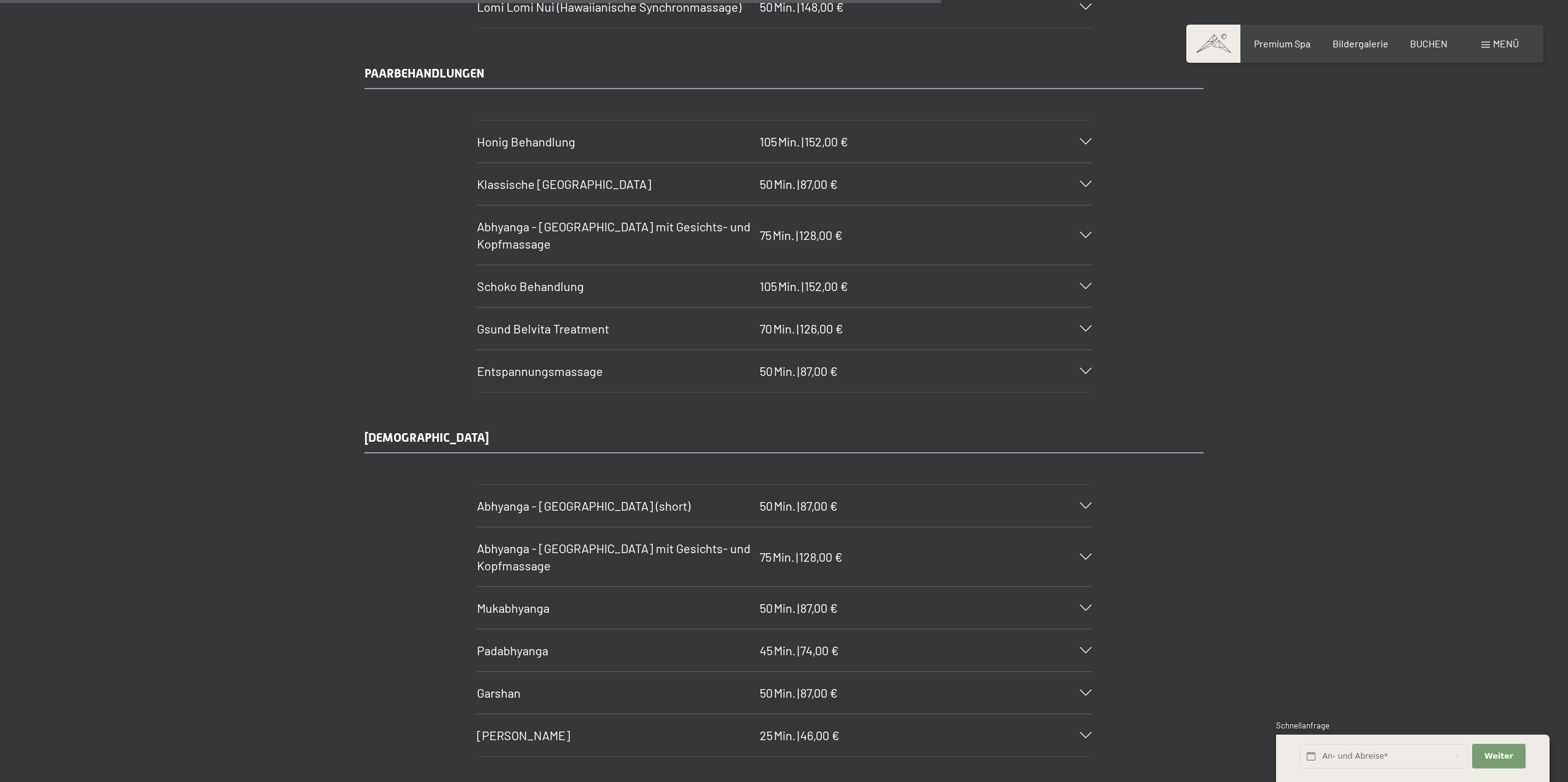
click at [503, 692] on span "Garshan" at bounding box center [498, 692] width 44 height 15
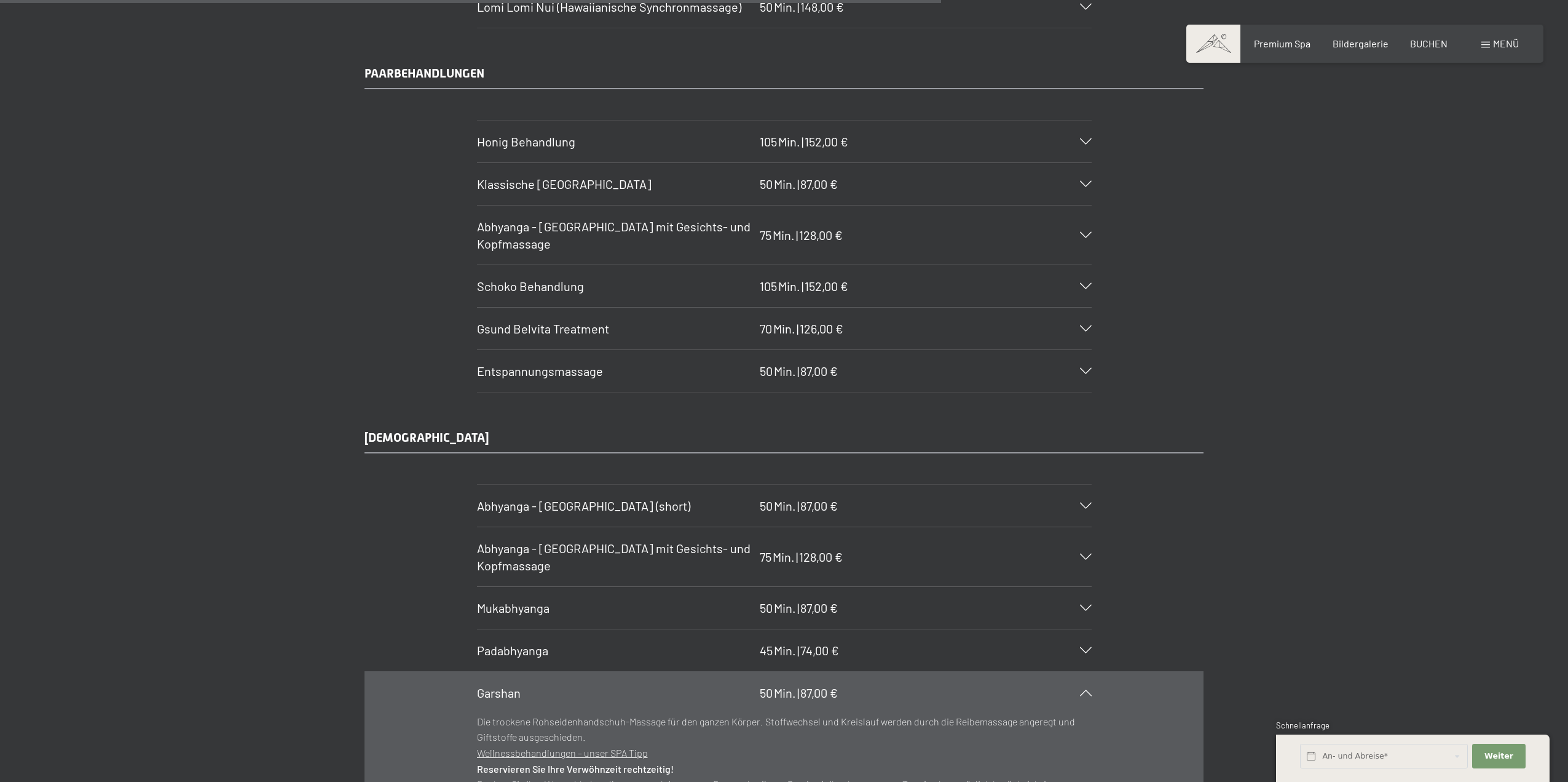
click at [528, 560] on span "Abhyanga - [GEOGRAPHIC_DATA] mit Gesichts- und Kopfmassage" at bounding box center [613, 556] width 273 height 32
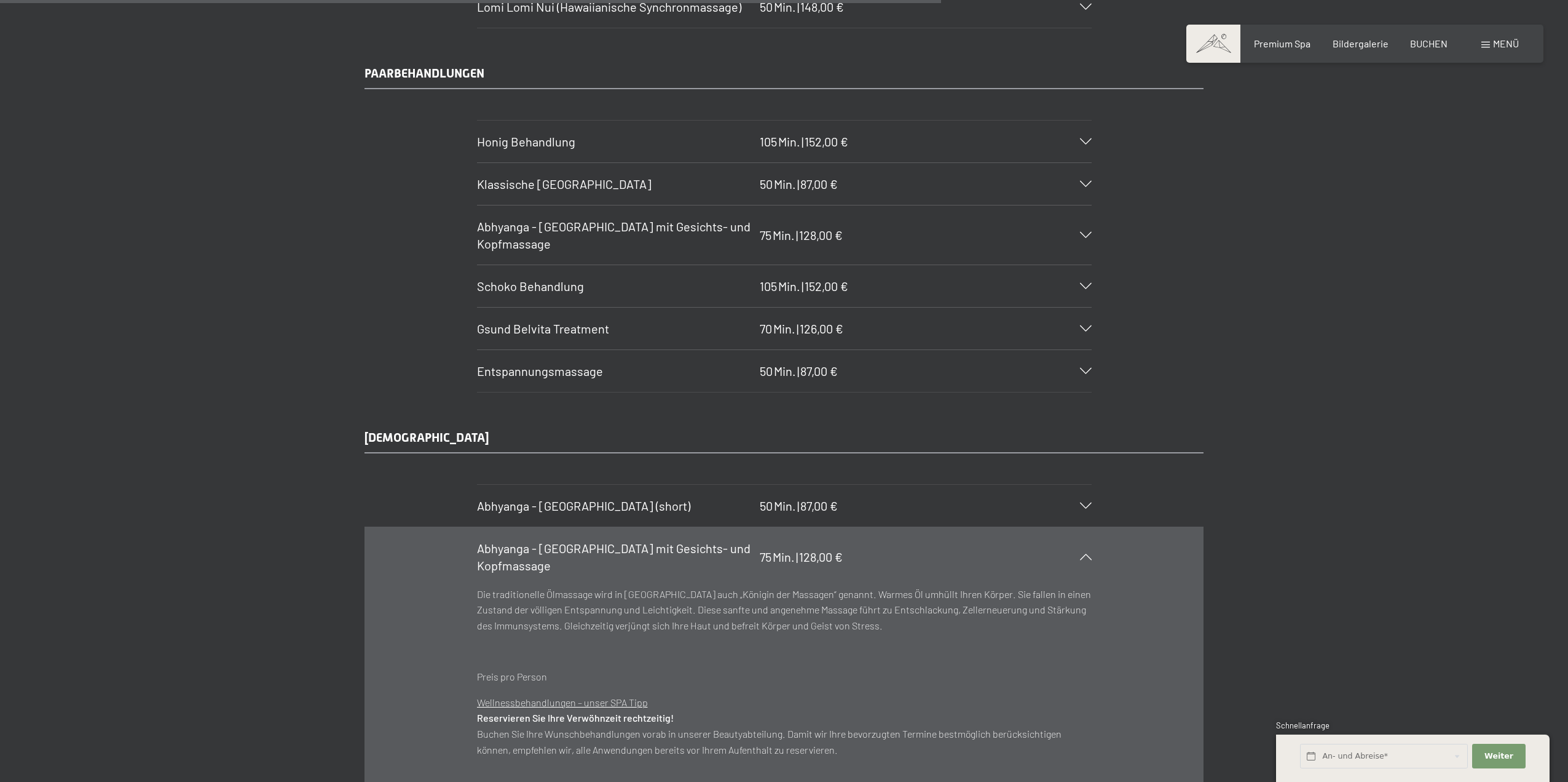
click at [507, 508] on span "Abhyanga - [GEOGRAPHIC_DATA] (short)" at bounding box center [583, 505] width 213 height 15
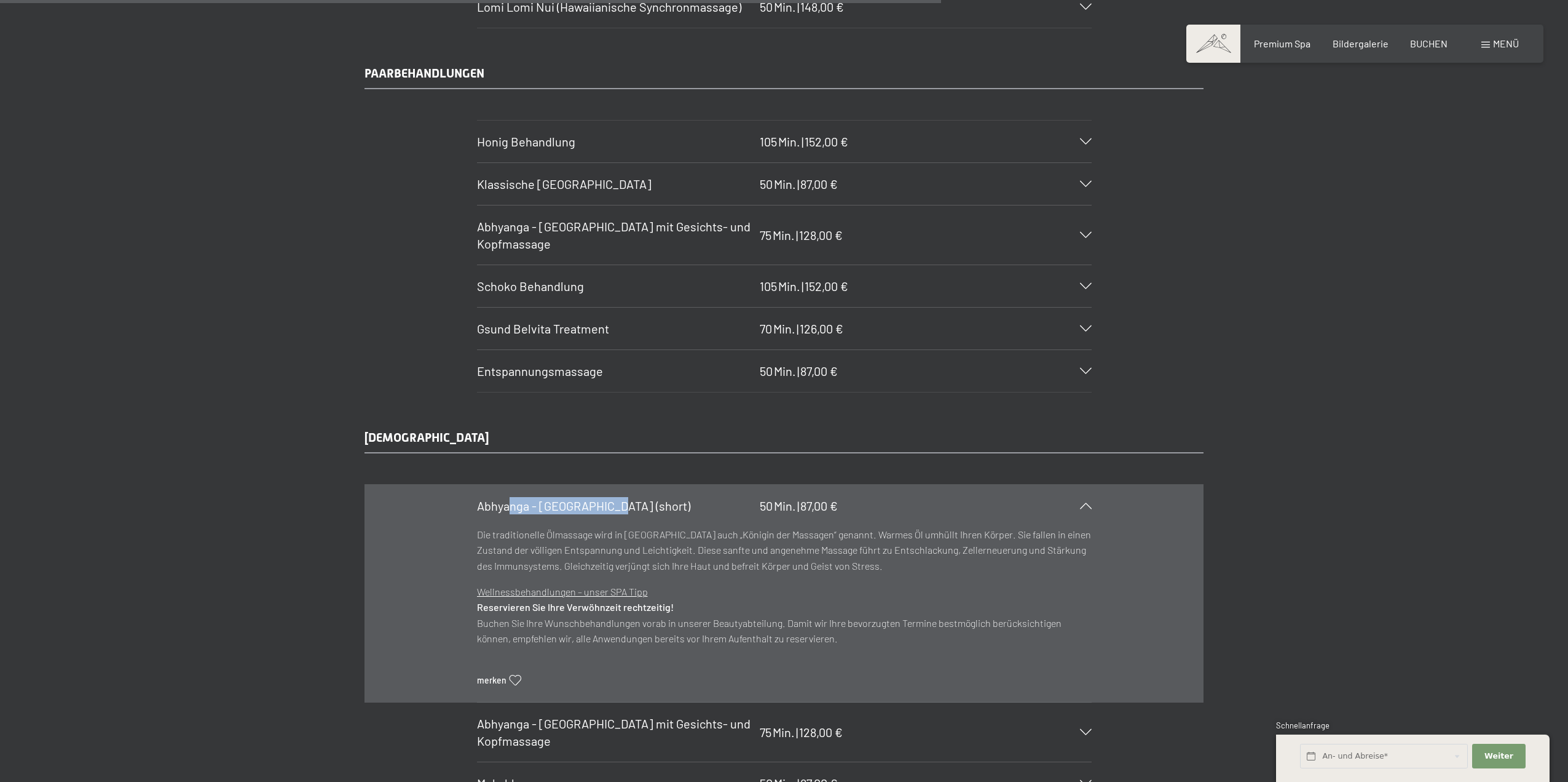
drag, startPoint x: 507, startPoint y: 508, endPoint x: 1048, endPoint y: 428, distance: 546.9
click at [863, 487] on div "Abhyanga - [GEOGRAPHIC_DATA] (short) 50 Min. | 87,00 €" at bounding box center [784, 506] width 615 height 42
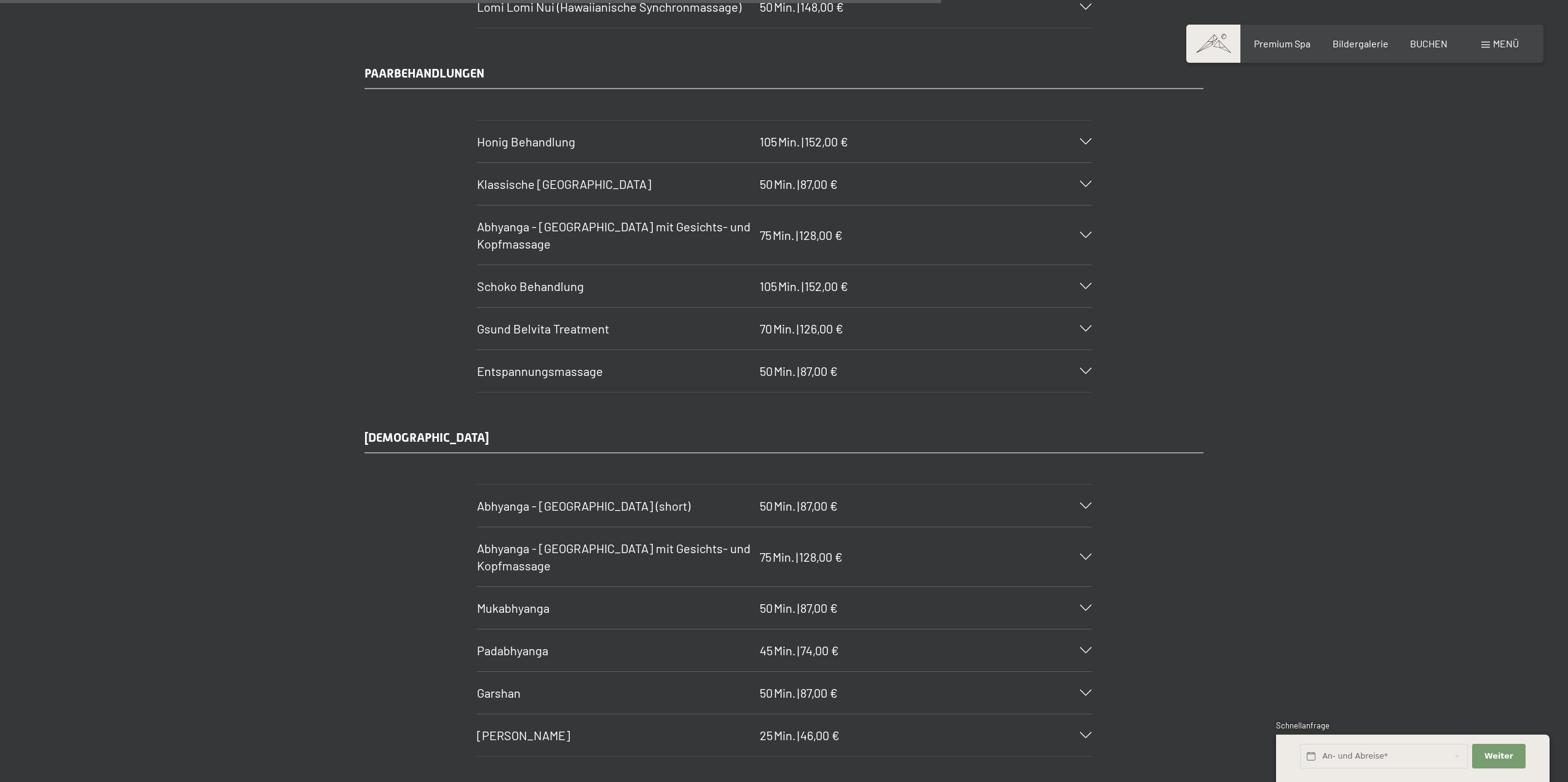
click at [520, 730] on span "[PERSON_NAME]" at bounding box center [523, 735] width 94 height 15
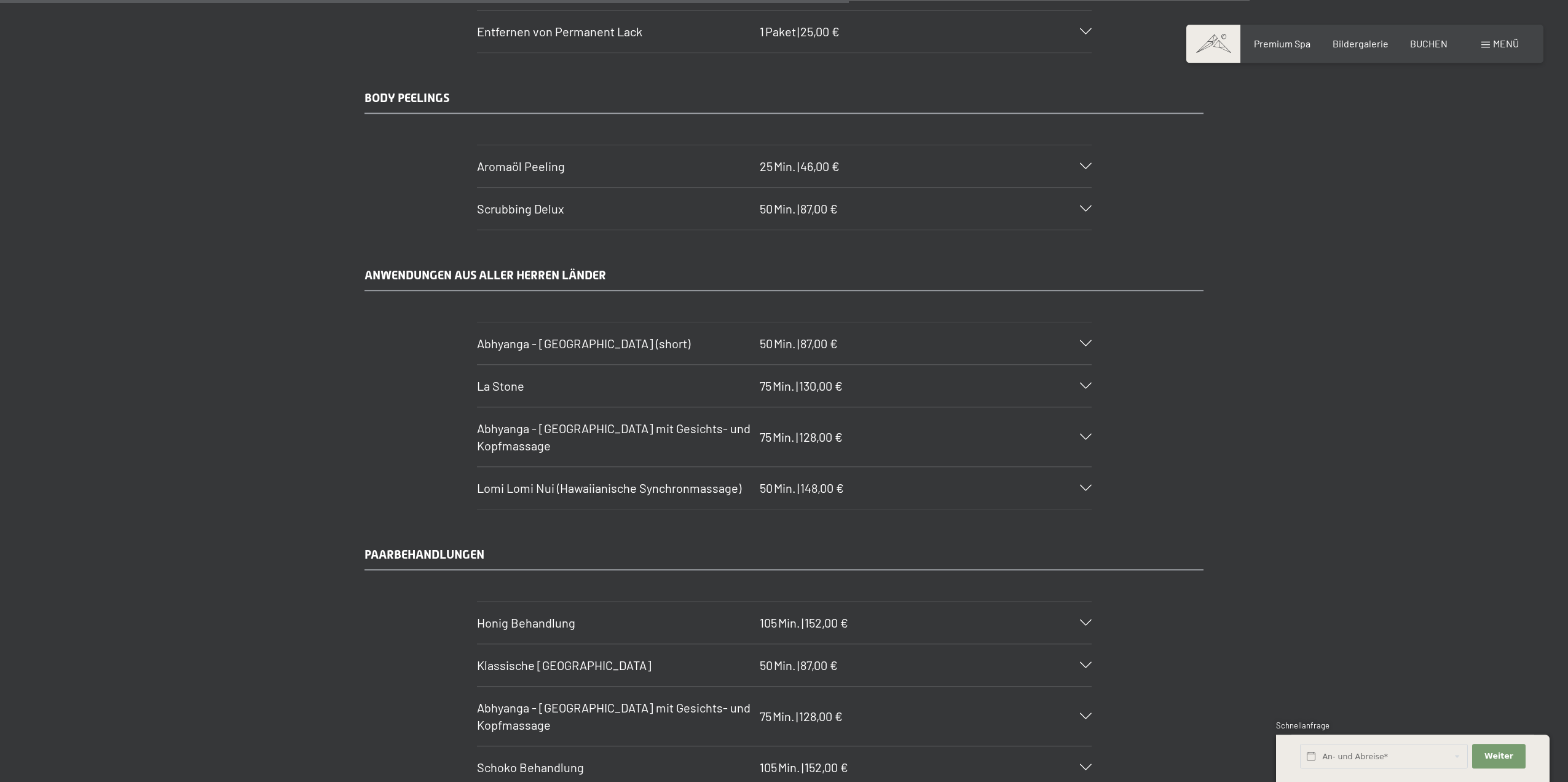
scroll to position [5519, 0]
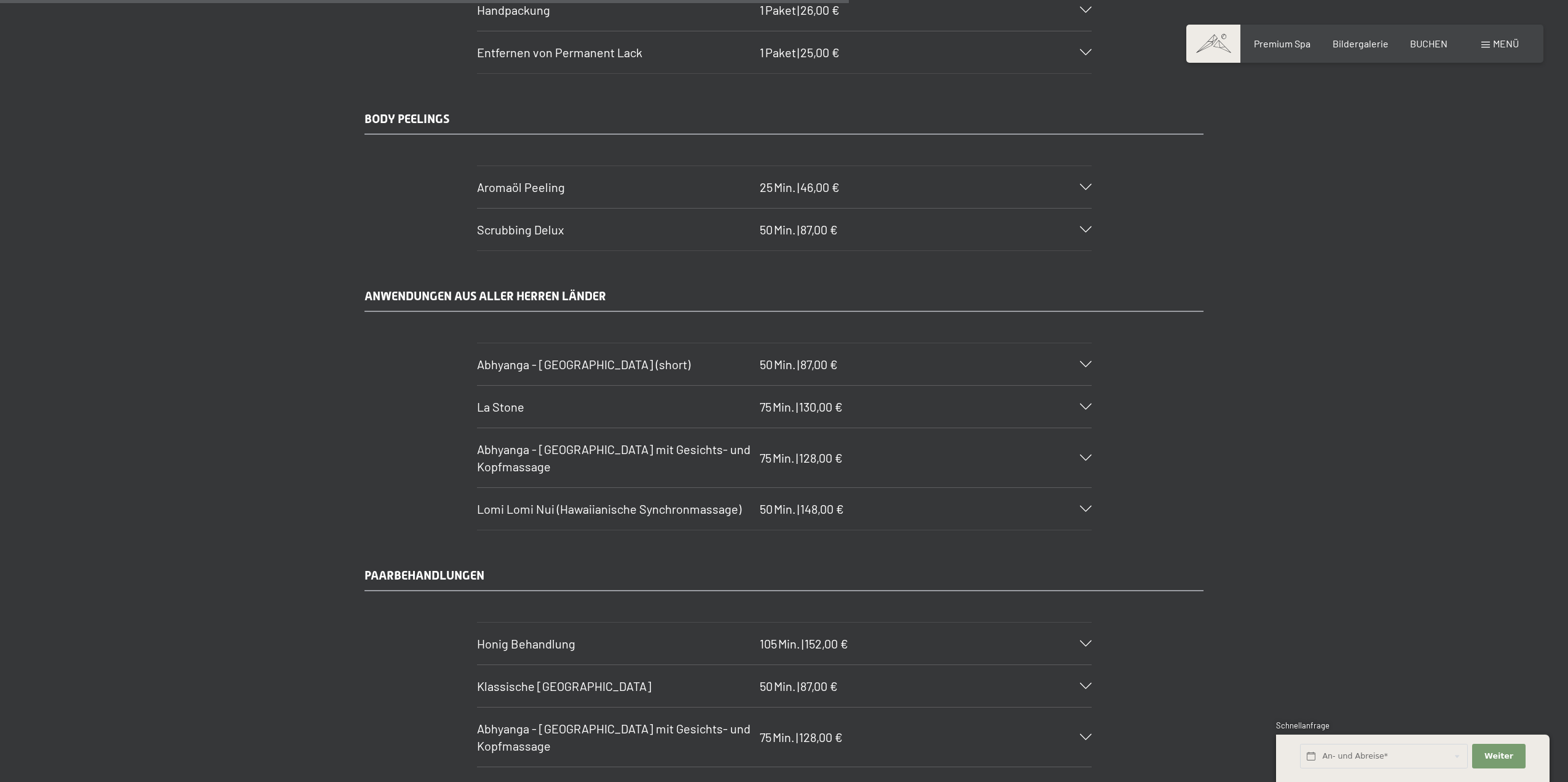
click at [515, 506] on span "Lomi Lomi Nui (Hawaiianische Synchronmassage)" at bounding box center [608, 509] width 264 height 15
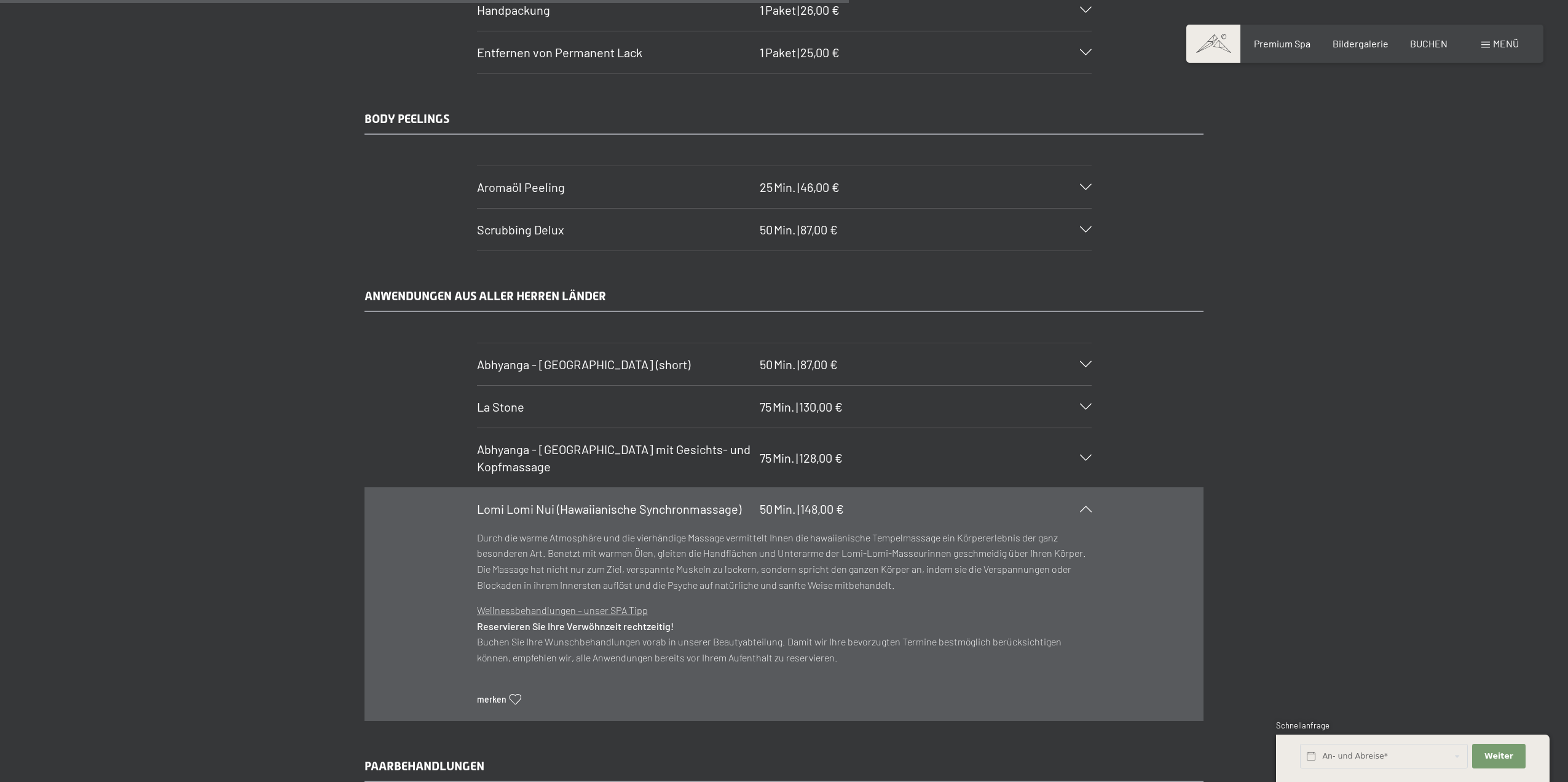
click at [528, 447] on span "Abhyanga - [GEOGRAPHIC_DATA] mit Gesichts- und Kopfmassage" at bounding box center [613, 457] width 273 height 32
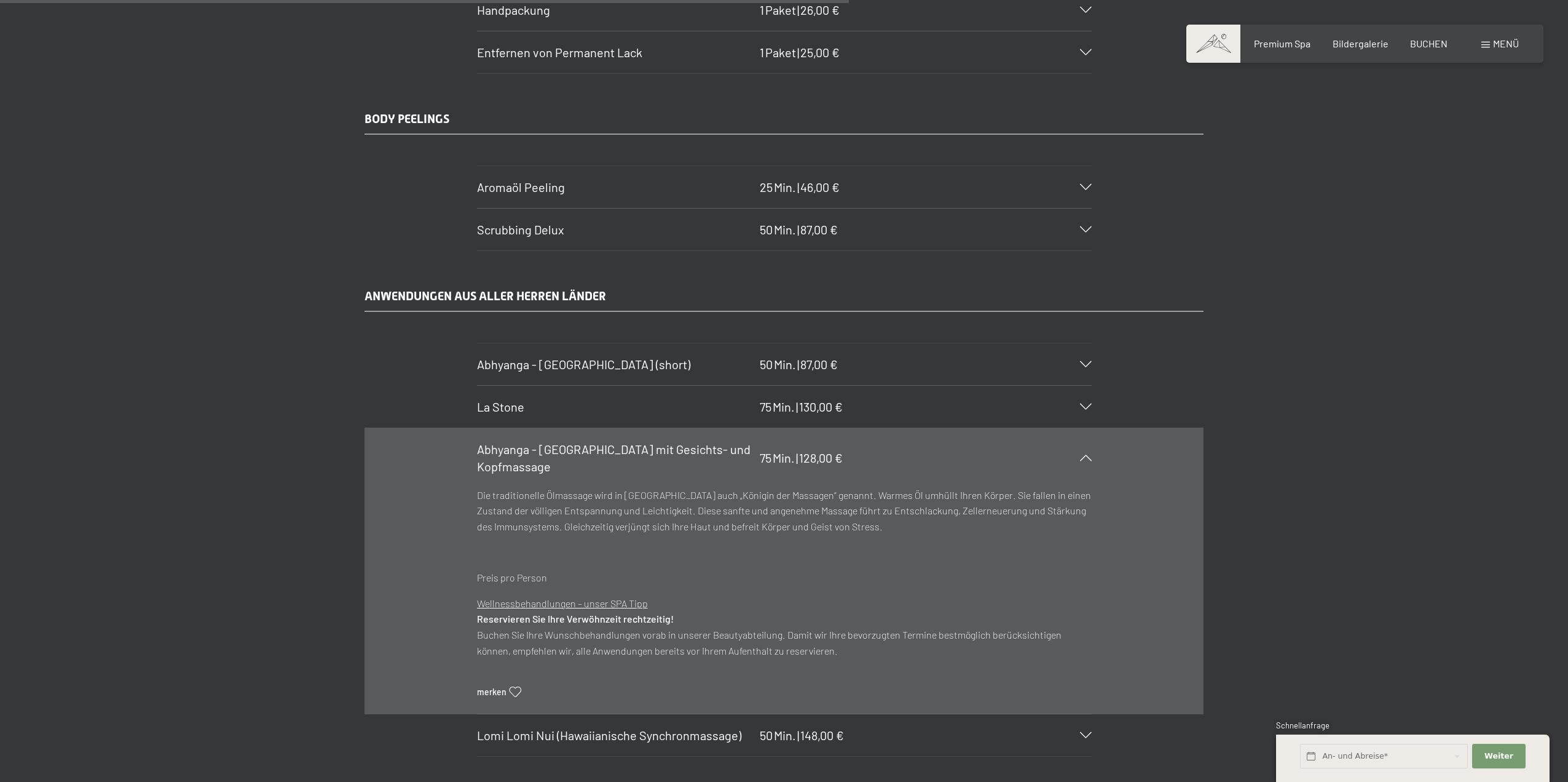
click at [522, 409] on span "La Stone" at bounding box center [500, 406] width 47 height 15
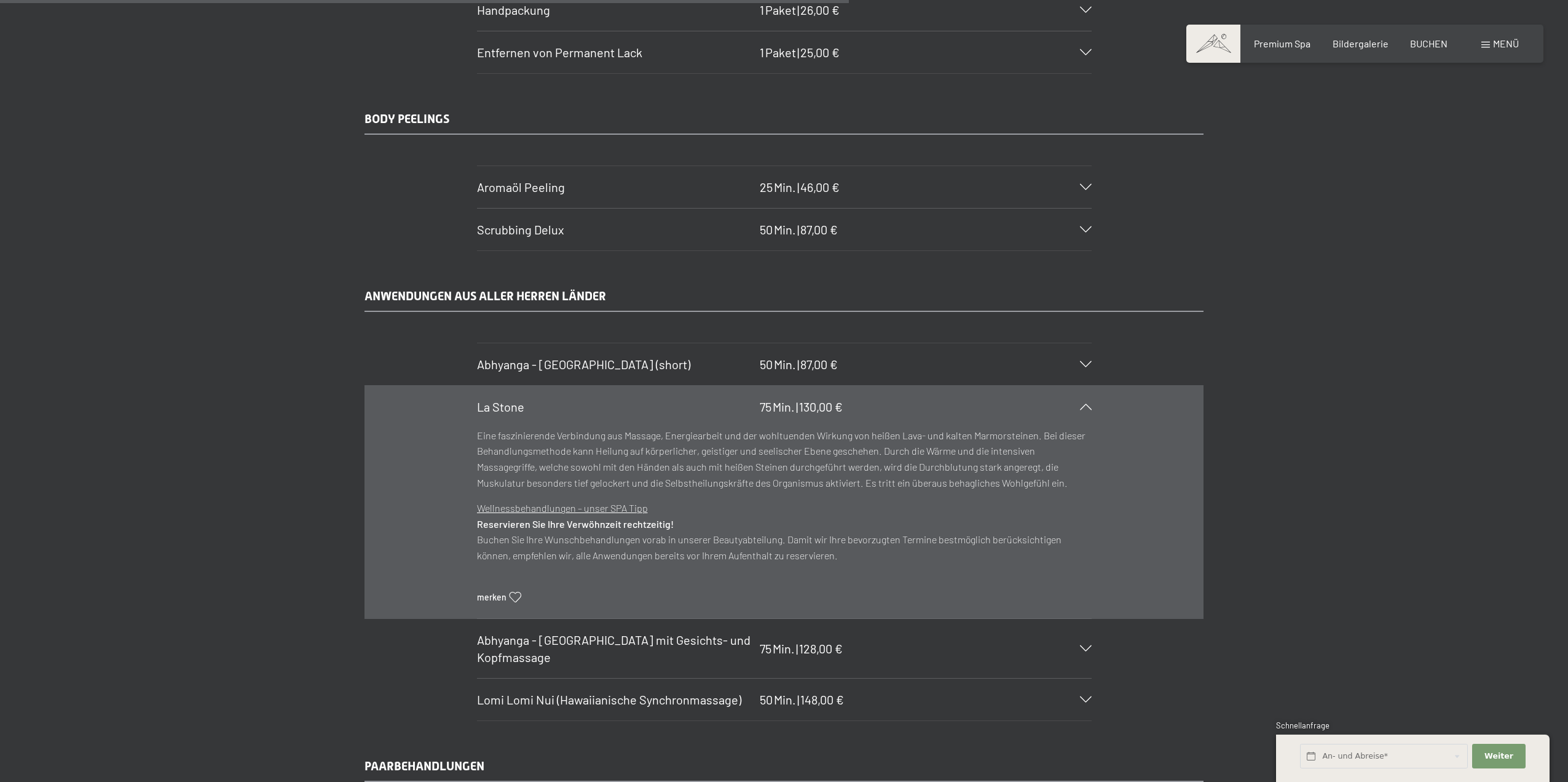
click at [477, 460] on section "La Stone 75 Min. | 130,00 € Eine faszinierende Verbindung aus Massage, Energiea…" at bounding box center [784, 501] width 615 height 233
click at [291, 512] on div "ANWENDUNGEN AUS ALLER HERREN LÄNDER Abhyanga - [GEOGRAPHIC_DATA] (short) 50 Min…" at bounding box center [784, 503] width 1568 height 433
click at [521, 363] on span "Abhyanga - [GEOGRAPHIC_DATA] (short)" at bounding box center [583, 364] width 213 height 15
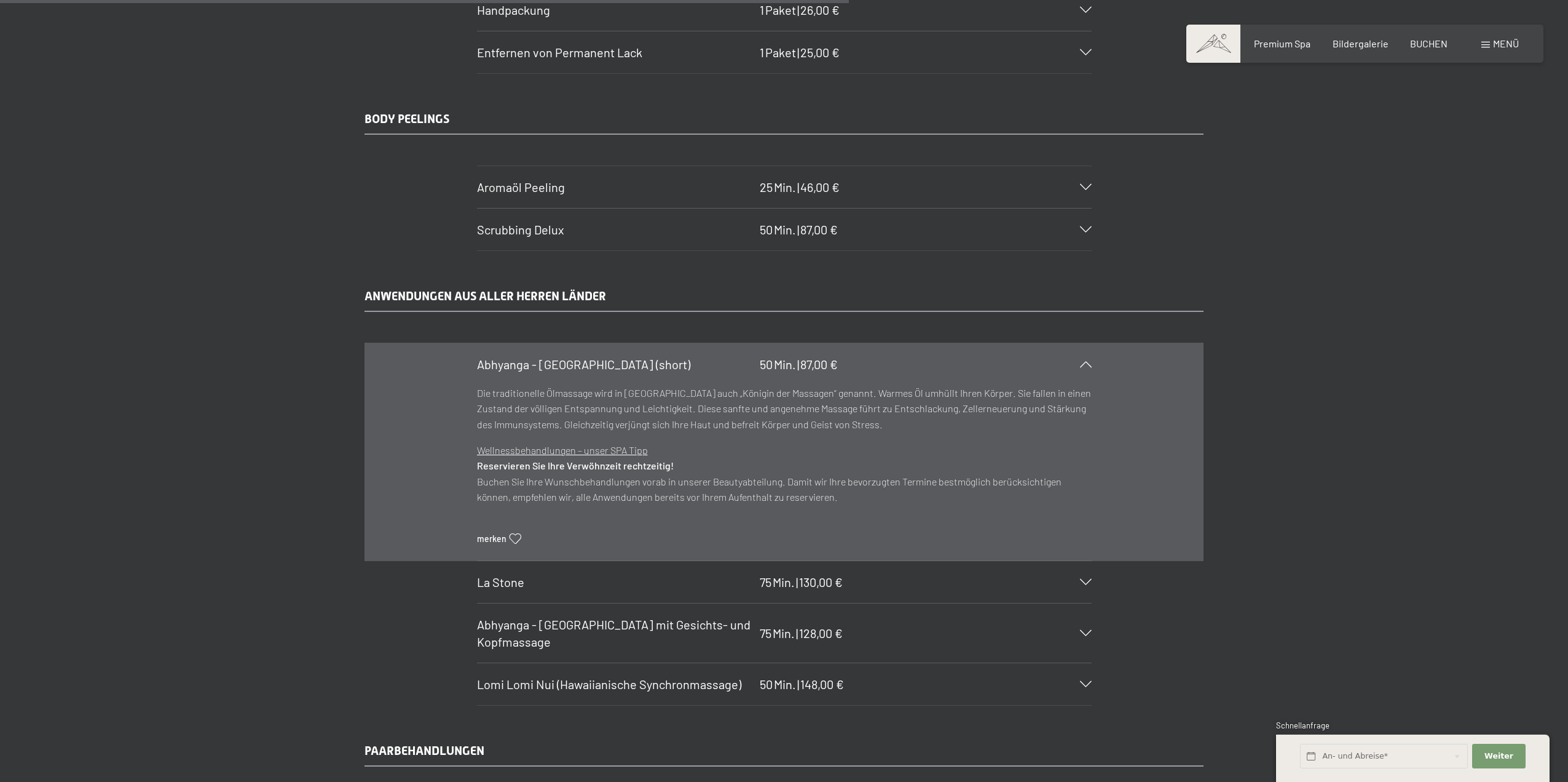
click at [521, 365] on span "Abhyanga - [GEOGRAPHIC_DATA] (short)" at bounding box center [583, 364] width 213 height 15
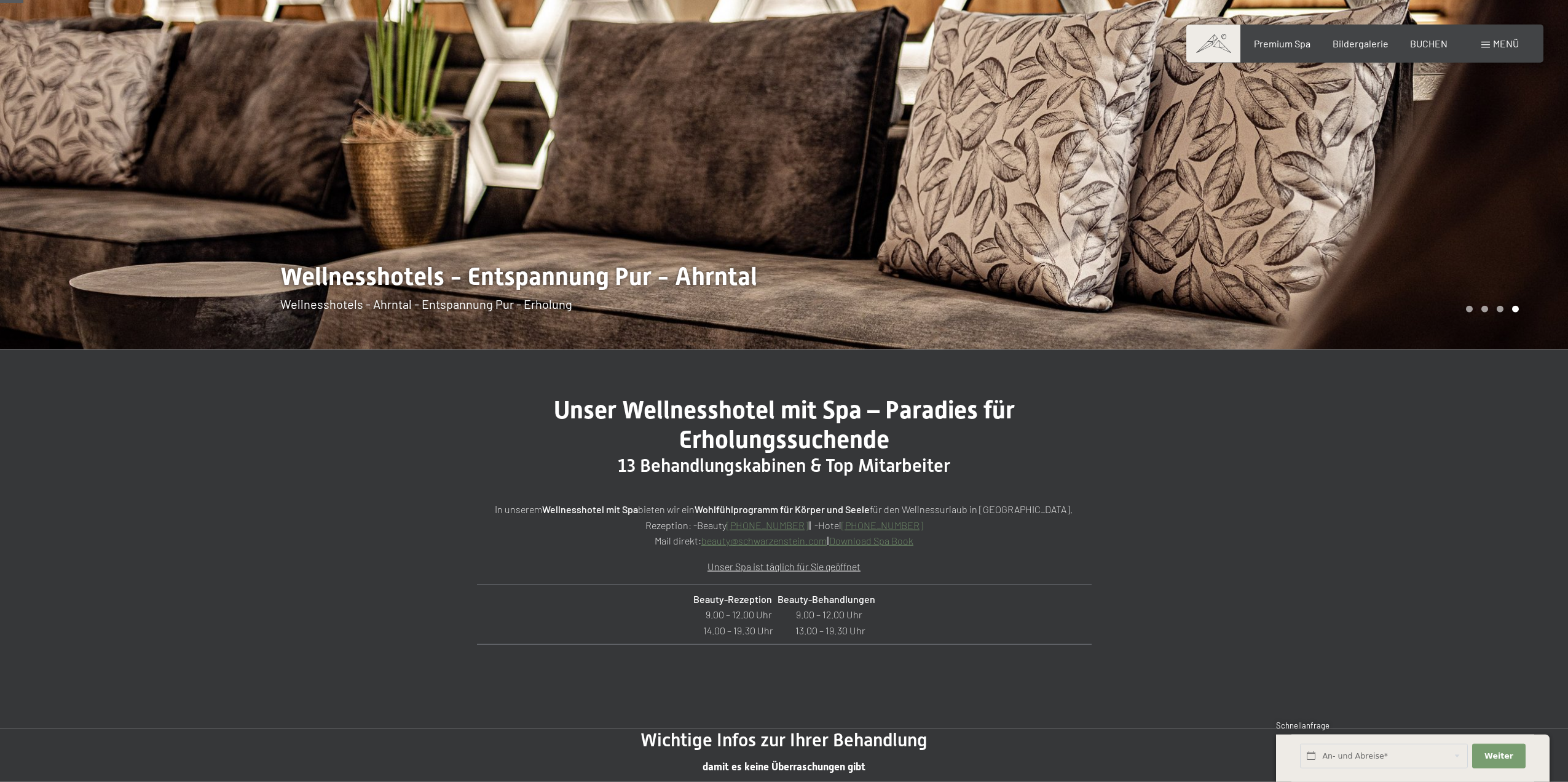
scroll to position [125, 0]
